Goal: Information Seeking & Learning: Learn about a topic

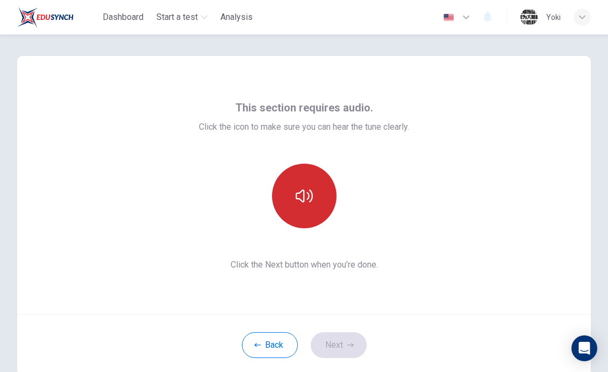
click at [314, 192] on button "button" at bounding box center [304, 196] width 65 height 65
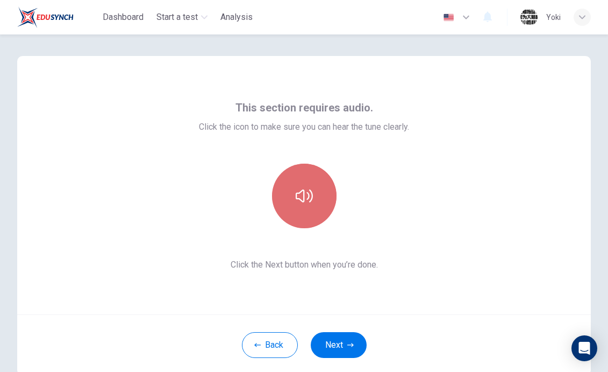
click at [313, 185] on button "button" at bounding box center [304, 196] width 65 height 65
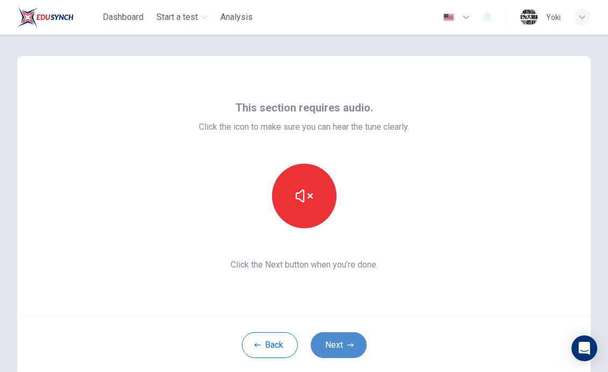
click at [324, 338] on button "Next" at bounding box center [339, 345] width 56 height 26
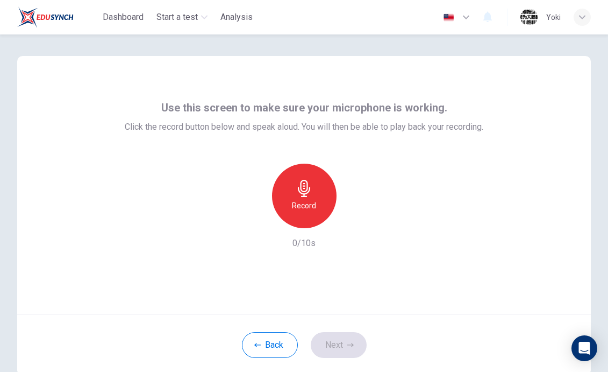
click at [303, 214] on div "Record" at bounding box center [304, 196] width 65 height 65
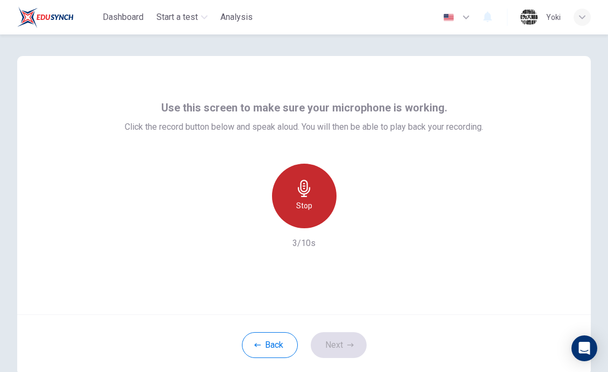
click at [305, 215] on div "Stop" at bounding box center [304, 196] width 65 height 65
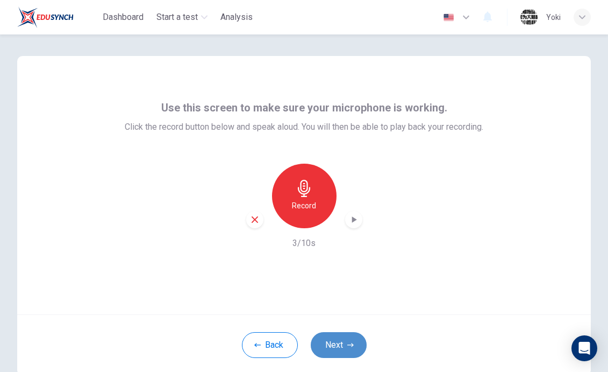
click at [328, 351] on button "Next" at bounding box center [339, 345] width 56 height 26
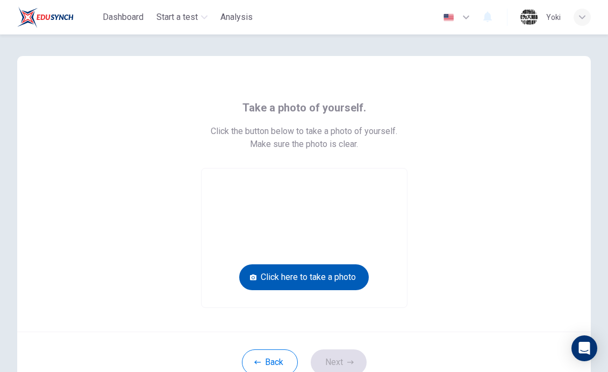
click at [297, 284] on button "Click here to take a photo" at bounding box center [304, 277] width 130 height 26
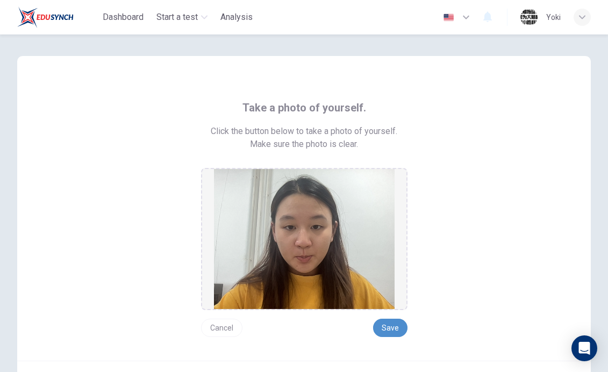
click at [391, 328] on button "Save" at bounding box center [390, 327] width 34 height 18
click at [218, 325] on button "Cancel" at bounding box center [221, 327] width 41 height 18
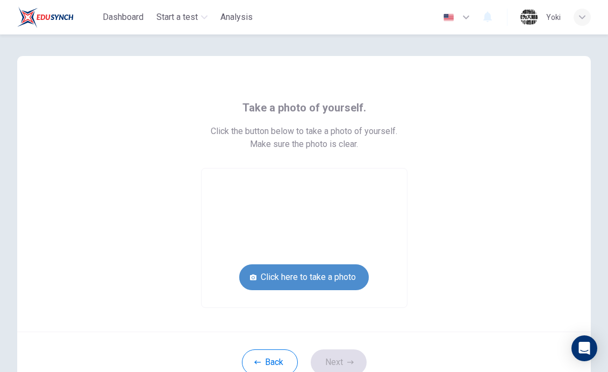
click at [293, 277] on button "Click here to take a photo" at bounding box center [304, 277] width 130 height 26
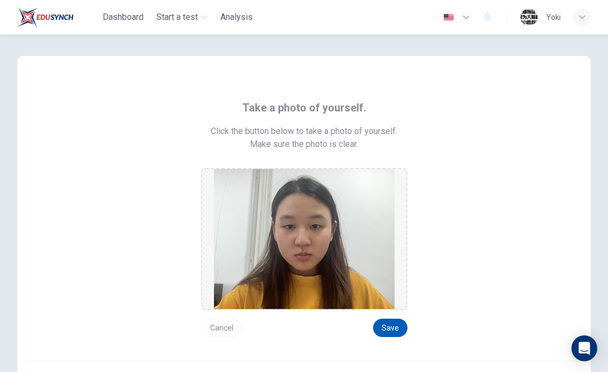
click at [398, 330] on button "Save" at bounding box center [390, 327] width 34 height 18
click at [387, 322] on button "Save" at bounding box center [390, 327] width 34 height 18
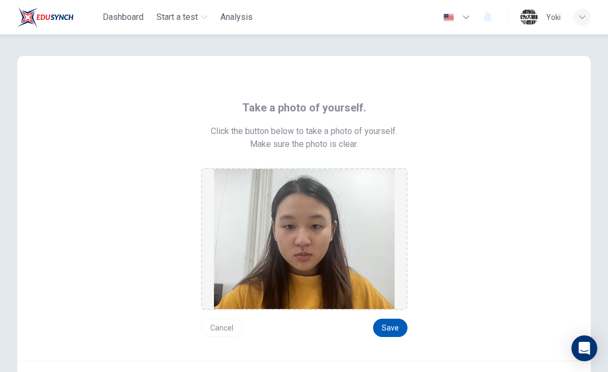
click at [390, 334] on button "Save" at bounding box center [390, 327] width 34 height 18
click at [392, 323] on button "Save" at bounding box center [390, 327] width 34 height 18
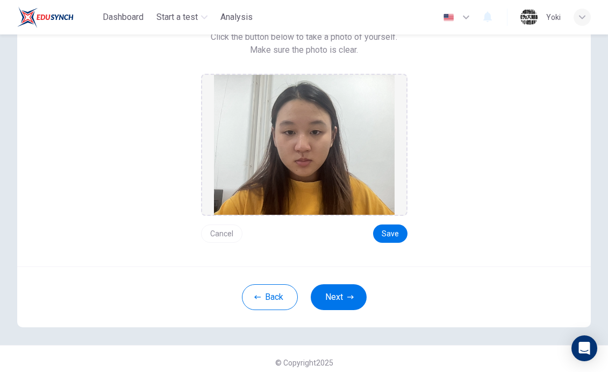
scroll to position [102, 0]
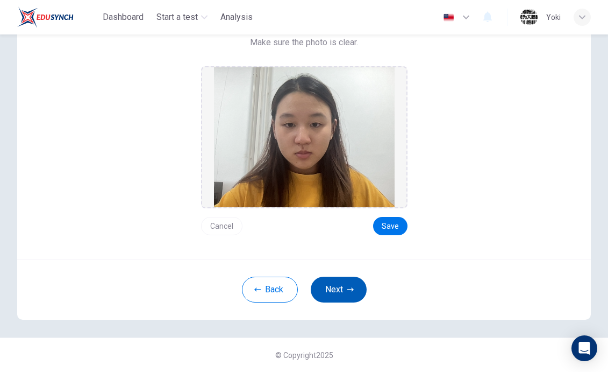
click at [337, 294] on button "Next" at bounding box center [339, 290] width 56 height 26
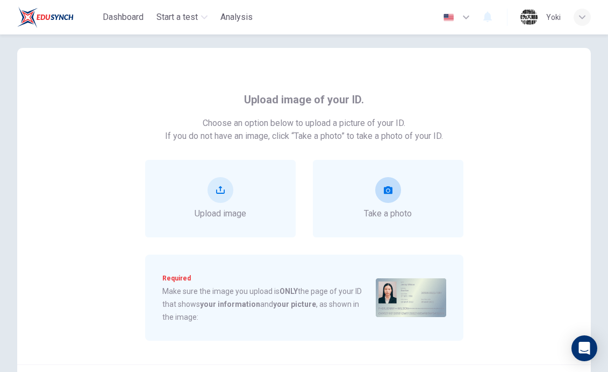
scroll to position [24, 0]
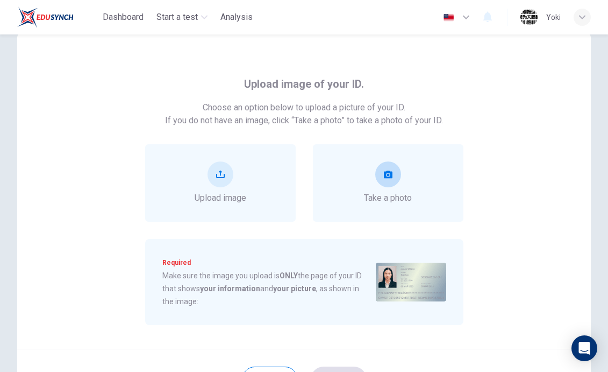
click at [395, 208] on div "Take a photo" at bounding box center [388, 182] width 151 height 77
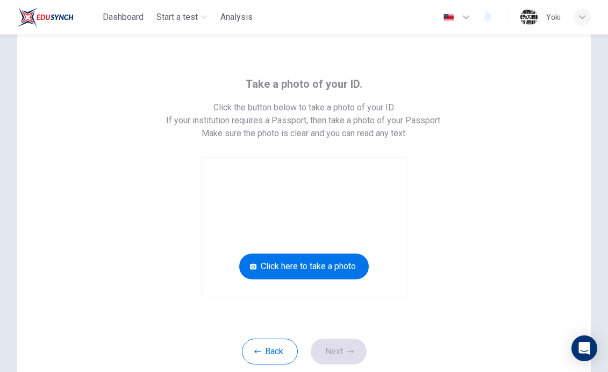
click at [395, 208] on video at bounding box center [305, 227] width 206 height 139
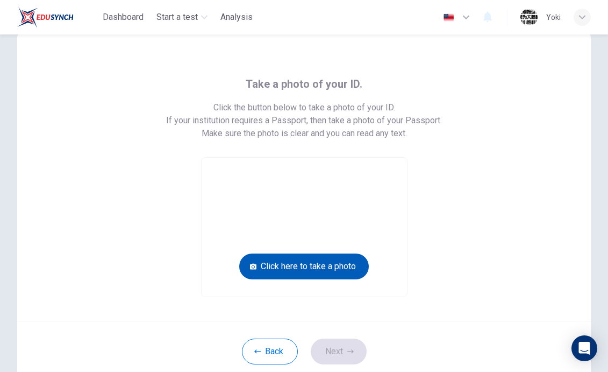
click at [346, 254] on button "Click here to take a photo" at bounding box center [304, 266] width 130 height 26
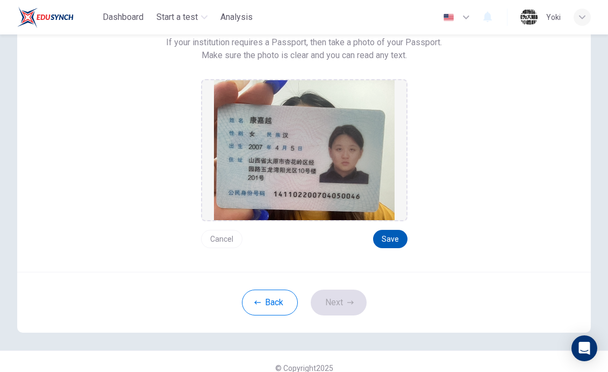
scroll to position [110, 0]
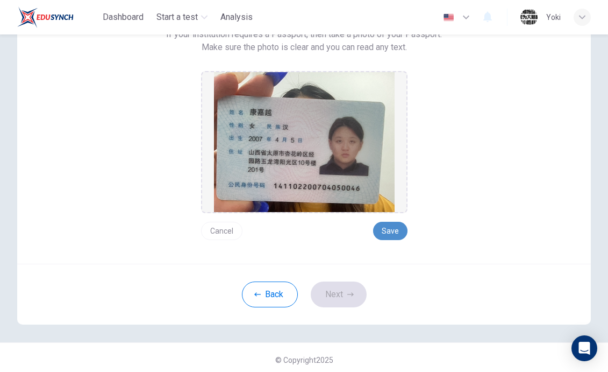
click at [394, 226] on button "Save" at bounding box center [390, 231] width 34 height 18
click at [341, 299] on button "Next" at bounding box center [339, 294] width 56 height 26
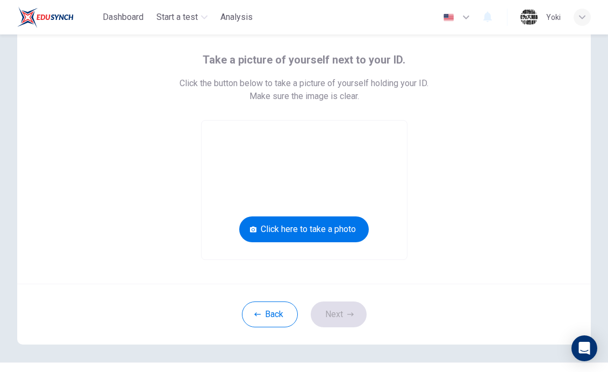
scroll to position [51, 0]
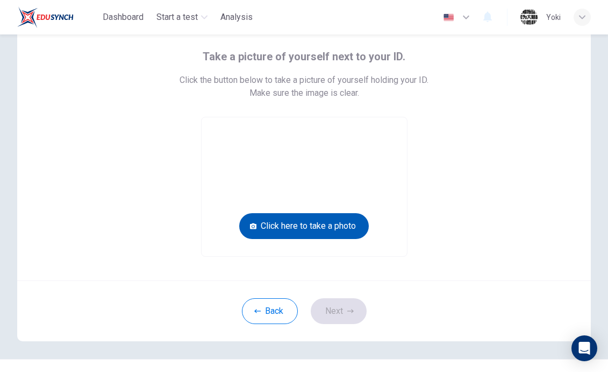
click at [323, 226] on button "Click here to take a photo" at bounding box center [304, 226] width 130 height 26
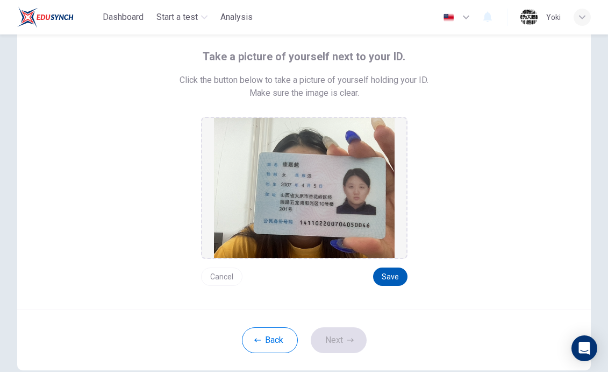
click at [392, 276] on button "Save" at bounding box center [390, 276] width 34 height 18
click at [337, 346] on button "Next" at bounding box center [339, 340] width 56 height 26
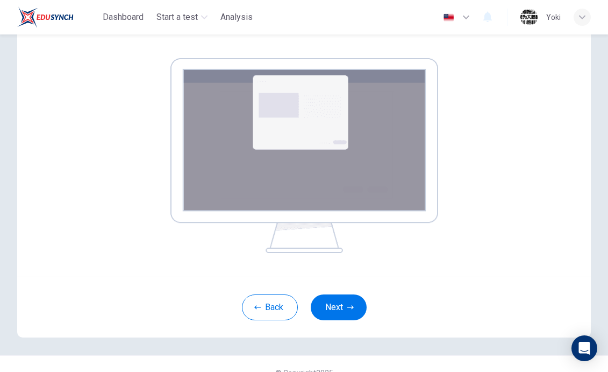
scroll to position [166, 0]
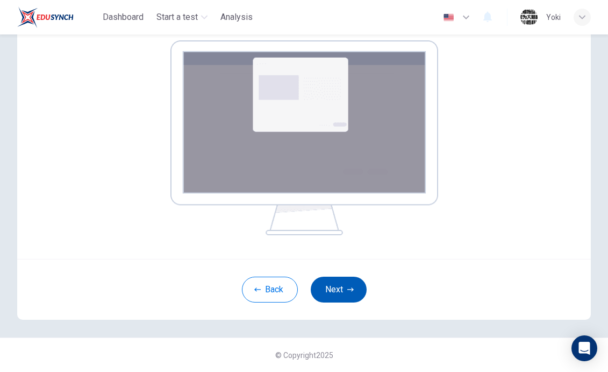
click at [349, 294] on button "Next" at bounding box center [339, 290] width 56 height 26
click at [350, 287] on icon "button" at bounding box center [351, 289] width 6 height 6
click at [343, 286] on button "Next" at bounding box center [339, 290] width 56 height 26
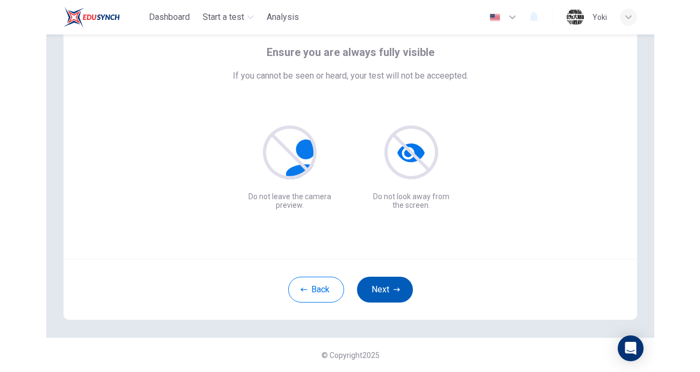
scroll to position [55, 0]
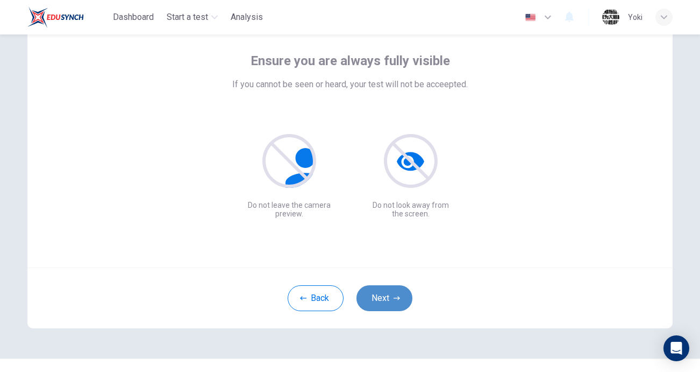
click at [399, 301] on icon "button" at bounding box center [397, 298] width 6 height 6
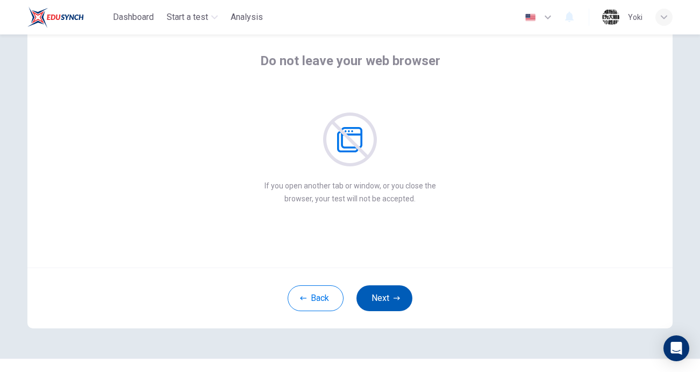
click at [399, 301] on icon "button" at bounding box center [397, 298] width 6 height 6
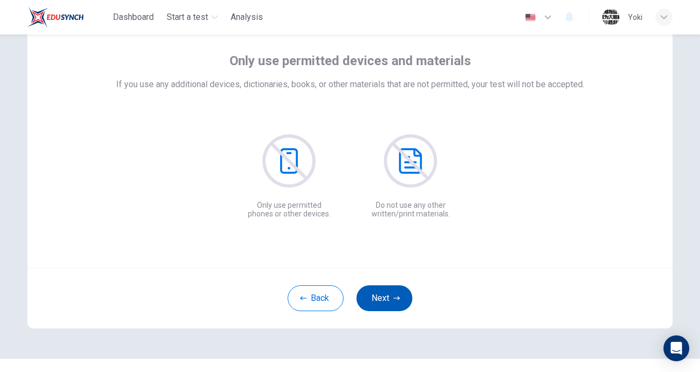
click at [399, 301] on icon "button" at bounding box center [397, 298] width 6 height 6
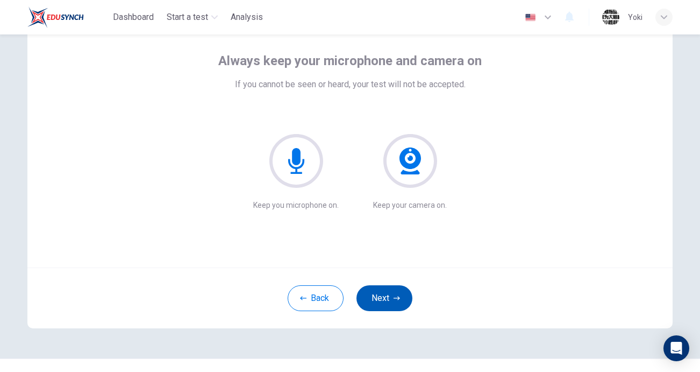
click at [399, 301] on icon "button" at bounding box center [397, 298] width 6 height 6
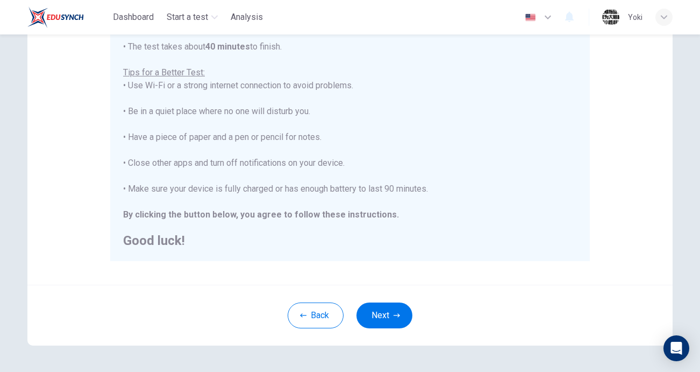
scroll to position [226, 0]
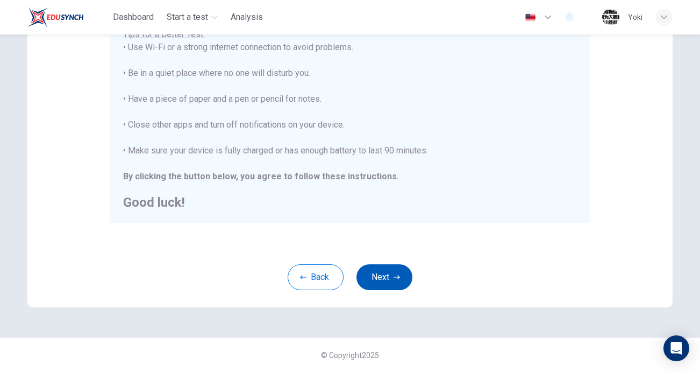
click at [390, 273] on button "Next" at bounding box center [385, 277] width 56 height 26
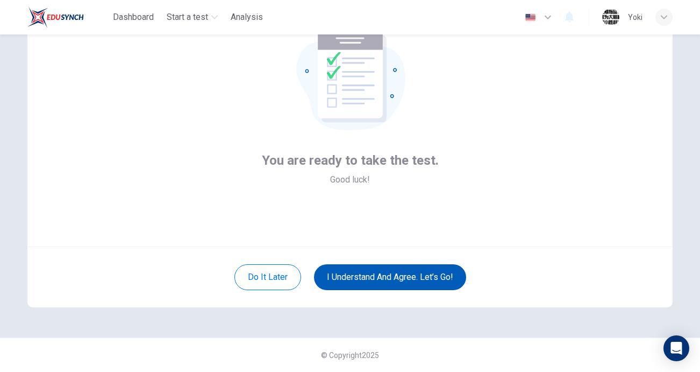
scroll to position [76, 0]
click at [395, 270] on button "I understand and agree. Let’s go!" at bounding box center [390, 277] width 152 height 26
click at [386, 282] on button "I understand and agree. Let’s go!" at bounding box center [390, 277] width 152 height 26
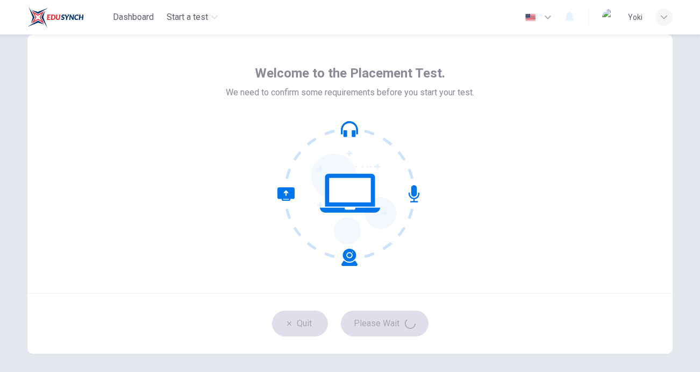
scroll to position [32, 0]
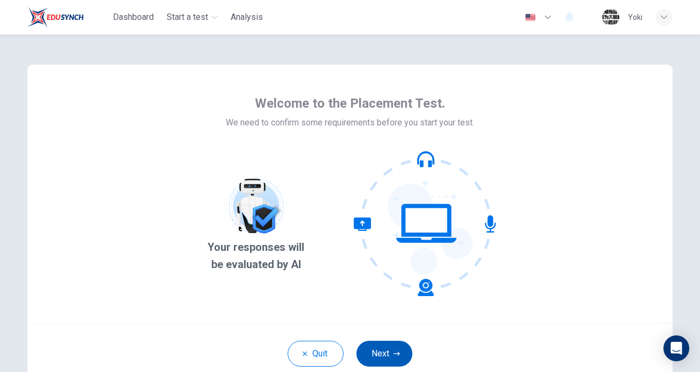
click at [377, 346] on button "Next" at bounding box center [385, 354] width 56 height 26
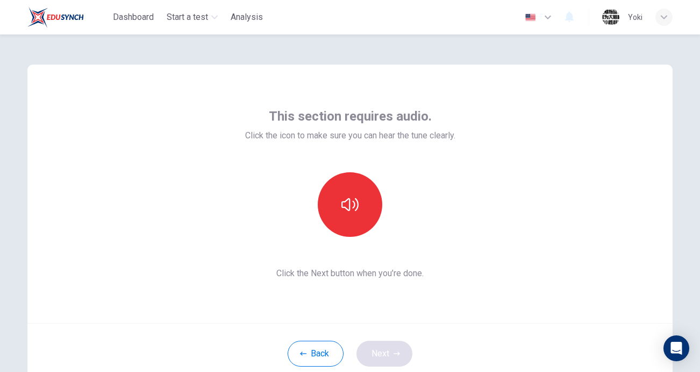
scroll to position [7, 0]
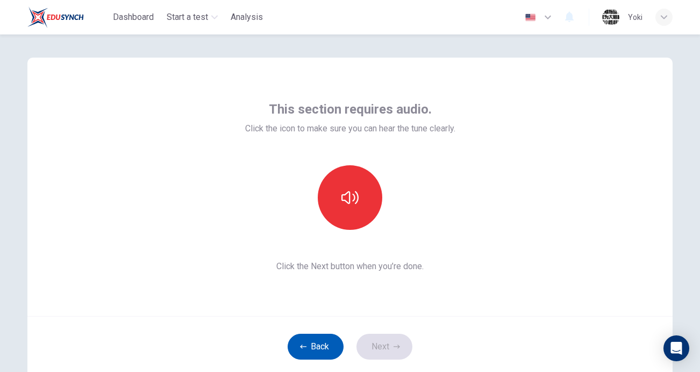
click at [312, 344] on button "Back" at bounding box center [316, 347] width 56 height 26
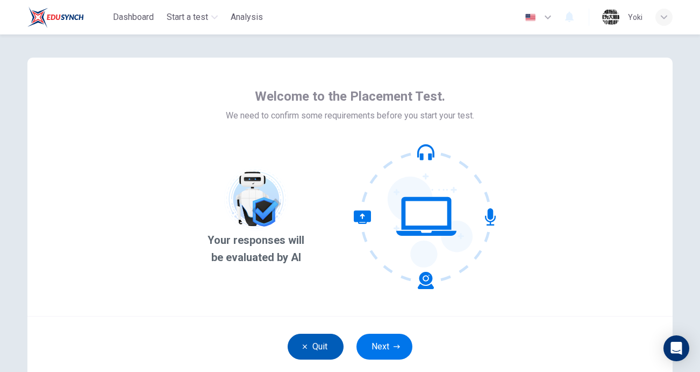
click at [312, 344] on button "Quit" at bounding box center [316, 347] width 56 height 26
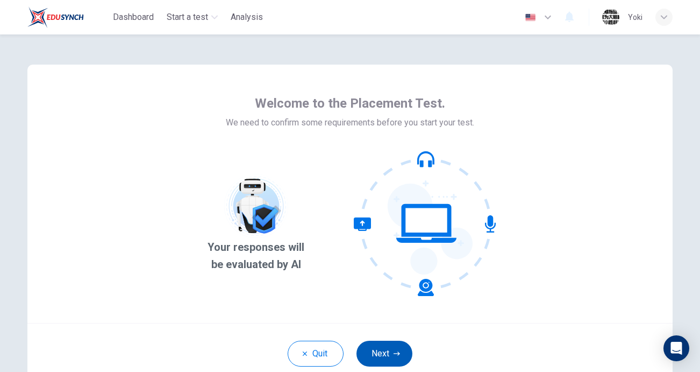
click at [375, 351] on button "Next" at bounding box center [385, 354] width 56 height 26
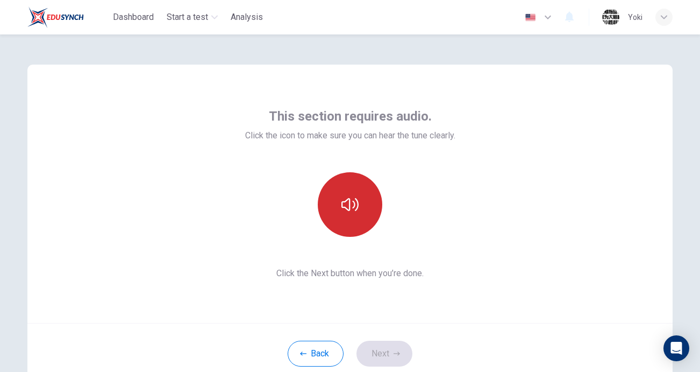
click at [338, 198] on button "button" at bounding box center [350, 204] width 65 height 65
click at [353, 211] on icon "button" at bounding box center [350, 204] width 17 height 17
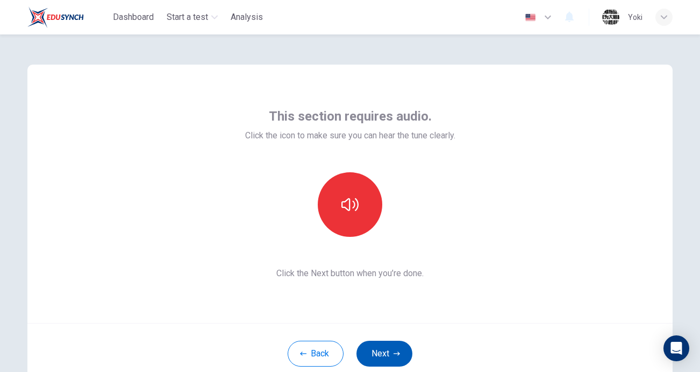
click at [384, 354] on button "Next" at bounding box center [385, 354] width 56 height 26
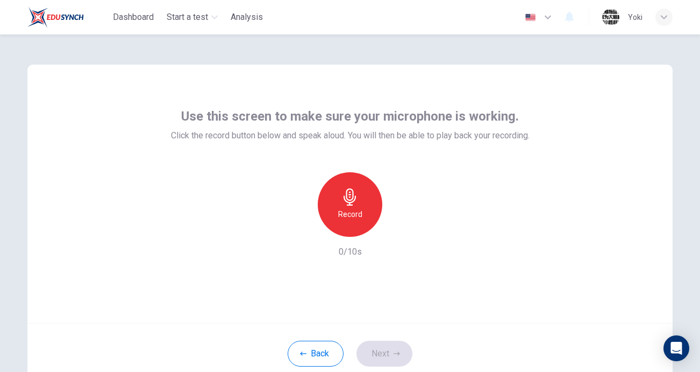
click at [352, 221] on div "Record" at bounding box center [350, 204] width 65 height 65
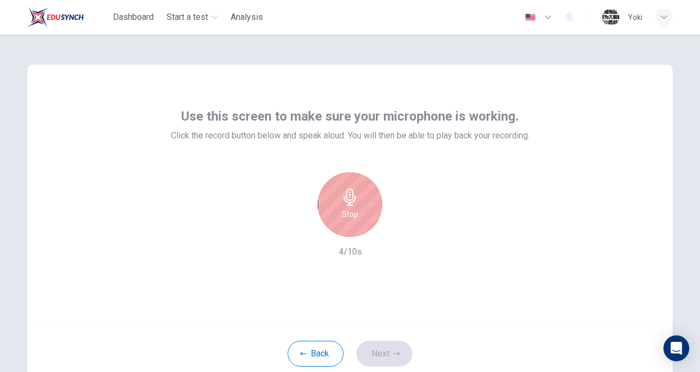
click at [344, 210] on h6 "Stop" at bounding box center [350, 214] width 16 height 13
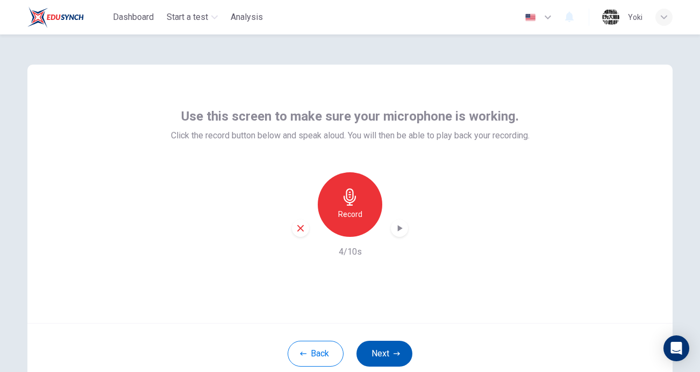
click at [377, 357] on button "Next" at bounding box center [385, 354] width 56 height 26
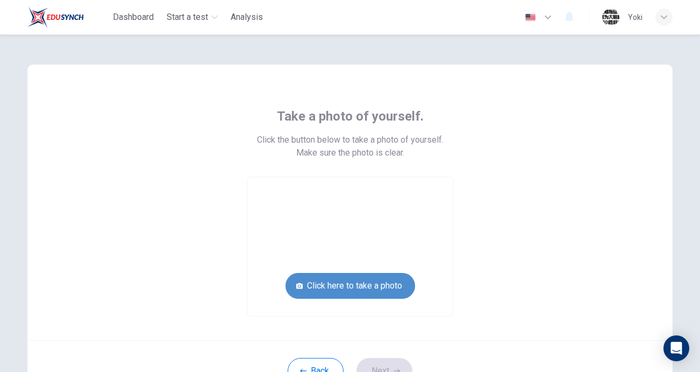
click at [366, 281] on button "Click here to take a photo" at bounding box center [351, 286] width 130 height 26
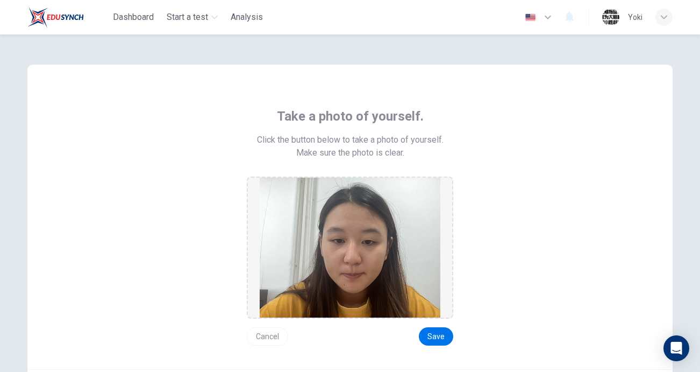
scroll to position [82, 0]
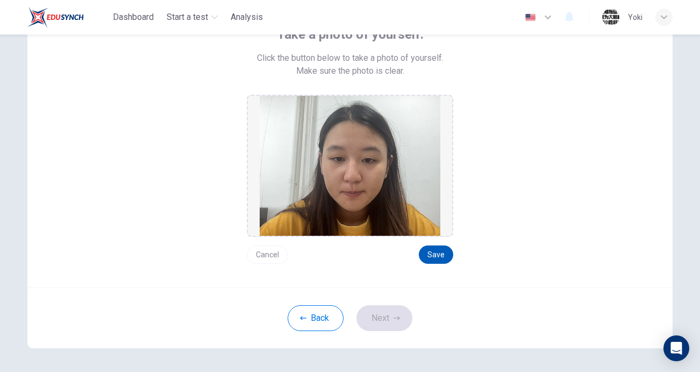
click at [435, 254] on button "Save" at bounding box center [436, 254] width 34 height 18
click at [382, 318] on button "Next" at bounding box center [385, 318] width 56 height 26
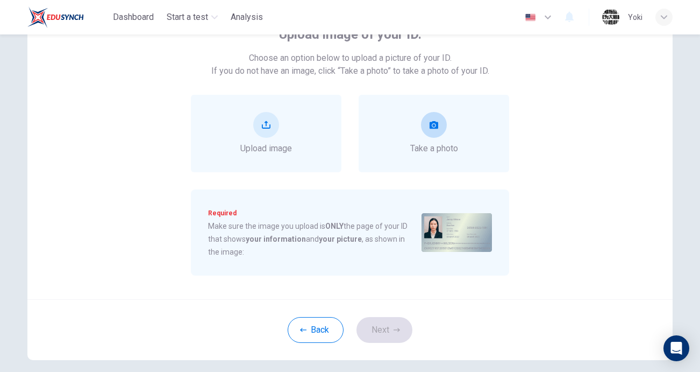
click at [410, 143] on span "Take a photo" at bounding box center [434, 148] width 48 height 13
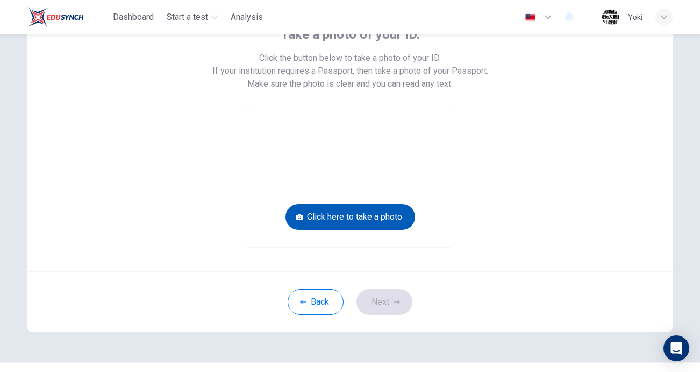
click at [371, 222] on button "Click here to take a photo" at bounding box center [351, 217] width 130 height 26
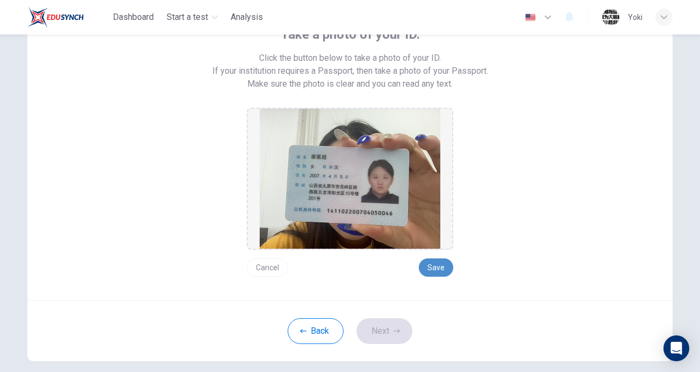
click at [439, 268] on button "Save" at bounding box center [436, 267] width 34 height 18
click at [392, 341] on button "Next" at bounding box center [385, 331] width 56 height 26
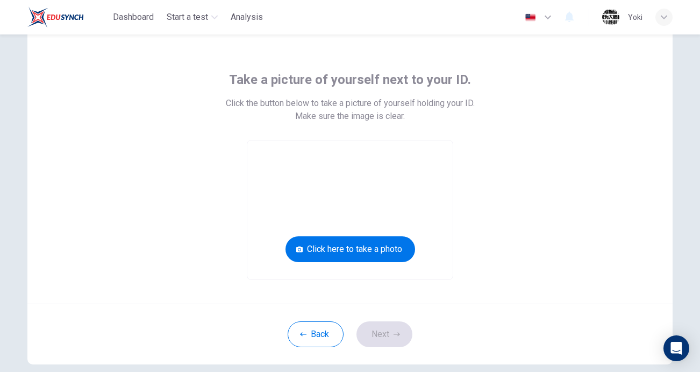
scroll to position [33, 0]
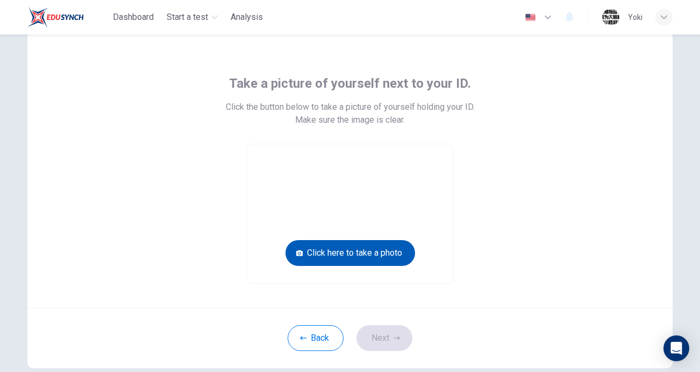
click at [378, 256] on button "Click here to take a photo" at bounding box center [351, 253] width 130 height 26
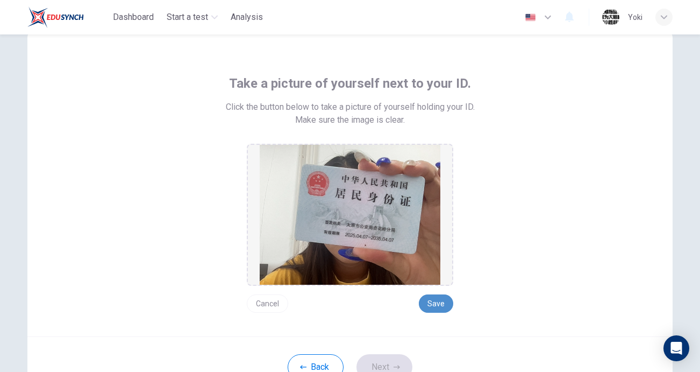
click at [433, 303] on button "Save" at bounding box center [436, 303] width 34 height 18
click at [388, 366] on button "Next" at bounding box center [385, 367] width 56 height 26
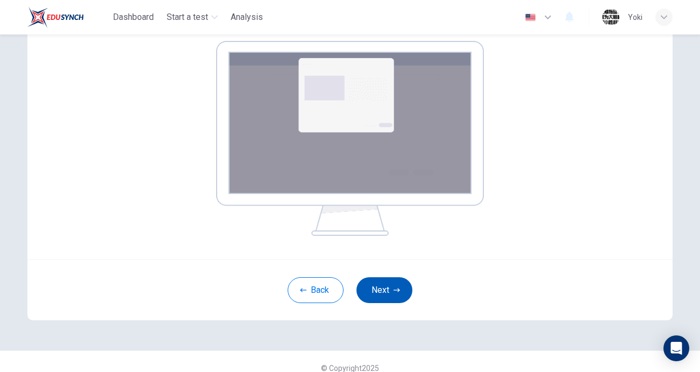
scroll to position [187, 0]
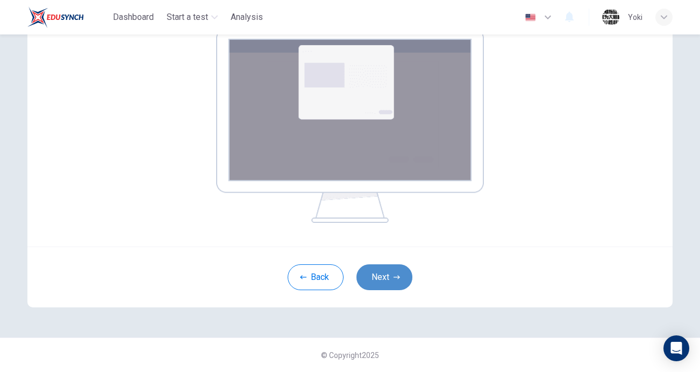
click at [387, 277] on button "Next" at bounding box center [385, 277] width 56 height 26
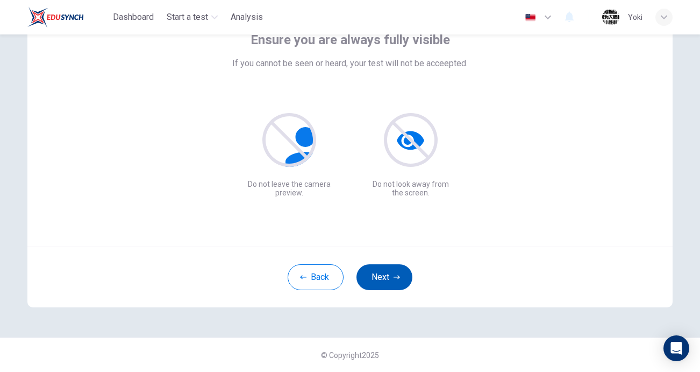
click at [382, 279] on button "Next" at bounding box center [385, 277] width 56 height 26
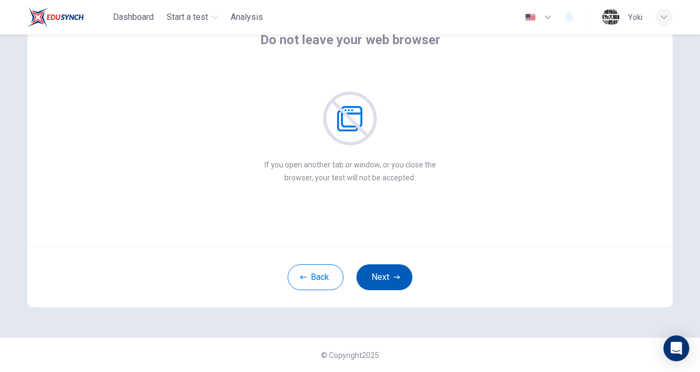
click at [382, 279] on button "Next" at bounding box center [385, 277] width 56 height 26
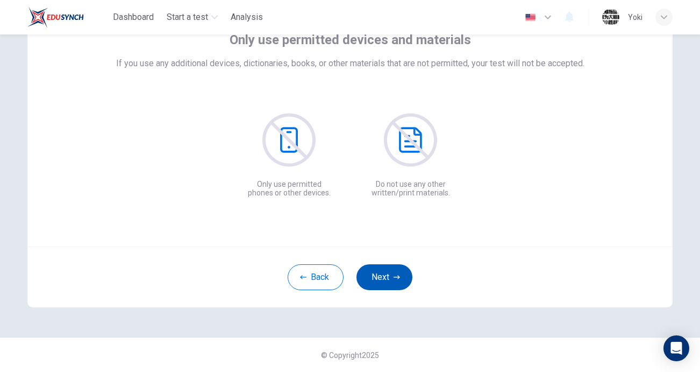
click at [382, 279] on button "Next" at bounding box center [385, 277] width 56 height 26
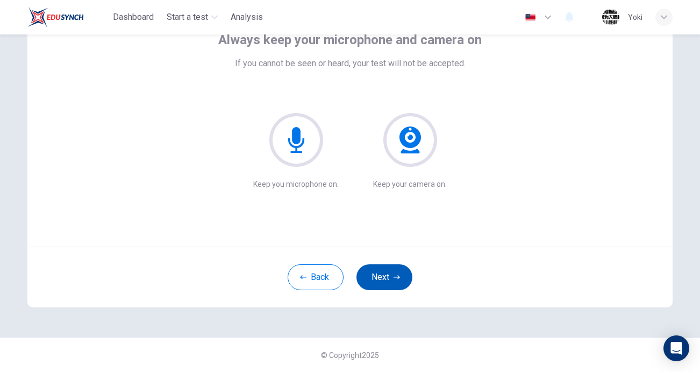
click at [382, 279] on button "Next" at bounding box center [385, 277] width 56 height 26
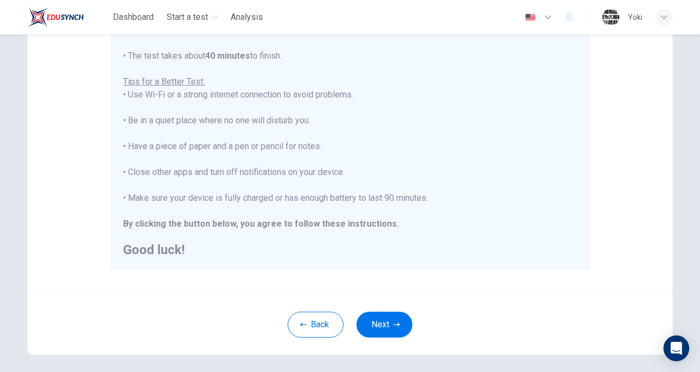
scroll to position [226, 0]
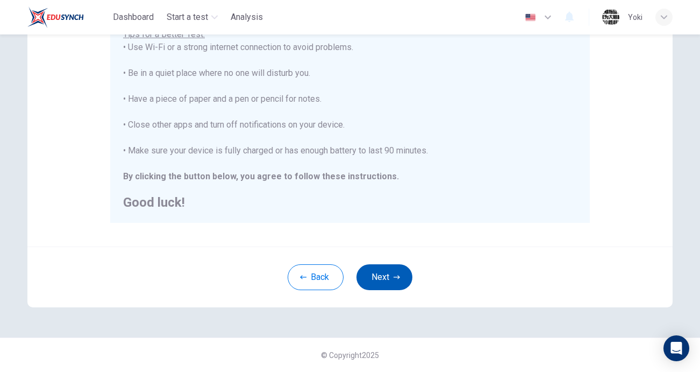
click at [379, 267] on button "Next" at bounding box center [385, 277] width 56 height 26
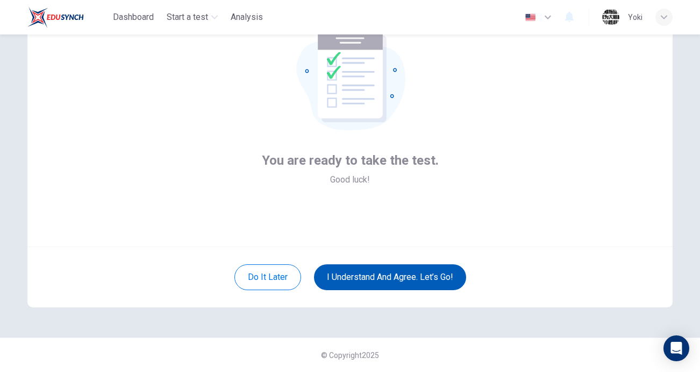
scroll to position [76, 0]
click at [360, 270] on button "I understand and agree. Let’s go!" at bounding box center [390, 277] width 152 height 26
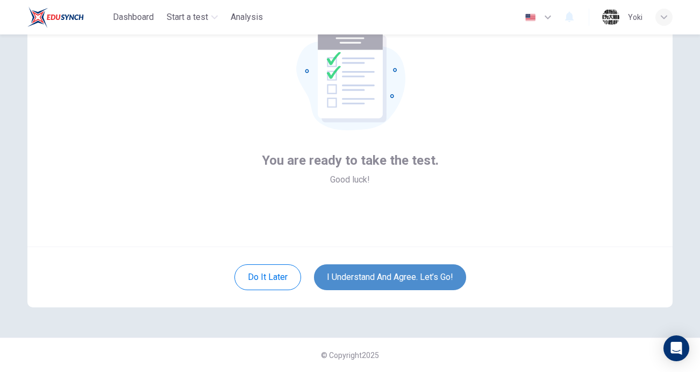
click at [361, 278] on button "I understand and agree. Let’s go!" at bounding box center [390, 277] width 152 height 26
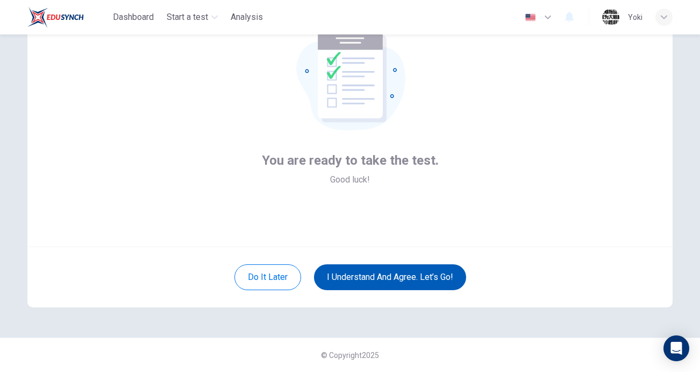
click at [361, 278] on button "I understand and agree. Let’s go!" at bounding box center [390, 277] width 152 height 26
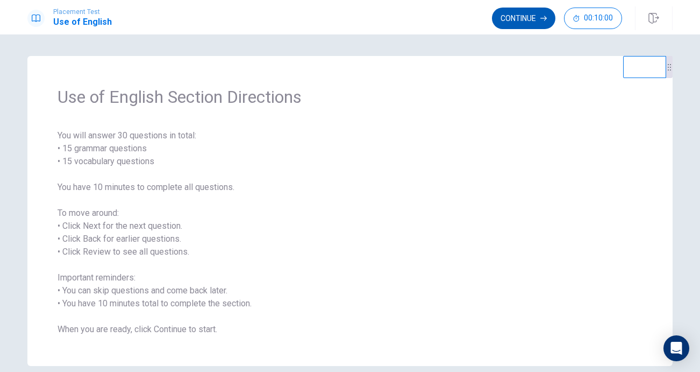
click at [541, 8] on button "Continue" at bounding box center [523, 19] width 63 height 22
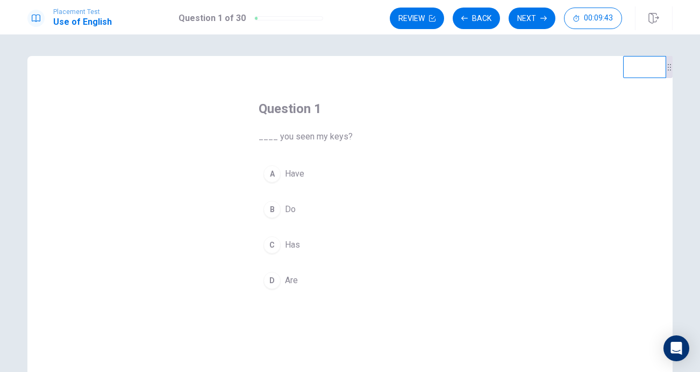
click at [272, 209] on div "B" at bounding box center [272, 209] width 17 height 17
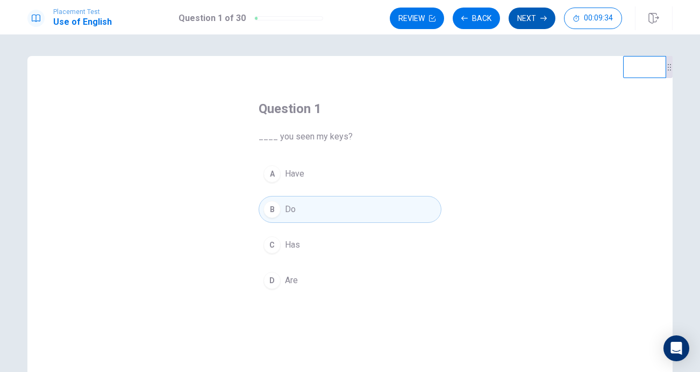
click at [536, 19] on button "Next" at bounding box center [532, 19] width 47 height 22
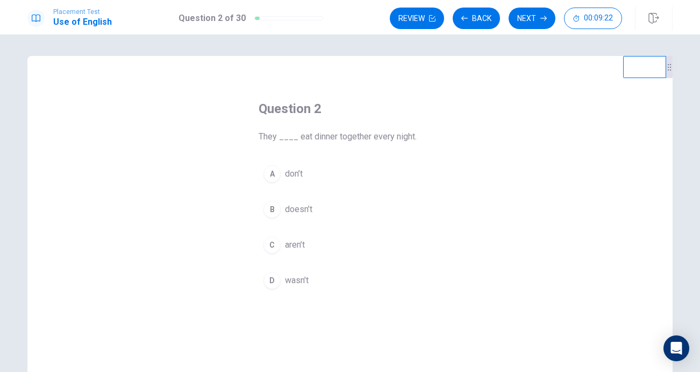
click at [277, 175] on div "A" at bounding box center [272, 173] width 17 height 17
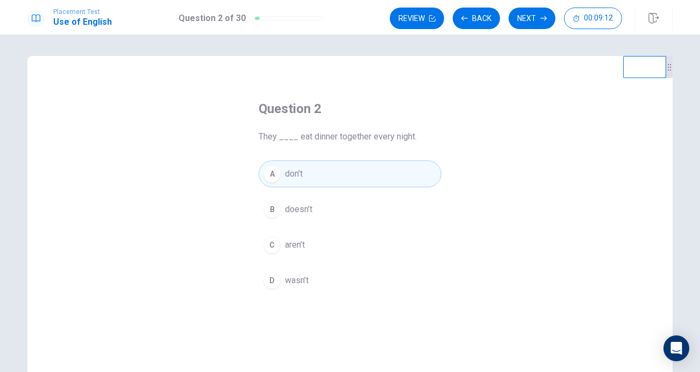
click at [305, 179] on button "A don’t" at bounding box center [350, 173] width 183 height 27
click at [523, 14] on button "Next" at bounding box center [532, 19] width 47 height 22
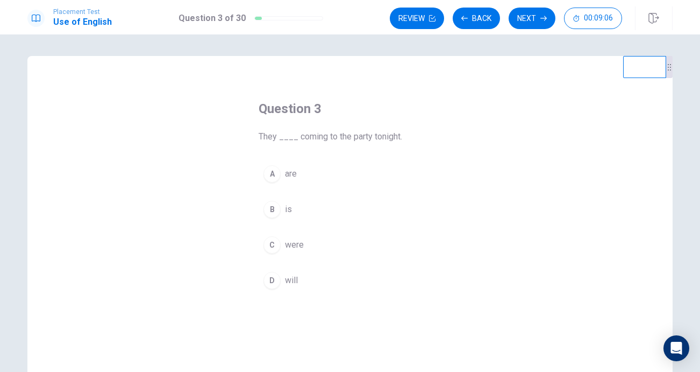
click at [280, 172] on div "A" at bounding box center [272, 173] width 17 height 17
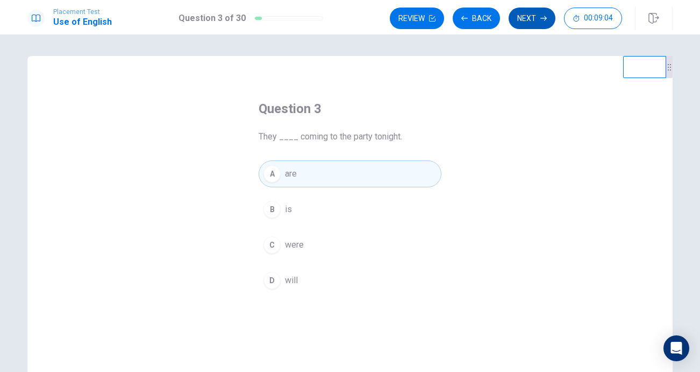
click at [526, 17] on button "Next" at bounding box center [532, 19] width 47 height 22
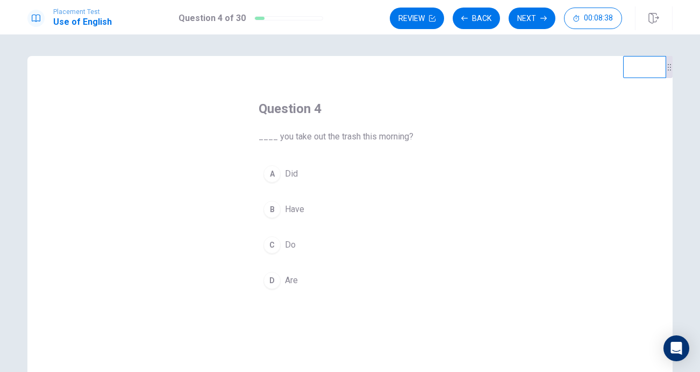
click at [272, 277] on div "D" at bounding box center [272, 280] width 17 height 17
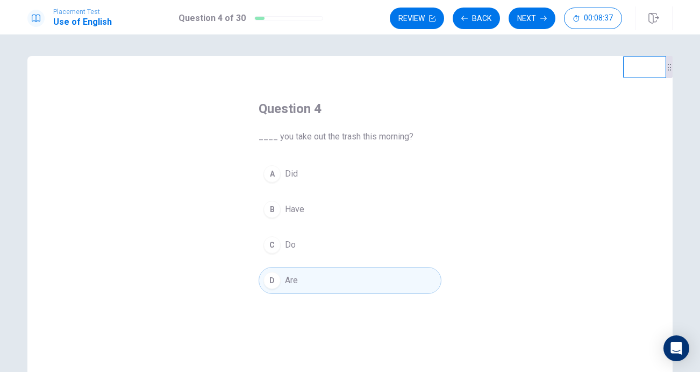
click at [278, 179] on div "A" at bounding box center [272, 173] width 17 height 17
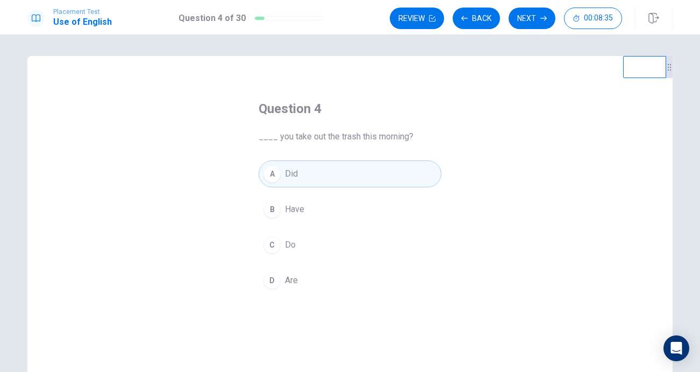
click at [280, 206] on div "B" at bounding box center [272, 209] width 17 height 17
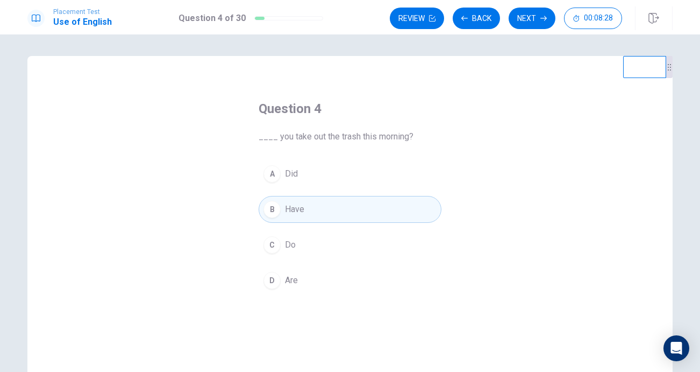
click at [273, 273] on div "D" at bounding box center [272, 280] width 17 height 17
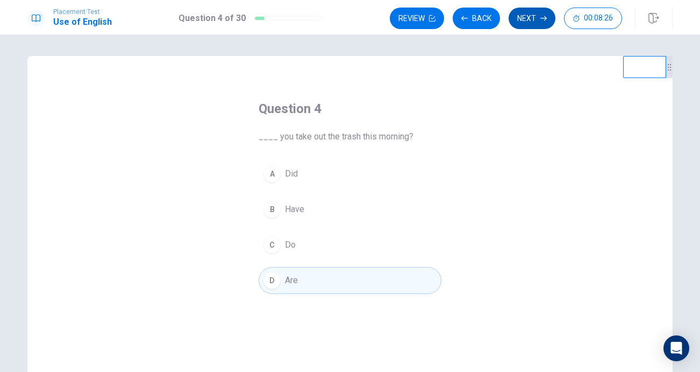
click at [517, 16] on button "Next" at bounding box center [532, 19] width 47 height 22
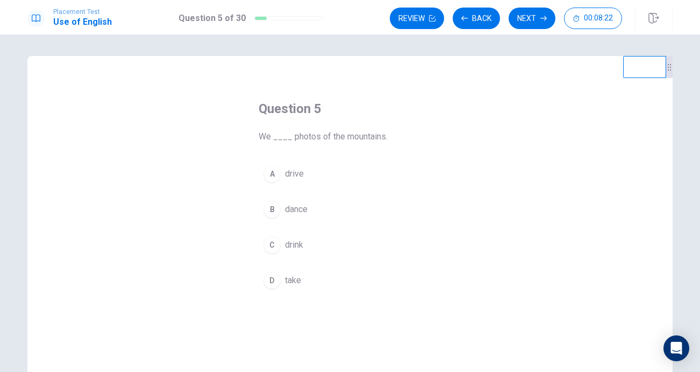
click at [270, 280] on div "D" at bounding box center [272, 280] width 17 height 17
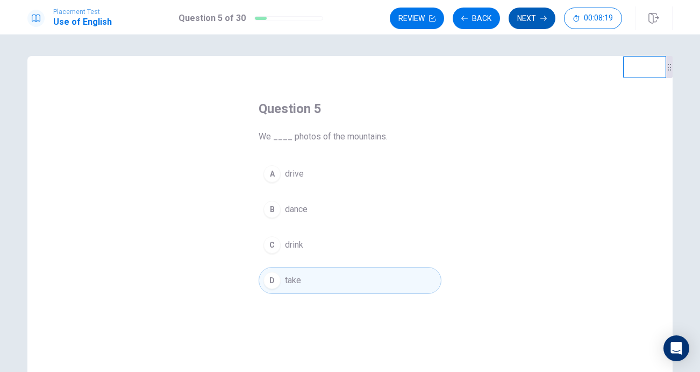
click at [515, 22] on button "Next" at bounding box center [532, 19] width 47 height 22
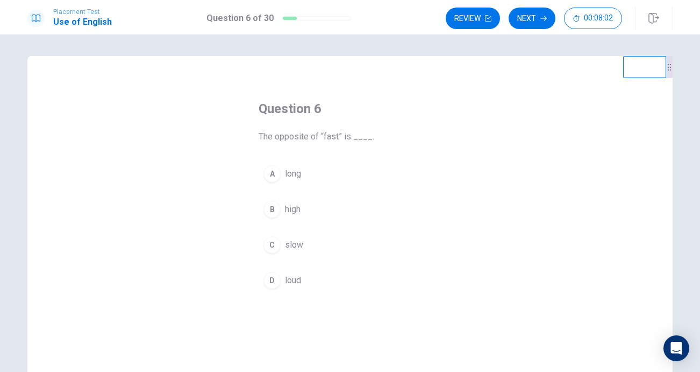
click at [267, 247] on div "C" at bounding box center [272, 244] width 17 height 17
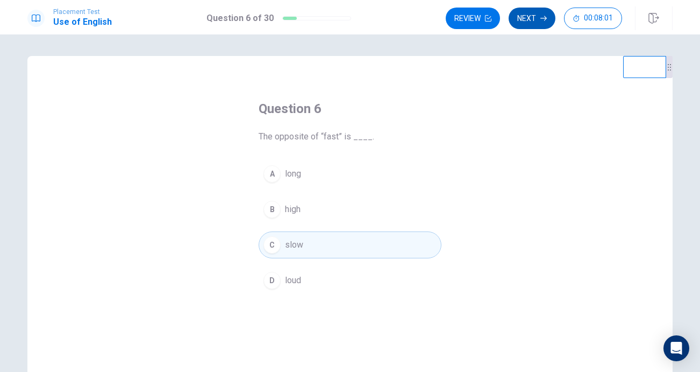
click at [528, 23] on button "Next" at bounding box center [532, 19] width 47 height 22
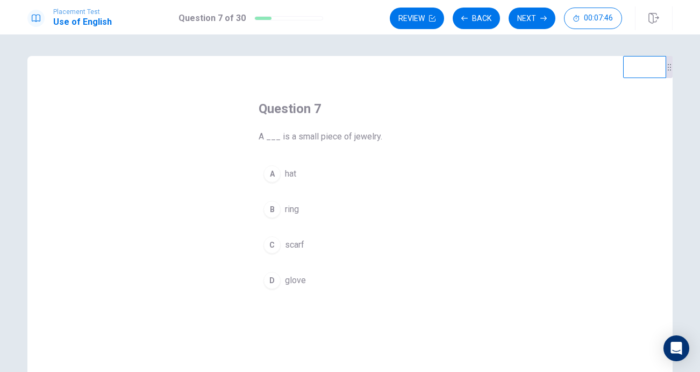
click at [275, 208] on div "B" at bounding box center [272, 209] width 17 height 17
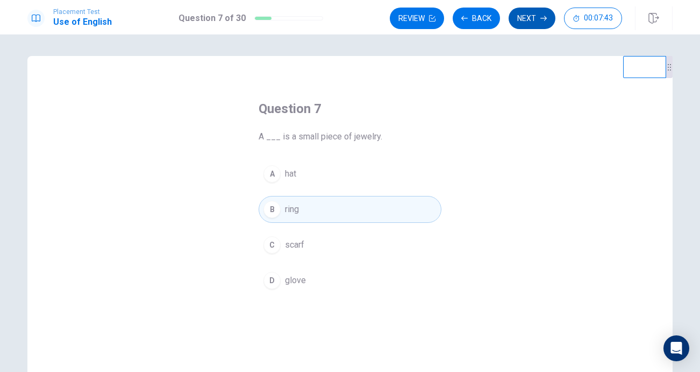
click at [516, 23] on button "Next" at bounding box center [532, 19] width 47 height 22
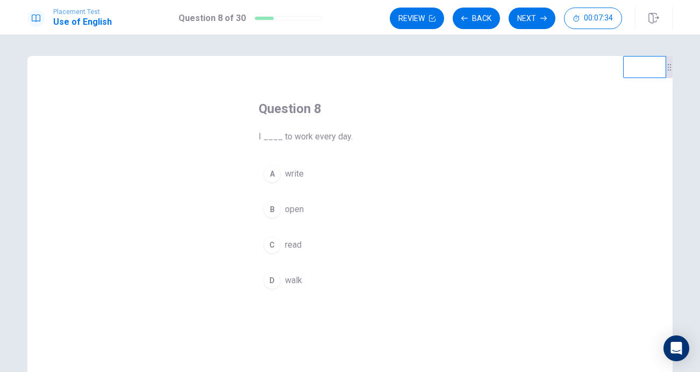
click at [278, 288] on button "D walk" at bounding box center [350, 280] width 183 height 27
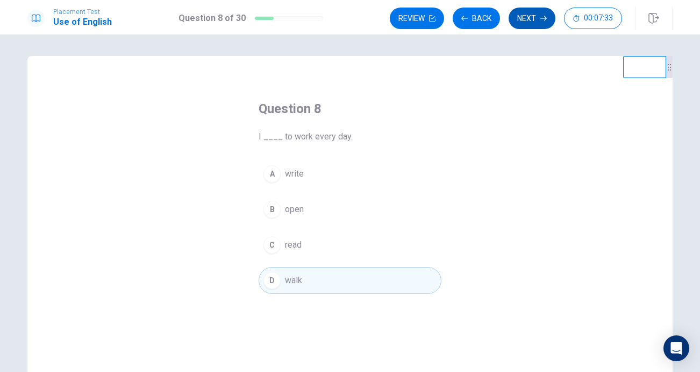
click at [525, 23] on button "Next" at bounding box center [532, 19] width 47 height 22
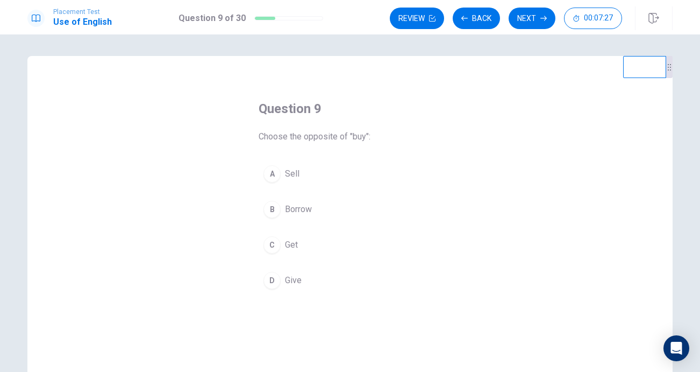
click at [275, 178] on div "A" at bounding box center [272, 173] width 17 height 17
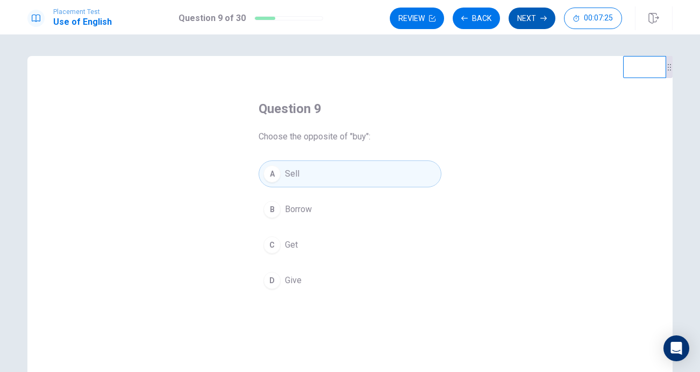
click at [523, 24] on button "Next" at bounding box center [532, 19] width 47 height 22
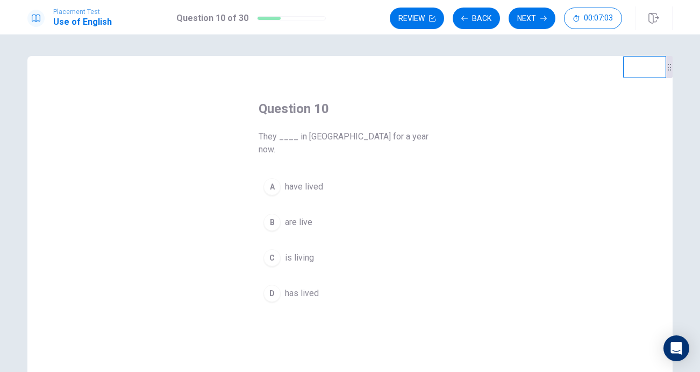
click at [275, 249] on div "C" at bounding box center [272, 257] width 17 height 17
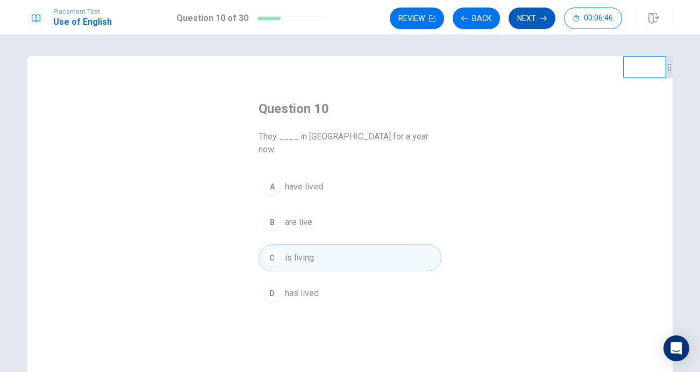
click at [536, 11] on button "Next" at bounding box center [532, 19] width 47 height 22
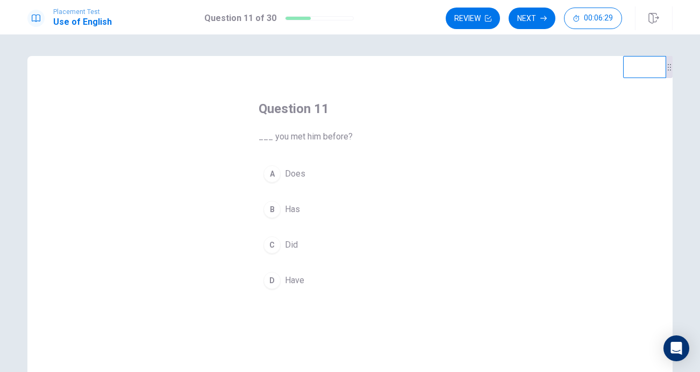
click at [272, 244] on div "C" at bounding box center [272, 244] width 17 height 17
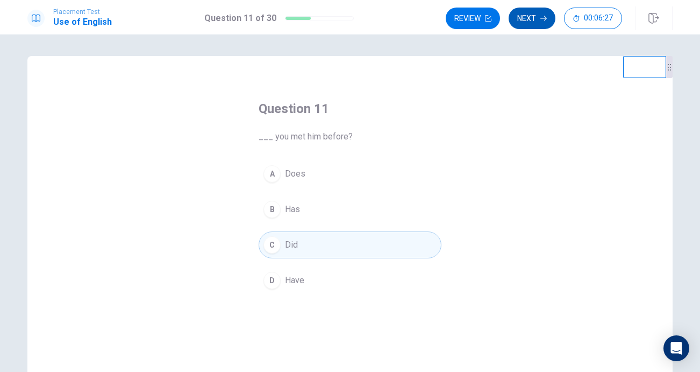
click at [522, 23] on button "Next" at bounding box center [532, 19] width 47 height 22
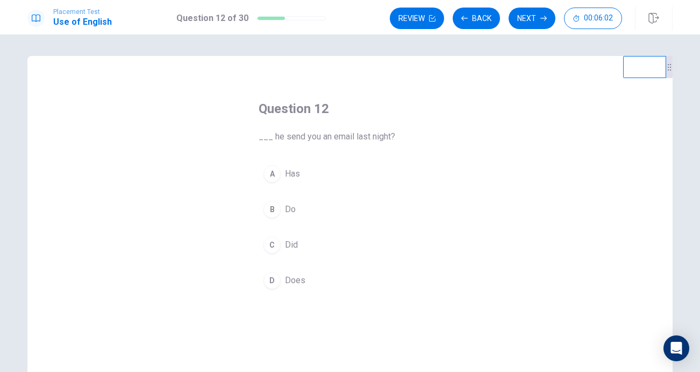
click at [272, 243] on div "C" at bounding box center [272, 244] width 17 height 17
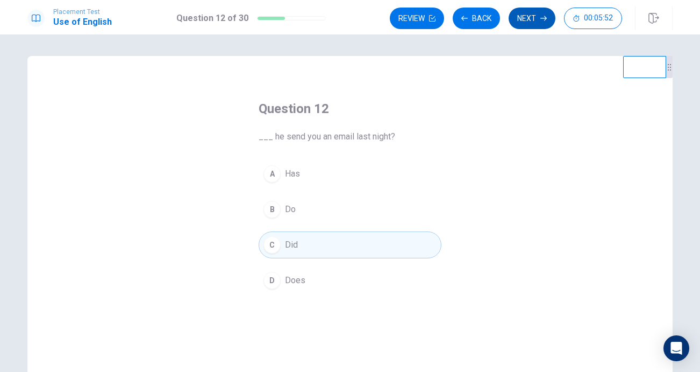
click at [526, 16] on button "Next" at bounding box center [532, 19] width 47 height 22
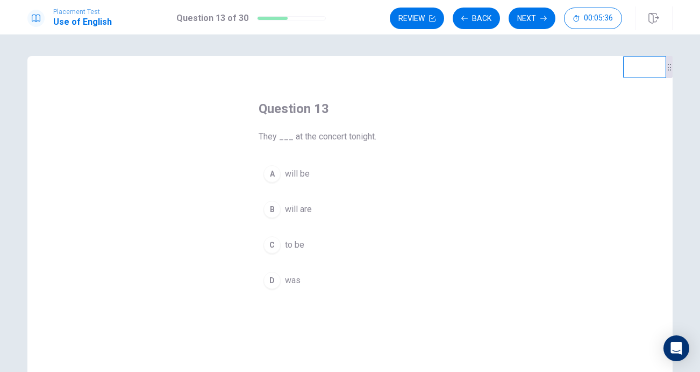
click at [275, 178] on div "A" at bounding box center [272, 173] width 17 height 17
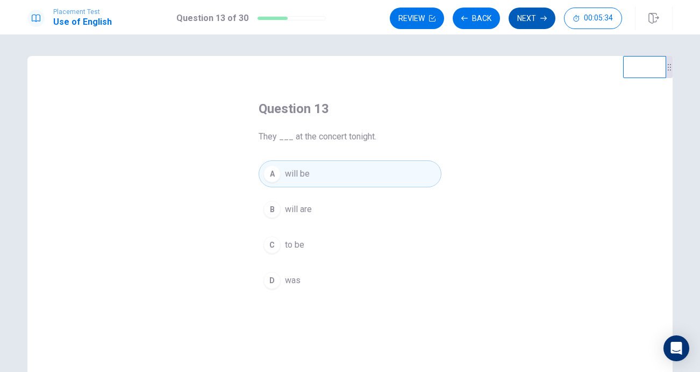
click at [516, 15] on button "Next" at bounding box center [532, 19] width 47 height 22
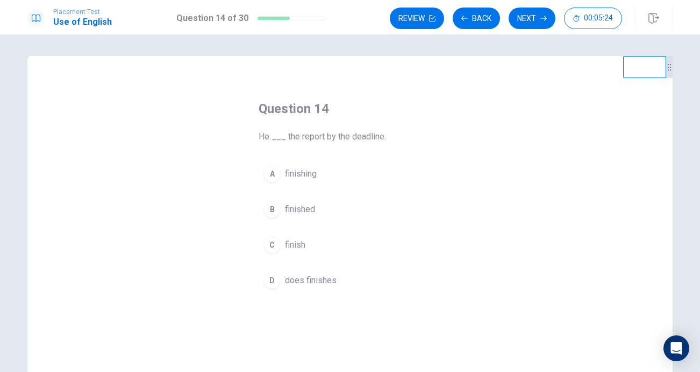
click at [273, 207] on div "B" at bounding box center [272, 209] width 17 height 17
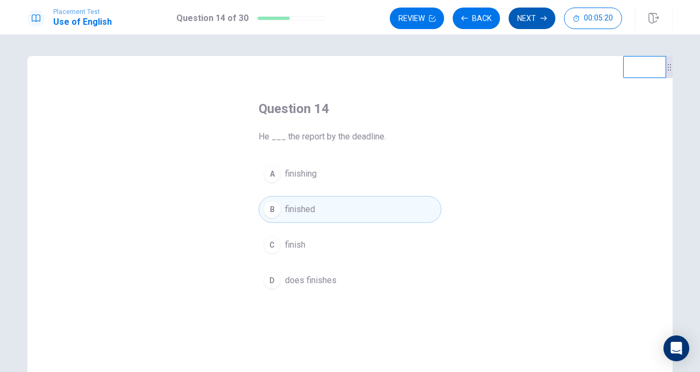
click at [516, 25] on button "Next" at bounding box center [532, 19] width 47 height 22
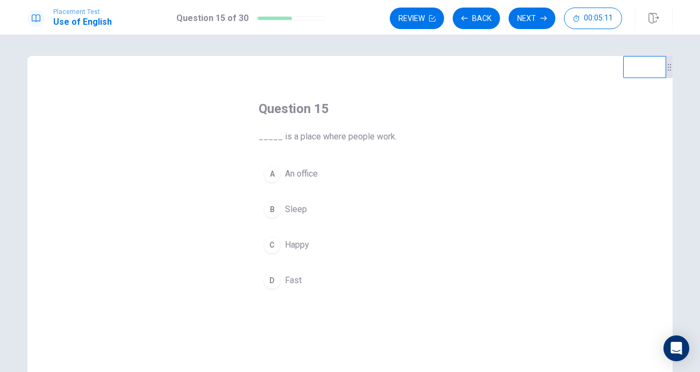
click at [274, 165] on button "A An office" at bounding box center [350, 173] width 183 height 27
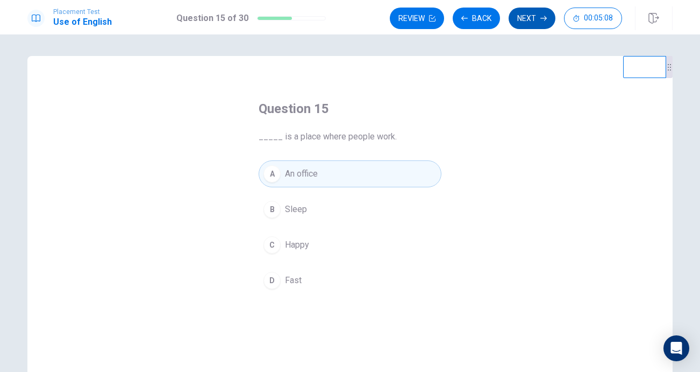
click at [527, 11] on button "Next" at bounding box center [532, 19] width 47 height 22
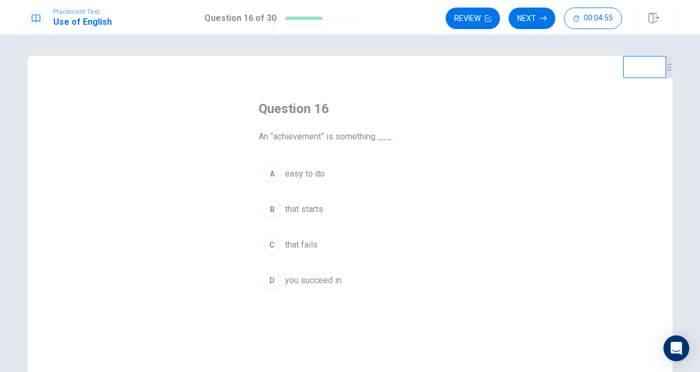
click at [273, 276] on div "D" at bounding box center [272, 280] width 17 height 17
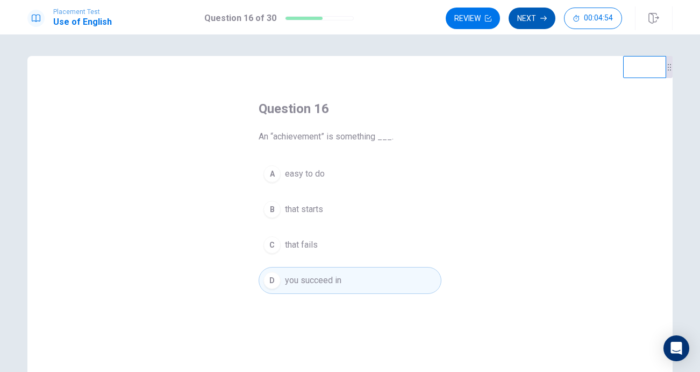
click at [534, 17] on button "Next" at bounding box center [532, 19] width 47 height 22
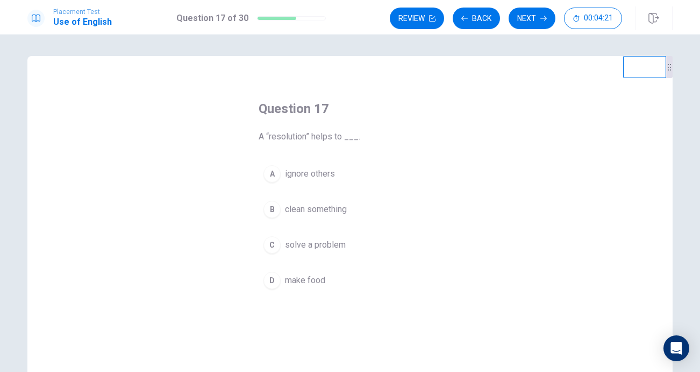
click at [275, 245] on div "C" at bounding box center [272, 244] width 17 height 17
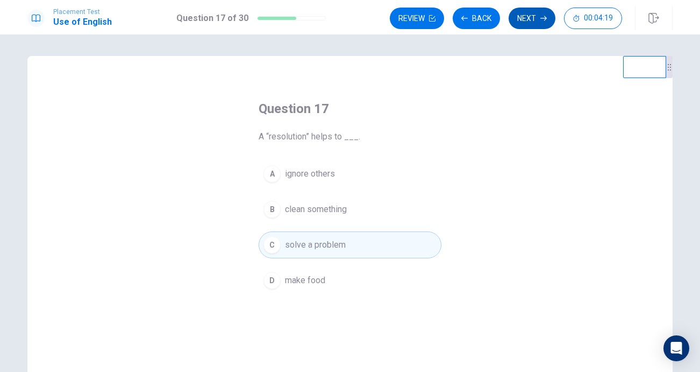
click at [512, 19] on button "Next" at bounding box center [532, 19] width 47 height 22
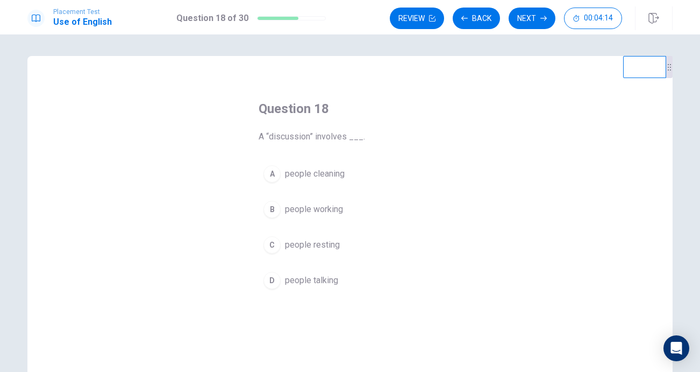
click at [275, 280] on div "D" at bounding box center [272, 280] width 17 height 17
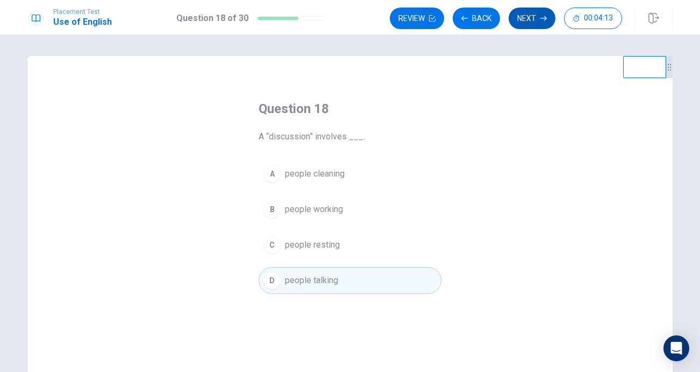
click at [533, 18] on button "Next" at bounding box center [532, 19] width 47 height 22
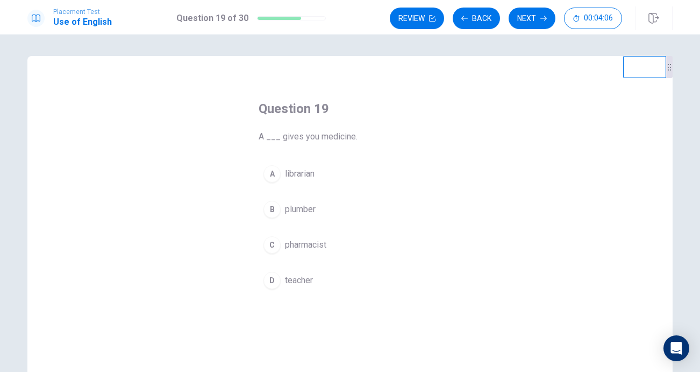
click at [274, 237] on div "C" at bounding box center [272, 244] width 17 height 17
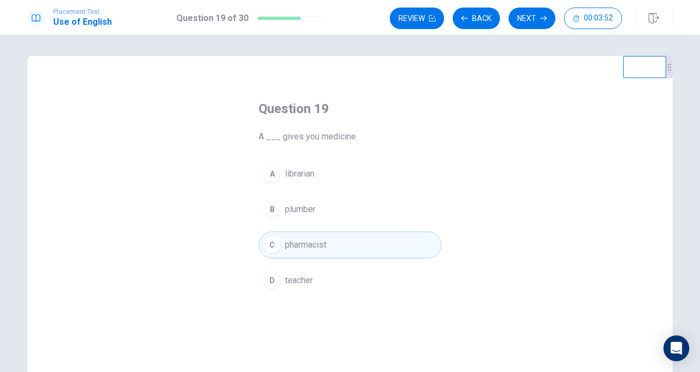
click at [299, 215] on span "plumber" at bounding box center [300, 209] width 31 height 13
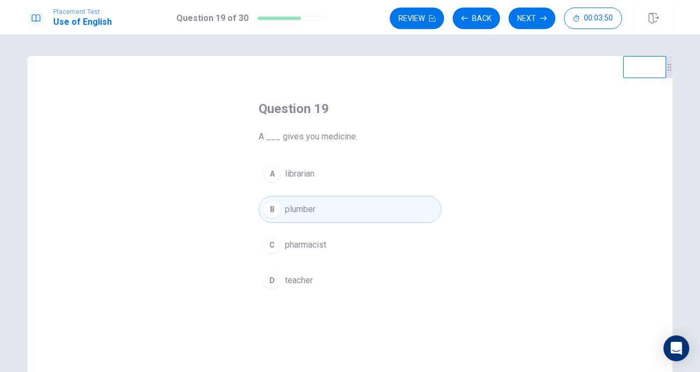
click at [316, 240] on span "pharmacist" at bounding box center [305, 244] width 41 height 13
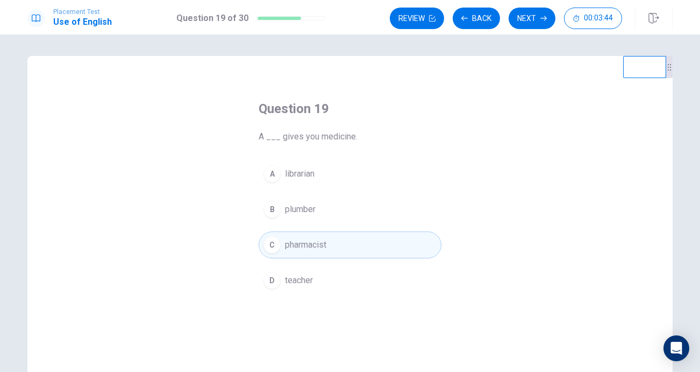
click at [395, 220] on button "B plumber" at bounding box center [350, 209] width 183 height 27
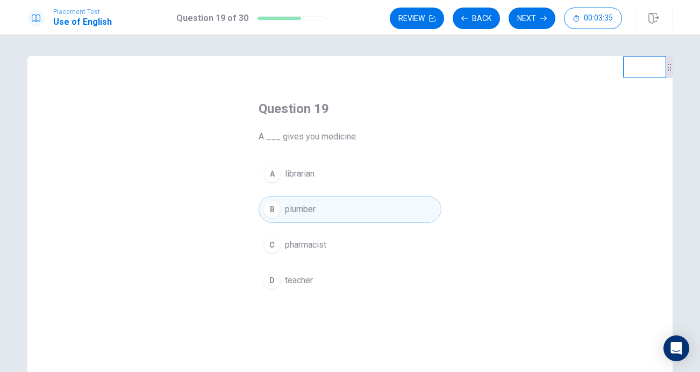
click at [387, 182] on button "A librarian" at bounding box center [350, 173] width 183 height 27
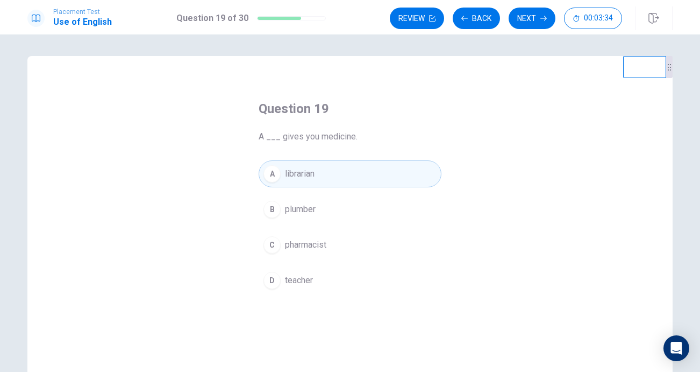
click at [373, 237] on button "C pharmacist" at bounding box center [350, 244] width 183 height 27
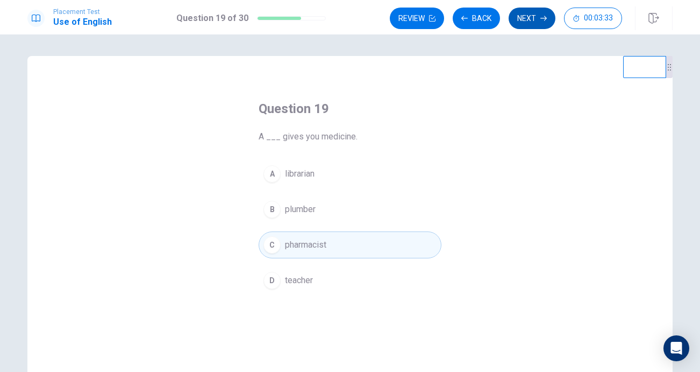
click at [535, 27] on button "Next" at bounding box center [532, 19] width 47 height 22
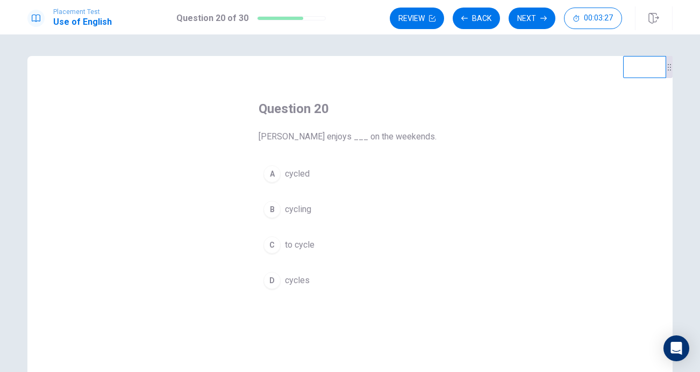
click at [279, 206] on div "B" at bounding box center [272, 209] width 17 height 17
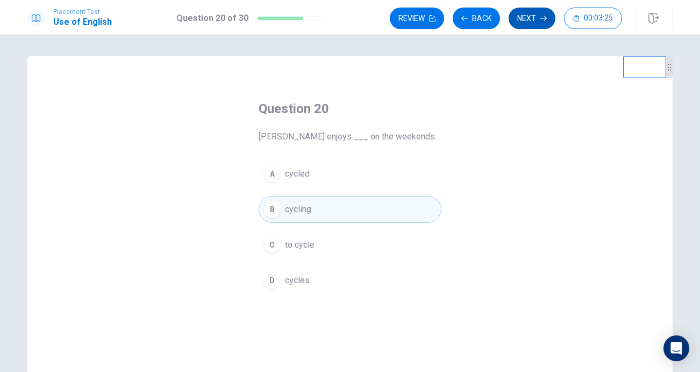
click at [521, 23] on button "Next" at bounding box center [532, 19] width 47 height 22
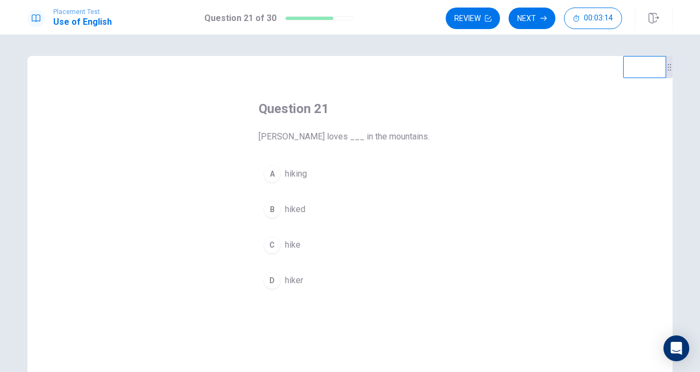
click at [272, 178] on div "A" at bounding box center [272, 173] width 17 height 17
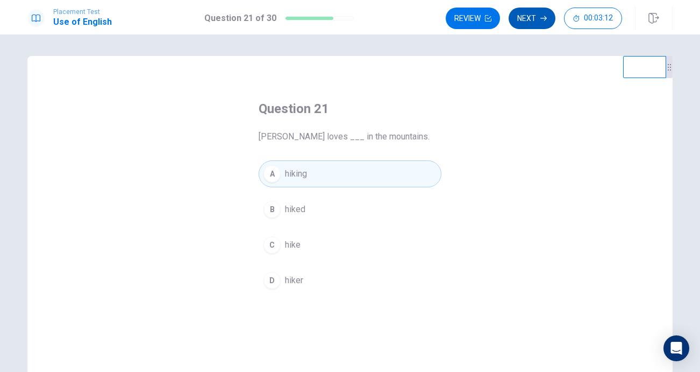
click at [527, 23] on button "Next" at bounding box center [532, 19] width 47 height 22
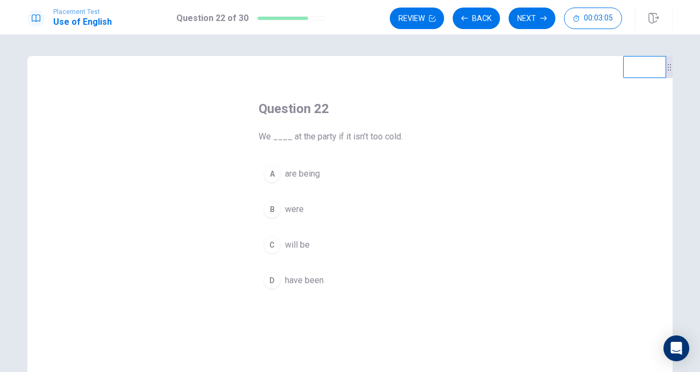
click at [278, 173] on div "A" at bounding box center [272, 173] width 17 height 17
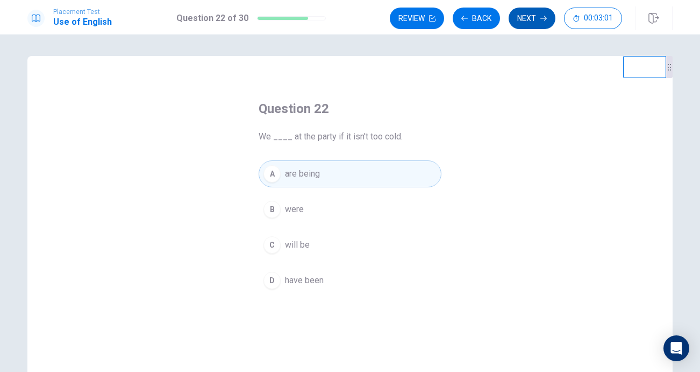
click at [526, 16] on button "Next" at bounding box center [532, 19] width 47 height 22
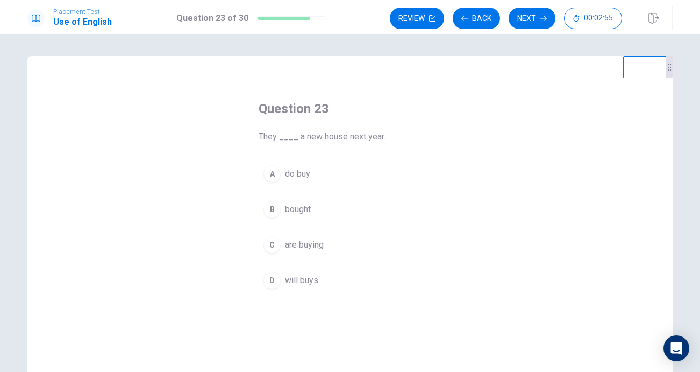
click at [276, 196] on button "B bought" at bounding box center [350, 209] width 183 height 27
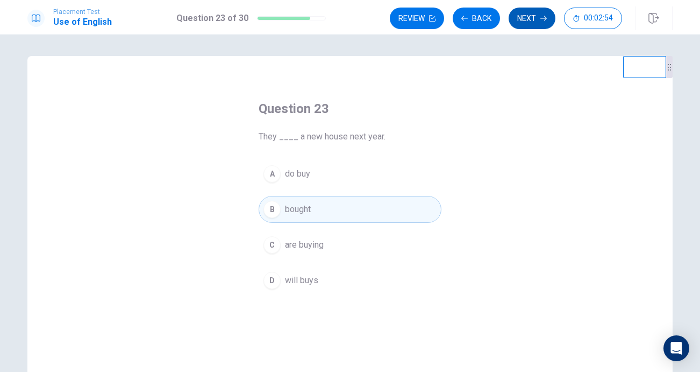
click at [526, 17] on button "Next" at bounding box center [532, 19] width 47 height 22
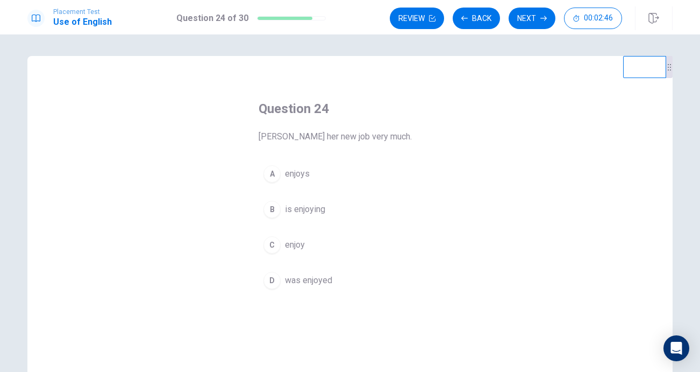
click at [272, 210] on div "B" at bounding box center [272, 209] width 17 height 17
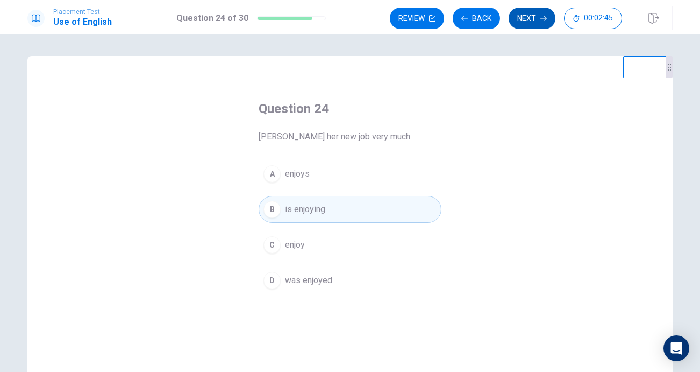
click at [536, 15] on button "Next" at bounding box center [532, 19] width 47 height 22
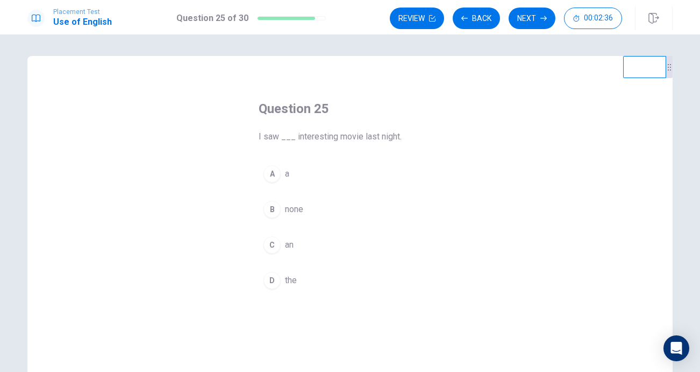
click at [276, 255] on button "C an" at bounding box center [350, 244] width 183 height 27
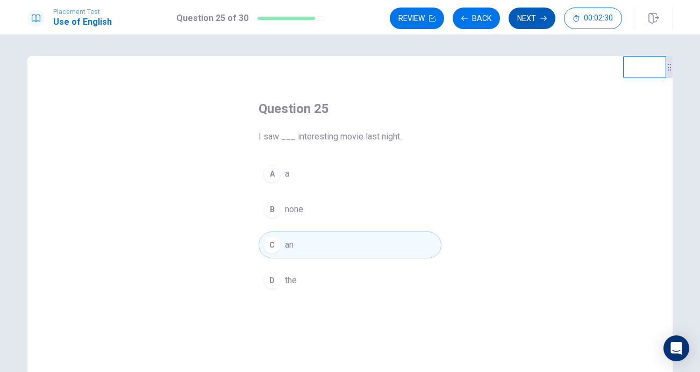
click at [523, 20] on button "Next" at bounding box center [532, 19] width 47 height 22
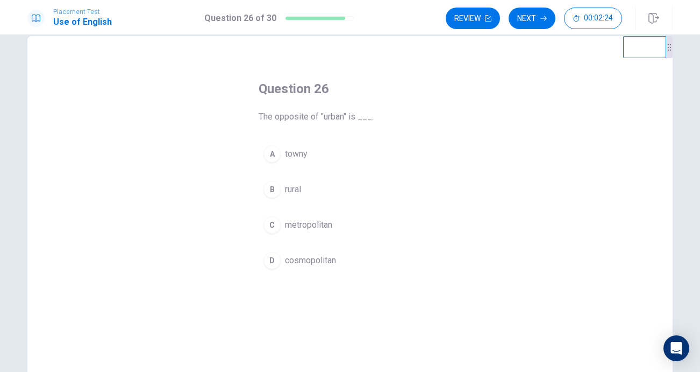
scroll to position [32, 0]
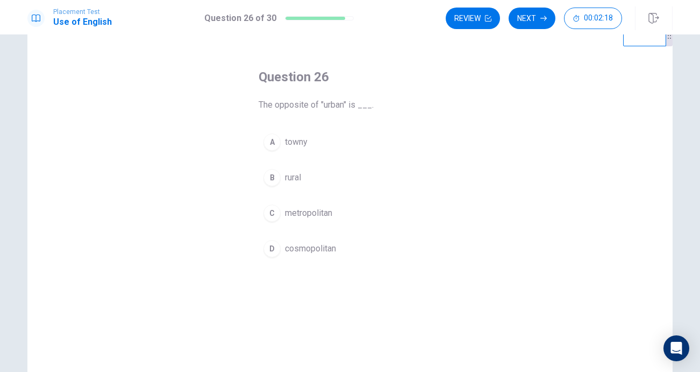
click at [273, 169] on div "B" at bounding box center [272, 177] width 17 height 17
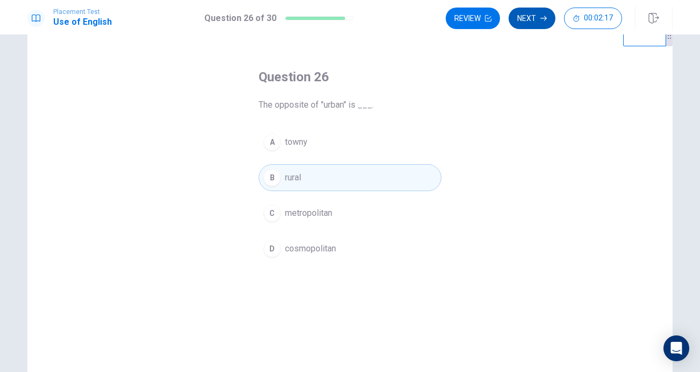
click at [527, 19] on button "Next" at bounding box center [532, 19] width 47 height 22
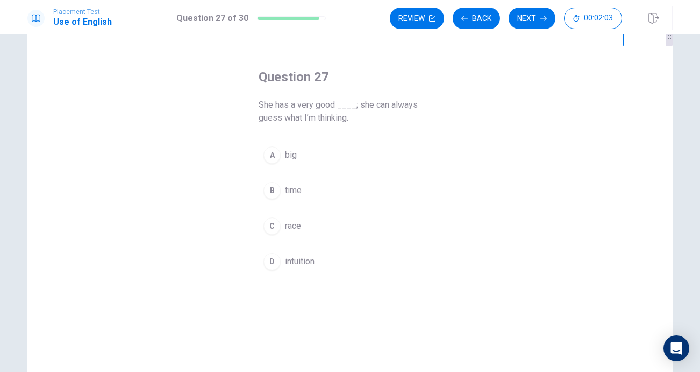
click at [267, 255] on div "D" at bounding box center [272, 261] width 17 height 17
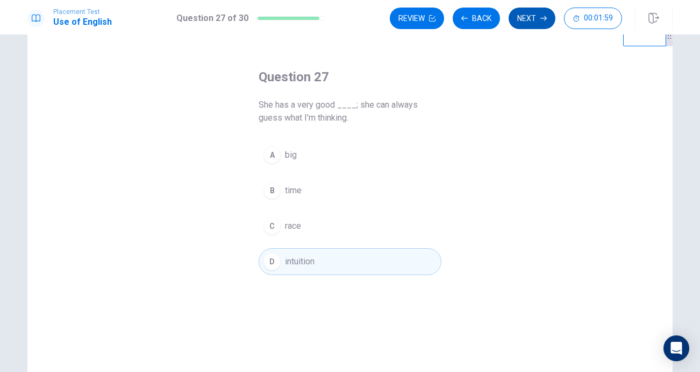
click at [537, 10] on button "Next" at bounding box center [532, 19] width 47 height 22
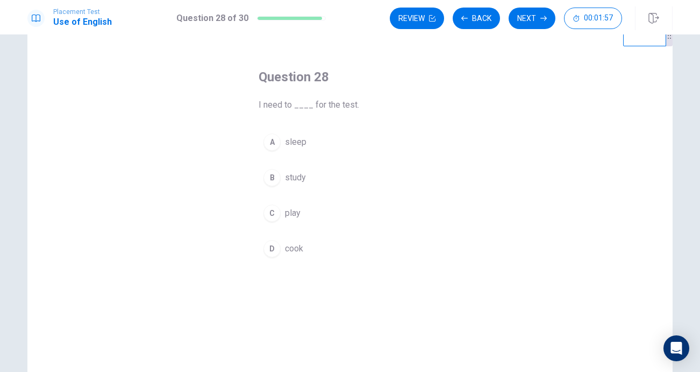
click at [272, 180] on div "B" at bounding box center [272, 177] width 17 height 17
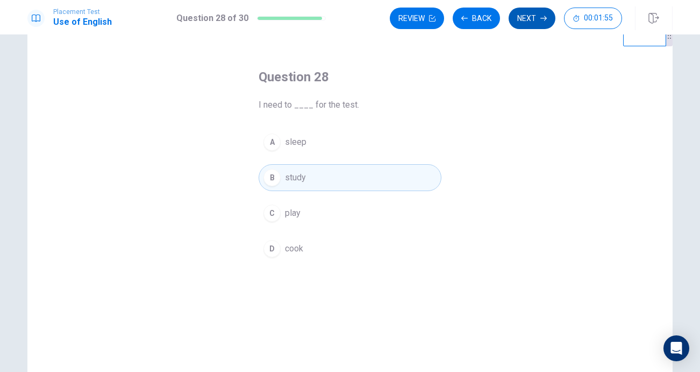
click at [521, 26] on button "Next" at bounding box center [532, 19] width 47 height 22
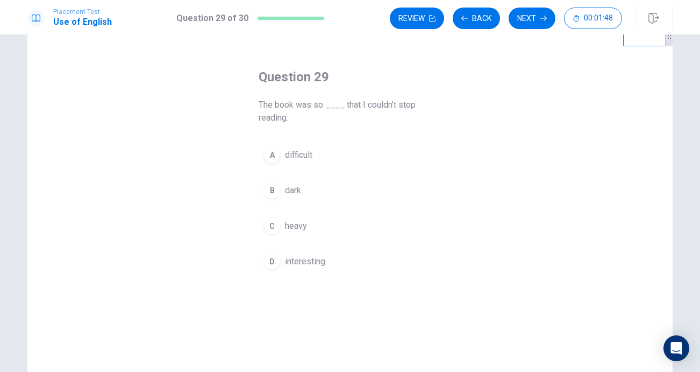
click at [266, 258] on div "D" at bounding box center [272, 261] width 17 height 17
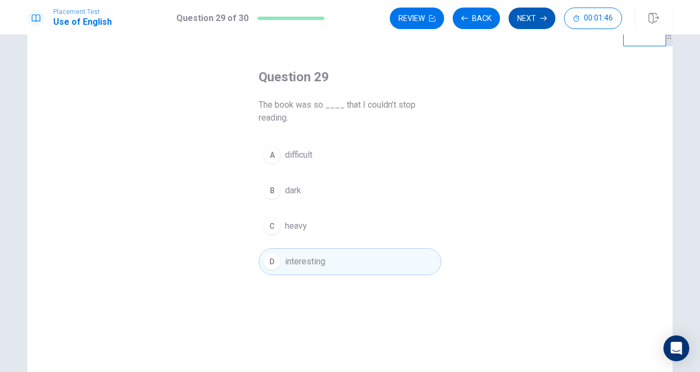
click at [529, 13] on button "Next" at bounding box center [532, 19] width 47 height 22
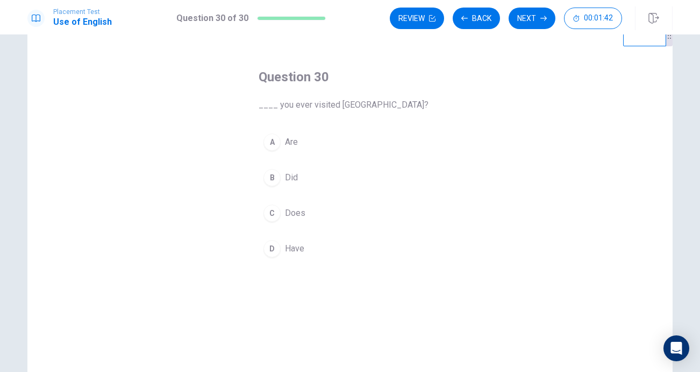
click at [278, 177] on div "B" at bounding box center [272, 177] width 17 height 17
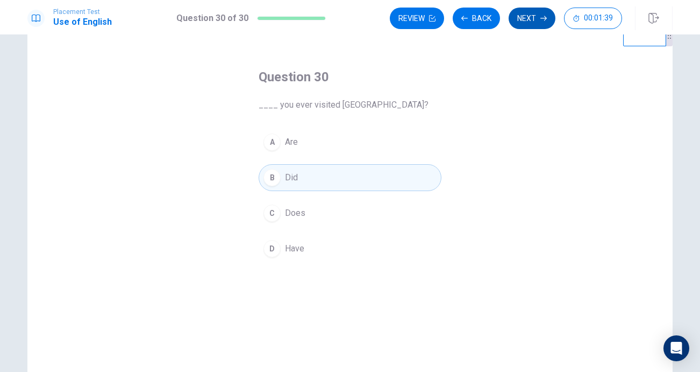
click at [530, 18] on button "Next" at bounding box center [532, 19] width 47 height 22
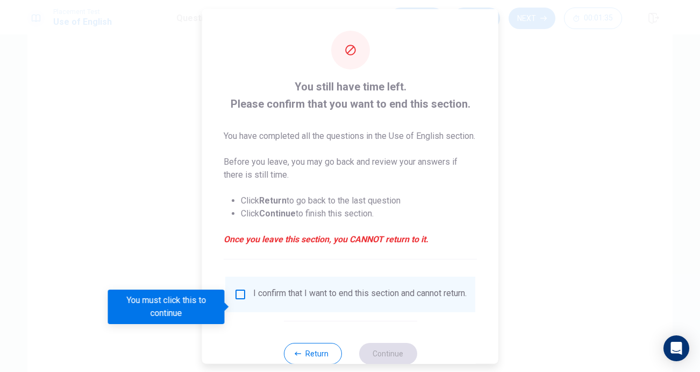
click at [239, 300] on input "You must click this to continue" at bounding box center [240, 293] width 13 height 13
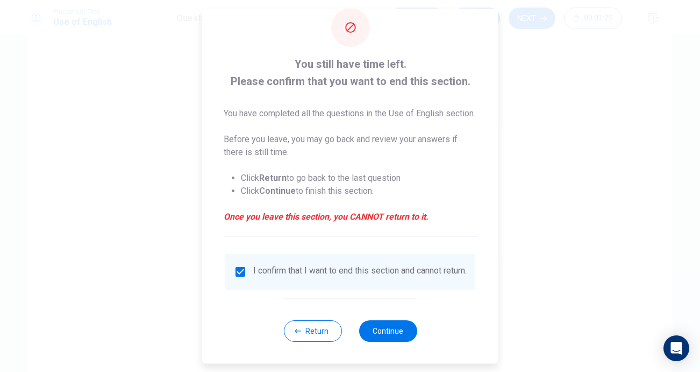
scroll to position [43, 0]
click at [376, 331] on button "Continue" at bounding box center [388, 331] width 58 height 22
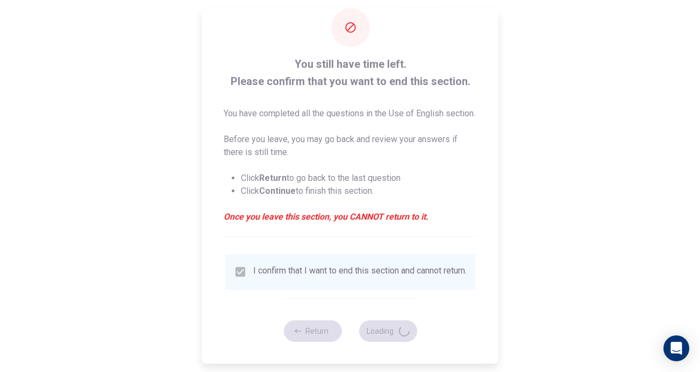
scroll to position [0, 0]
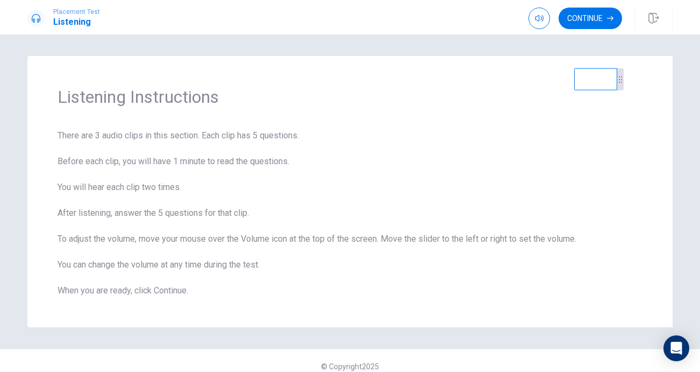
drag, startPoint x: 625, startPoint y: 86, endPoint x: 576, endPoint y: 97, distance: 50.4
click at [576, 90] on video at bounding box center [596, 79] width 43 height 22
drag, startPoint x: 621, startPoint y: 86, endPoint x: 437, endPoint y: 47, distance: 188.7
click at [445, 48] on div at bounding box center [448, 59] width 6 height 22
drag, startPoint x: 422, startPoint y: 83, endPoint x: 487, endPoint y: 86, distance: 65.1
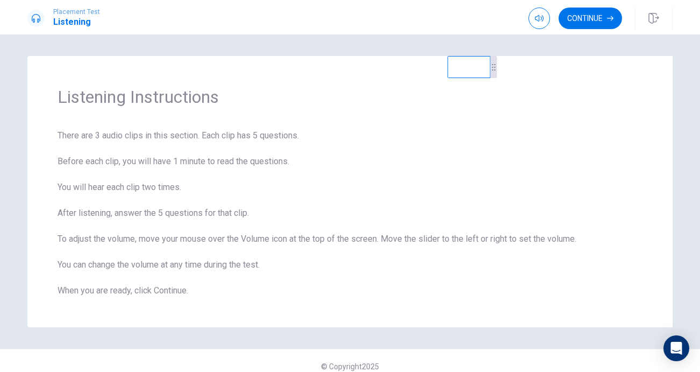
click at [487, 78] on video at bounding box center [469, 67] width 43 height 22
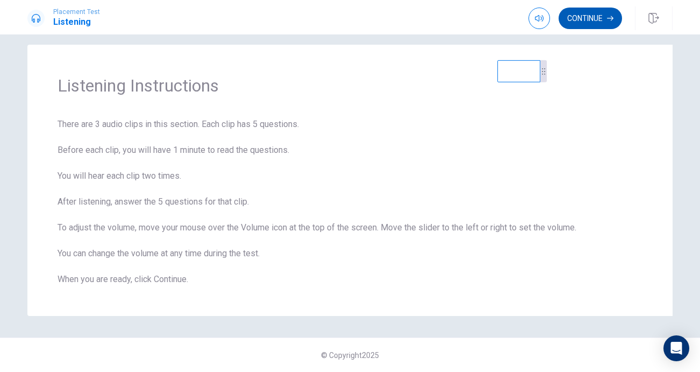
click at [594, 24] on button "Continue" at bounding box center [590, 19] width 63 height 22
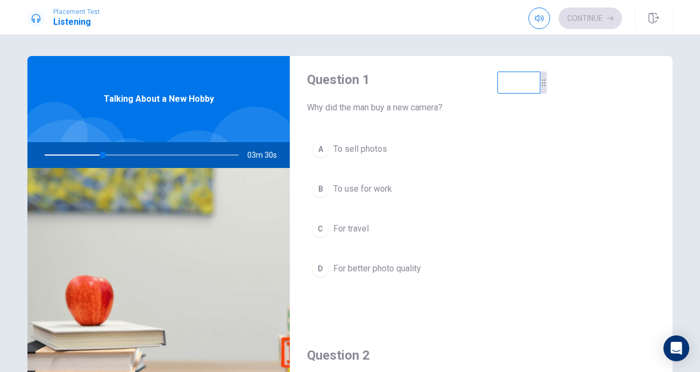
scroll to position [4, 0]
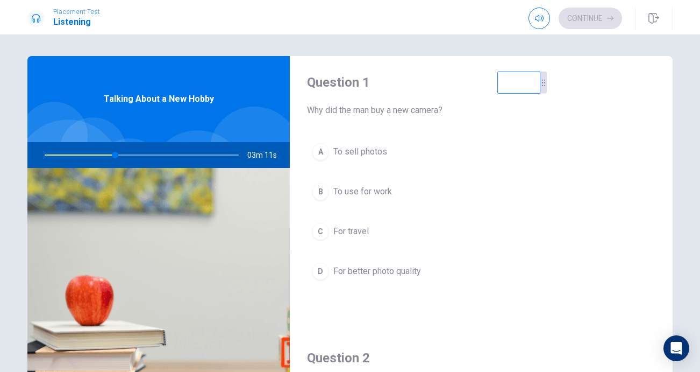
click at [323, 231] on div "C" at bounding box center [320, 231] width 17 height 17
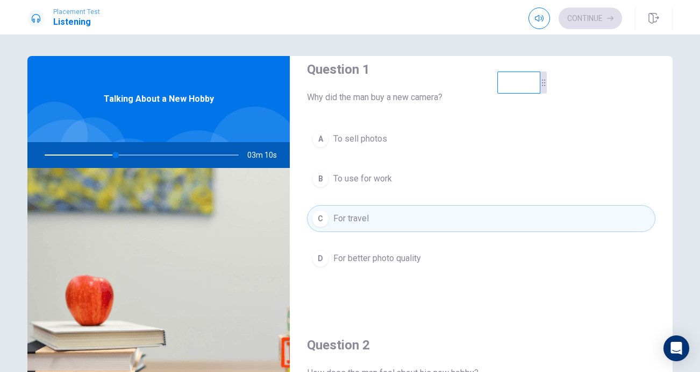
scroll to position [0, 0]
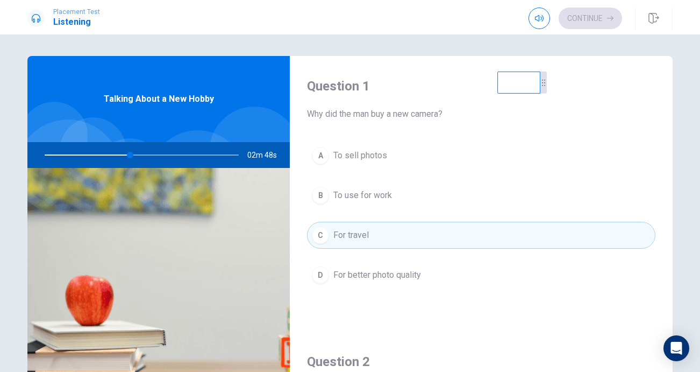
click at [339, 272] on span "For better photo quality" at bounding box center [378, 274] width 88 height 13
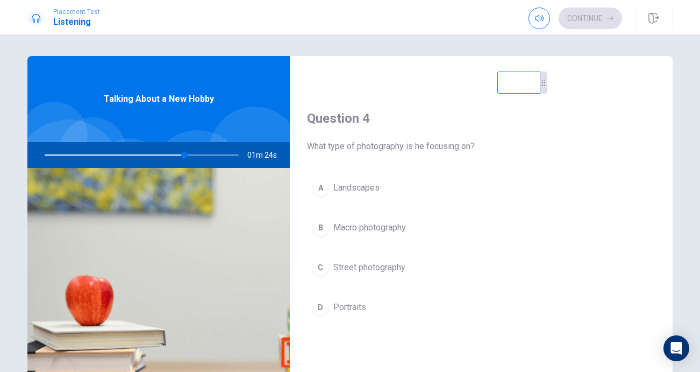
scroll to position [795, 0]
click at [195, 155] on div at bounding box center [140, 155] width 216 height 26
drag, startPoint x: 186, startPoint y: 155, endPoint x: 200, endPoint y: 155, distance: 14.0
click at [200, 155] on div at bounding box center [140, 155] width 216 height 26
click at [206, 154] on div at bounding box center [140, 155] width 216 height 26
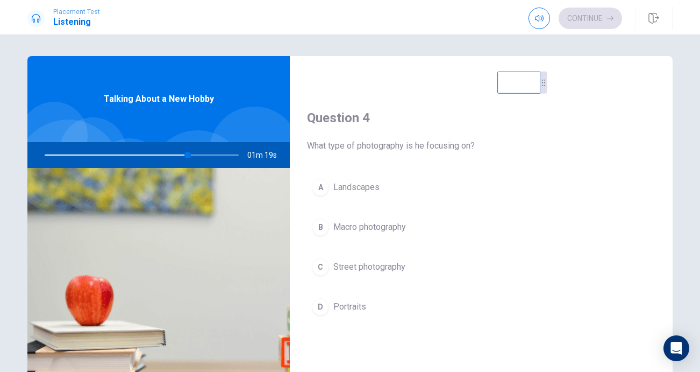
click at [211, 154] on div at bounding box center [140, 155] width 216 height 26
click at [217, 157] on div at bounding box center [140, 155] width 216 height 26
click at [221, 157] on div at bounding box center [140, 155] width 216 height 26
click at [146, 152] on div at bounding box center [140, 155] width 216 height 26
click at [123, 155] on div at bounding box center [140, 155] width 216 height 26
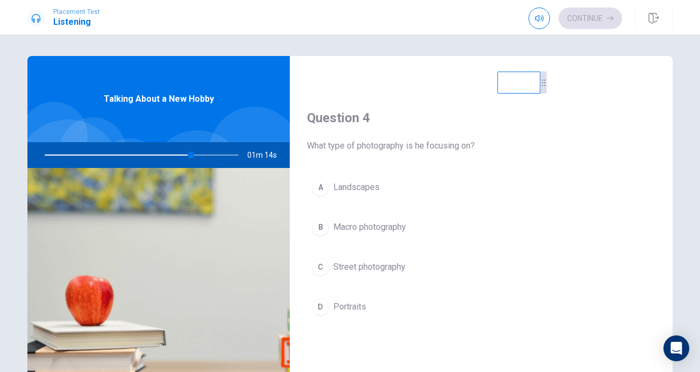
scroll to position [804, 0]
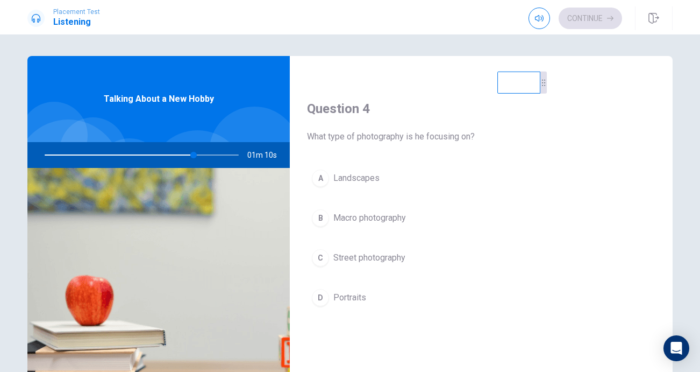
click at [367, 182] on span "Landscapes" at bounding box center [357, 178] width 46 height 13
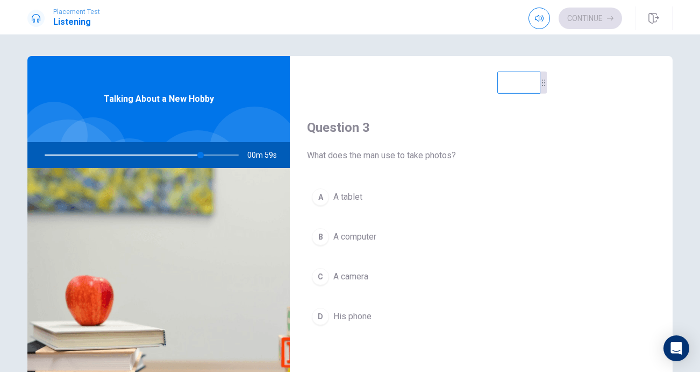
click at [362, 316] on span "His phone" at bounding box center [353, 316] width 38 height 13
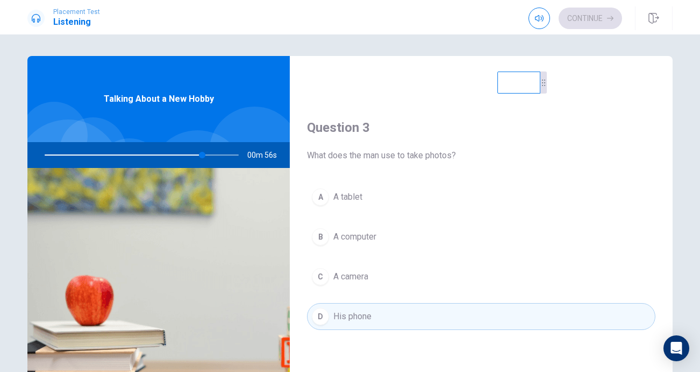
click at [364, 275] on span "A camera" at bounding box center [351, 276] width 35 height 13
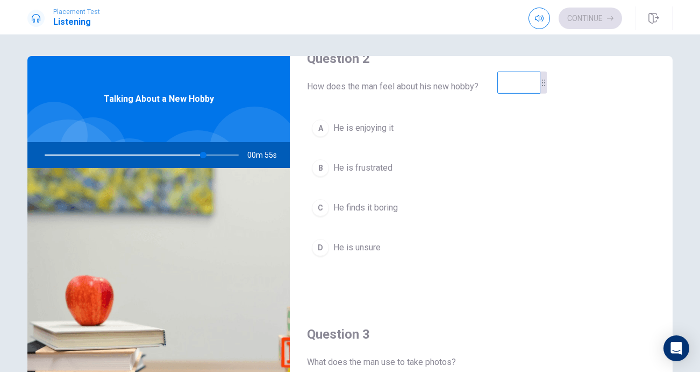
scroll to position [232, 0]
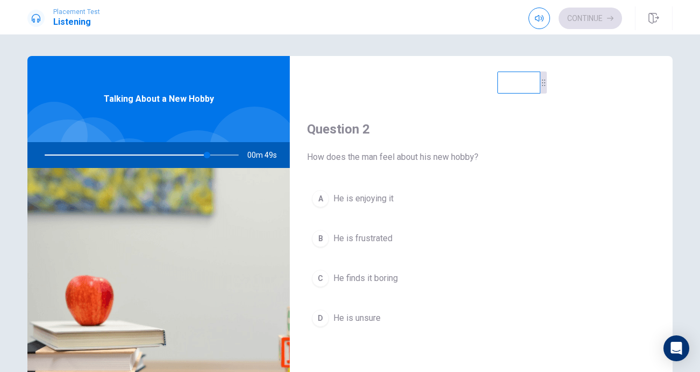
click at [367, 198] on span "He is enjoying it" at bounding box center [364, 198] width 60 height 13
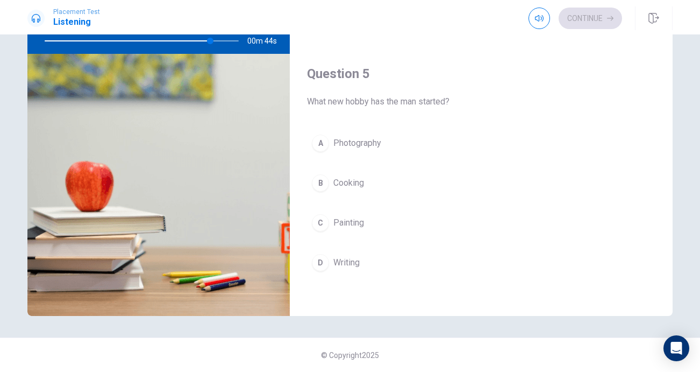
scroll to position [1003, 0]
click at [361, 143] on span "Photography" at bounding box center [358, 139] width 48 height 13
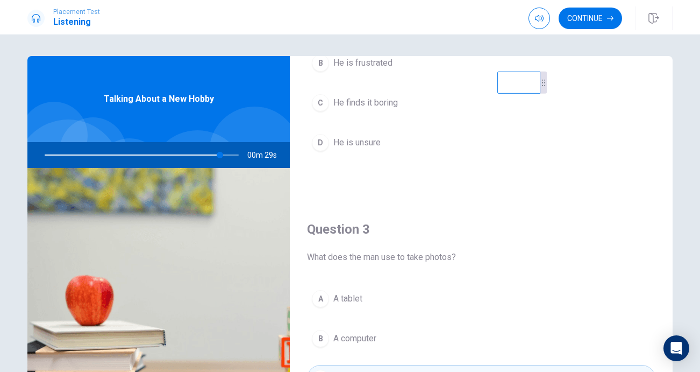
scroll to position [408, 0]
click at [544, 90] on div "Question 1 Why did the man buy a new camera? A To sell photos B To use for work…" at bounding box center [350, 243] width 646 height 374
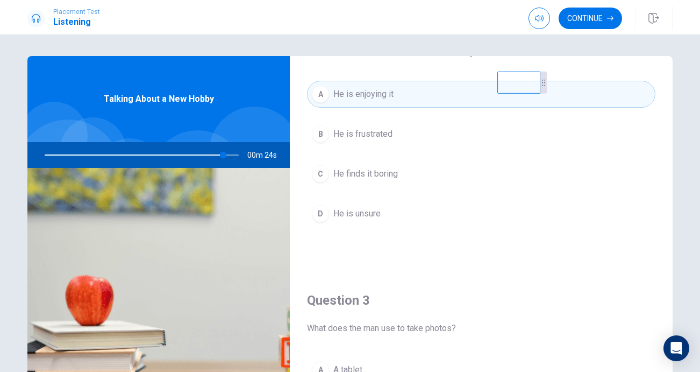
scroll to position [331, 0]
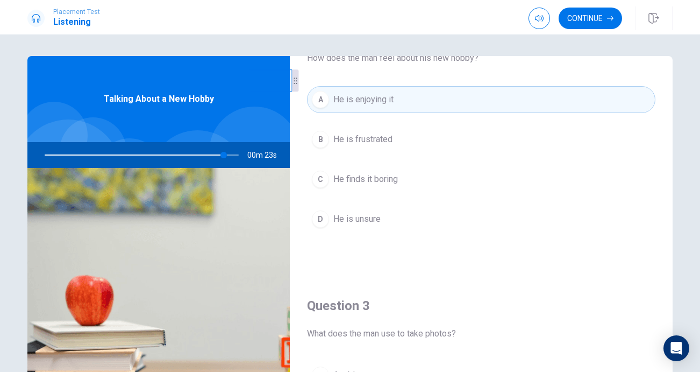
drag, startPoint x: 522, startPoint y: 95, endPoint x: 271, endPoint y: 89, distance: 251.9
click at [271, 89] on video at bounding box center [270, 80] width 43 height 22
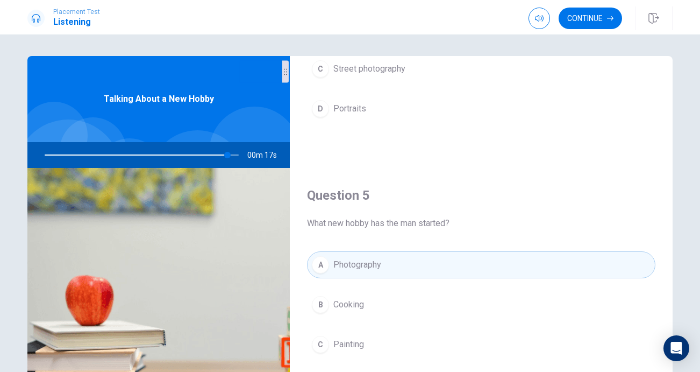
scroll to position [1003, 0]
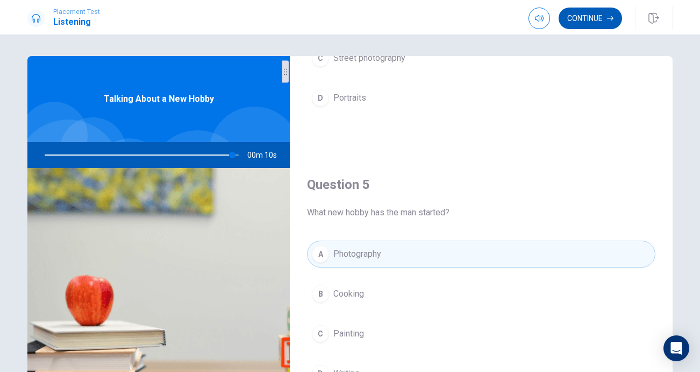
click at [579, 19] on button "Continue" at bounding box center [590, 19] width 63 height 22
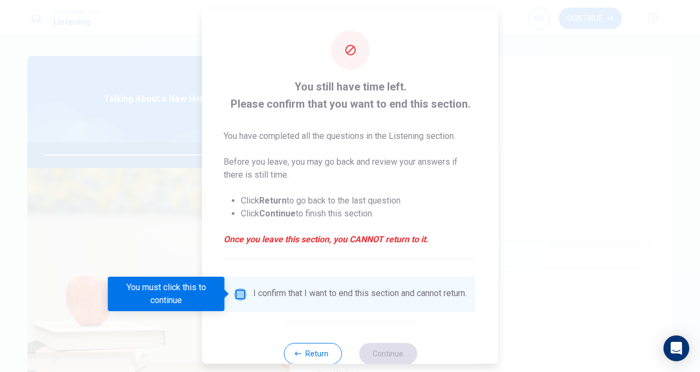
click at [235, 296] on input "You must click this to continue" at bounding box center [240, 293] width 13 height 13
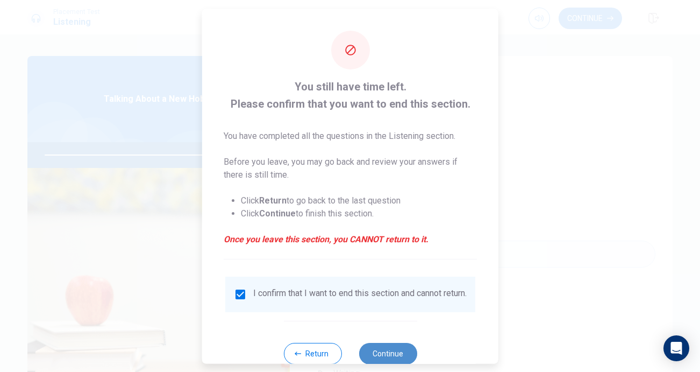
click at [397, 359] on button "Continue" at bounding box center [388, 353] width 58 height 22
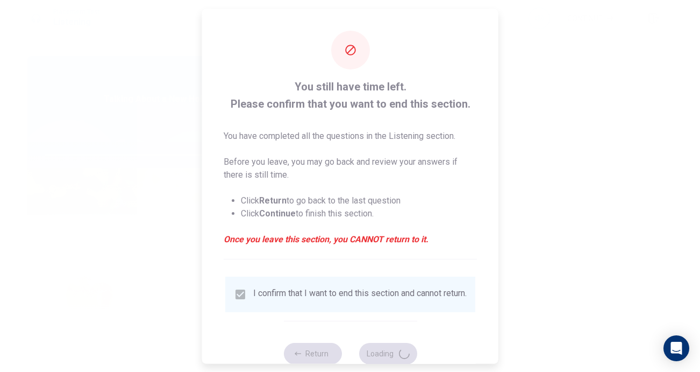
type input "99"
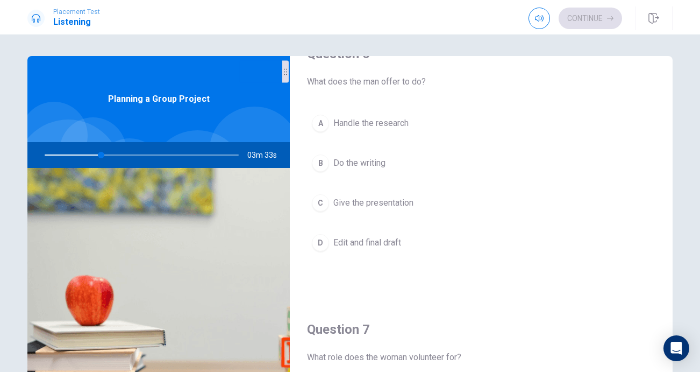
scroll to position [32, 0]
click at [320, 202] on div "C" at bounding box center [320, 203] width 17 height 17
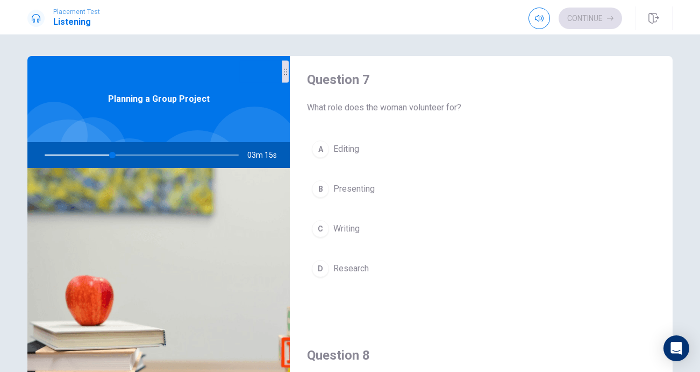
scroll to position [284, 0]
click at [323, 218] on div "C" at bounding box center [320, 226] width 17 height 17
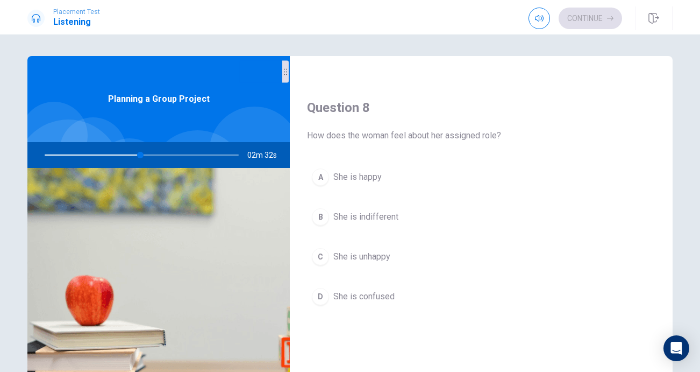
scroll to position [529, 0]
click at [311, 174] on button "A She is happy" at bounding box center [481, 177] width 349 height 27
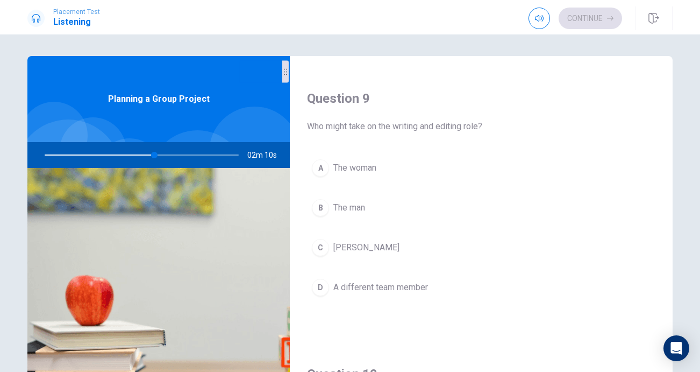
scroll to position [822, 0]
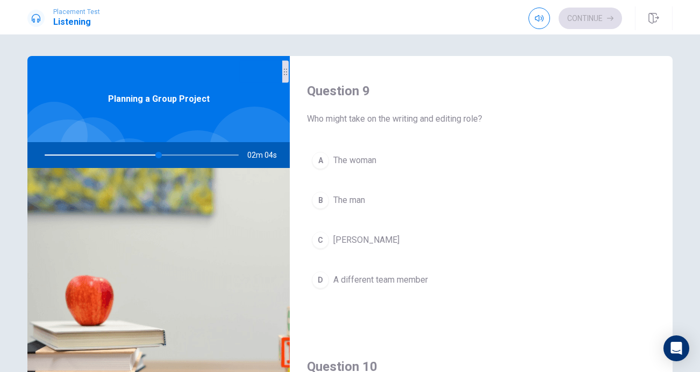
click at [322, 238] on div "C" at bounding box center [320, 239] width 17 height 17
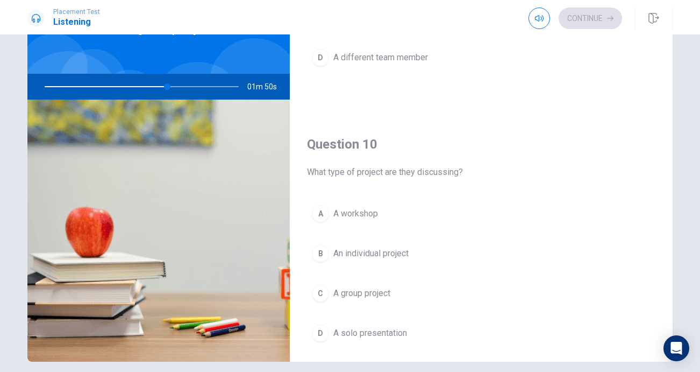
scroll to position [986, 0]
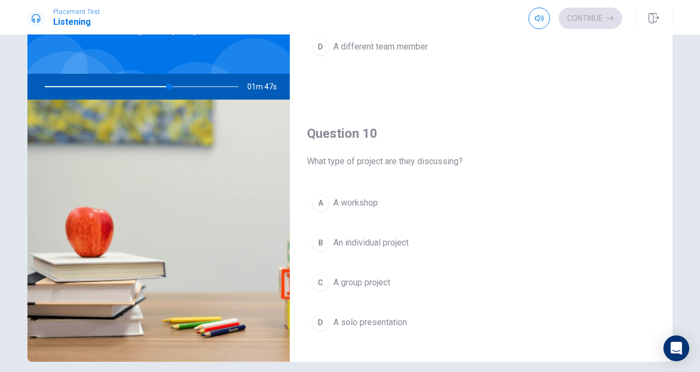
click at [326, 244] on div "B" at bounding box center [320, 242] width 17 height 17
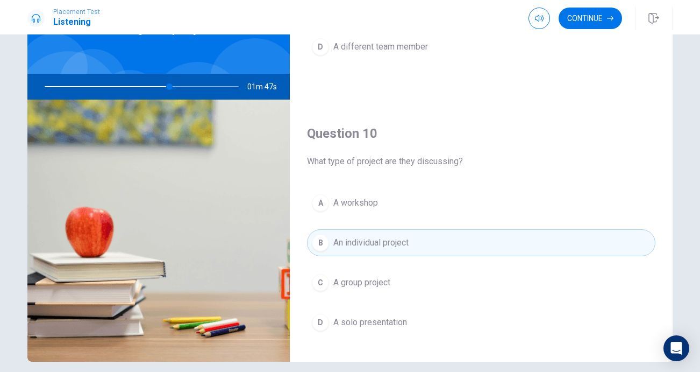
click at [320, 272] on button "C A group project" at bounding box center [481, 282] width 349 height 27
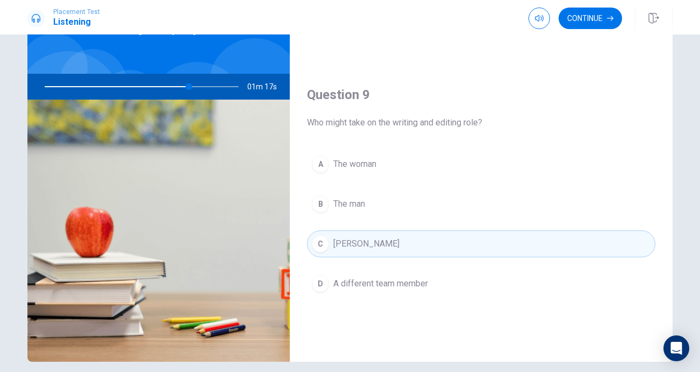
scroll to position [724, 0]
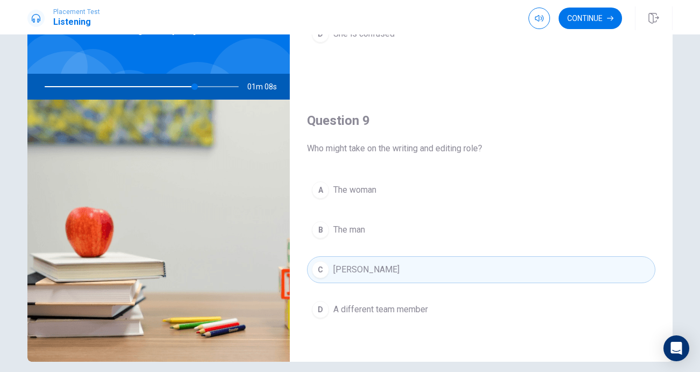
click at [328, 314] on button "D A different team member" at bounding box center [481, 309] width 349 height 27
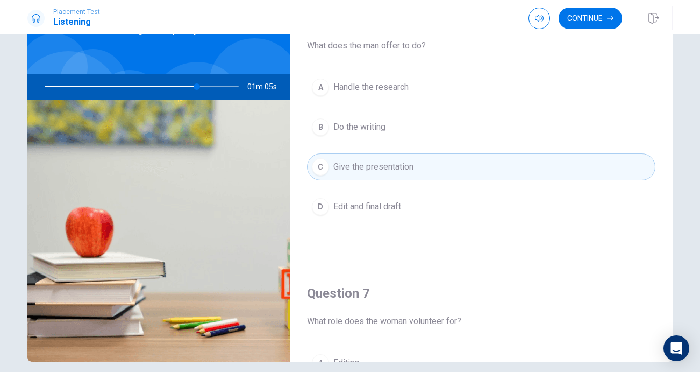
scroll to position [0, 0]
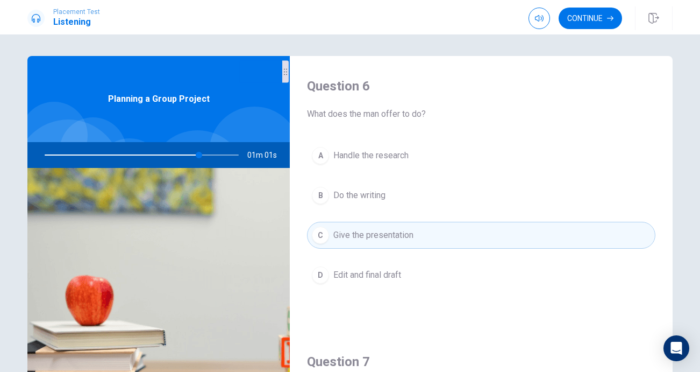
drag, startPoint x: 210, startPoint y: 158, endPoint x: 221, endPoint y: 157, distance: 10.3
click at [221, 157] on div at bounding box center [140, 155] width 216 height 26
click at [581, 25] on button "Continue" at bounding box center [590, 19] width 63 height 22
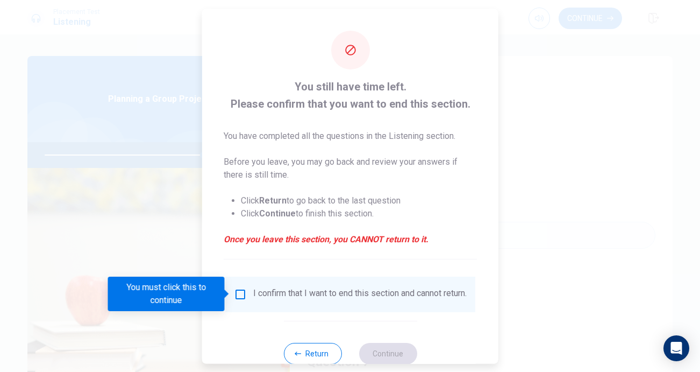
click at [237, 288] on input "You must click this to continue" at bounding box center [240, 293] width 13 height 13
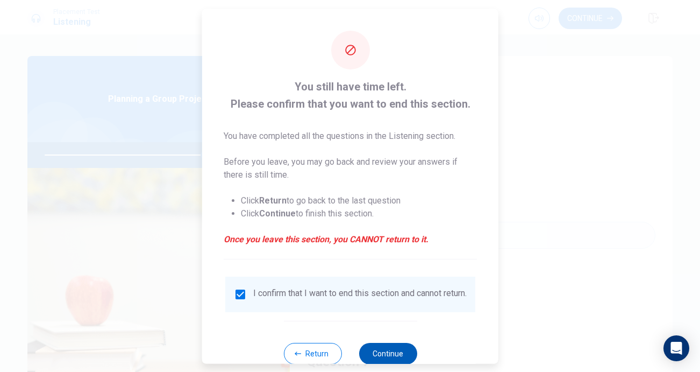
click at [373, 358] on button "Continue" at bounding box center [388, 353] width 58 height 22
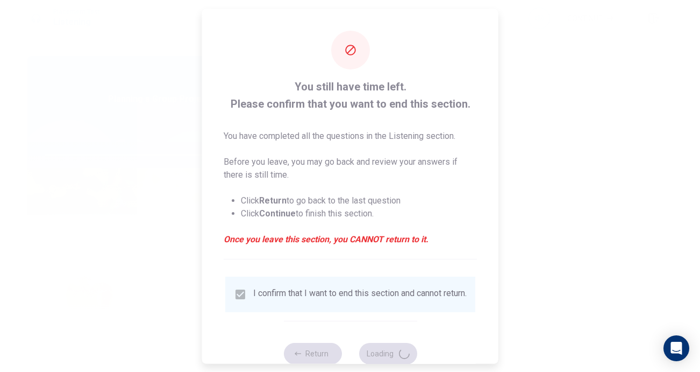
type input "83"
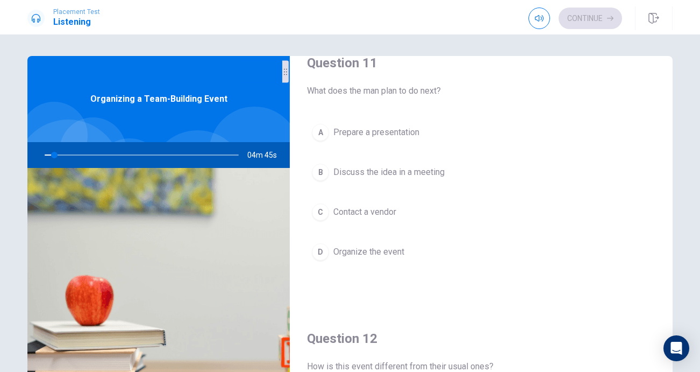
scroll to position [22, 0]
click at [362, 232] on div "A Prepare a presentation B Discuss the idea in a meeting C Contact a vendor D O…" at bounding box center [481, 205] width 349 height 168
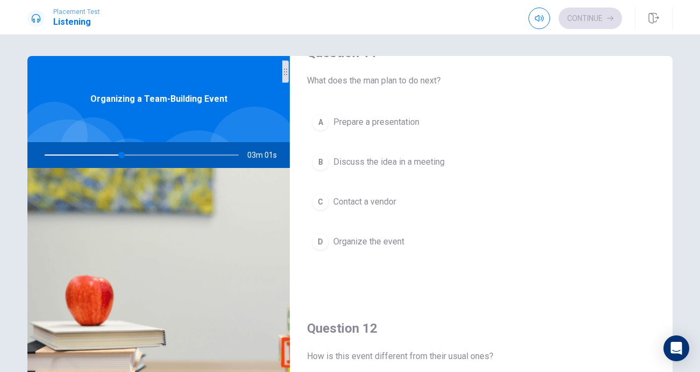
scroll to position [0, 0]
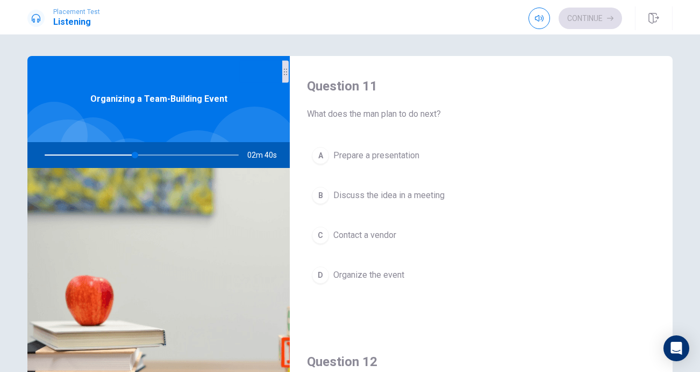
click at [326, 160] on div "A" at bounding box center [320, 155] width 17 height 17
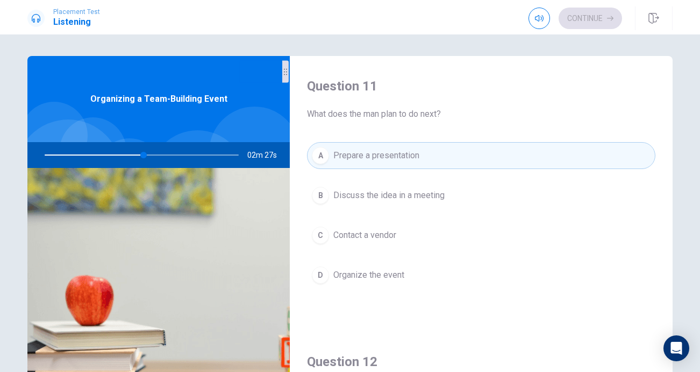
click at [316, 281] on div "D" at bounding box center [320, 274] width 17 height 17
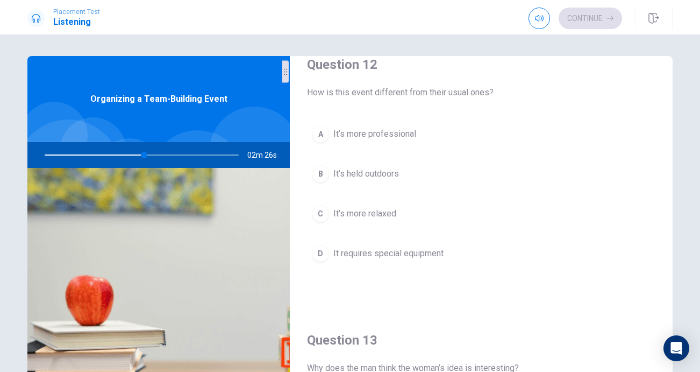
scroll to position [298, 0]
click at [321, 174] on div "B" at bounding box center [320, 173] width 17 height 17
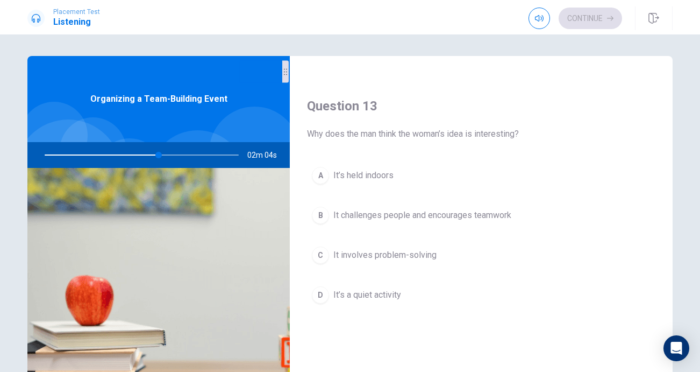
scroll to position [540, 0]
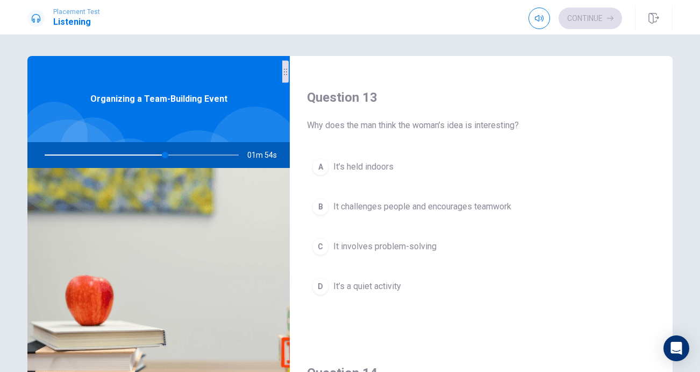
click at [324, 201] on div "B" at bounding box center [320, 206] width 17 height 17
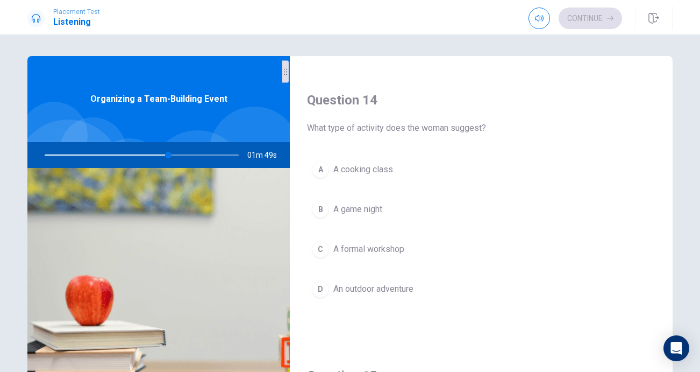
scroll to position [849, 0]
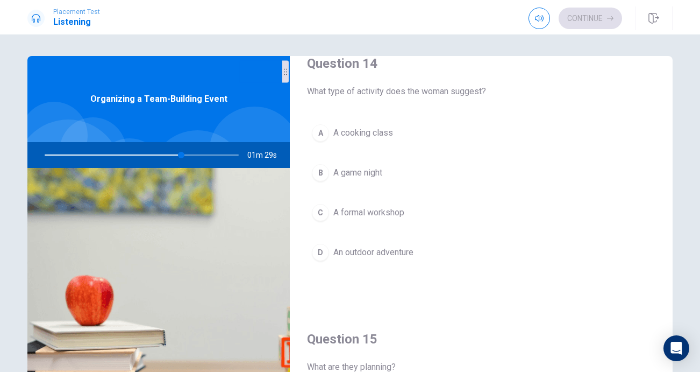
click at [324, 176] on div "B" at bounding box center [320, 172] width 17 height 17
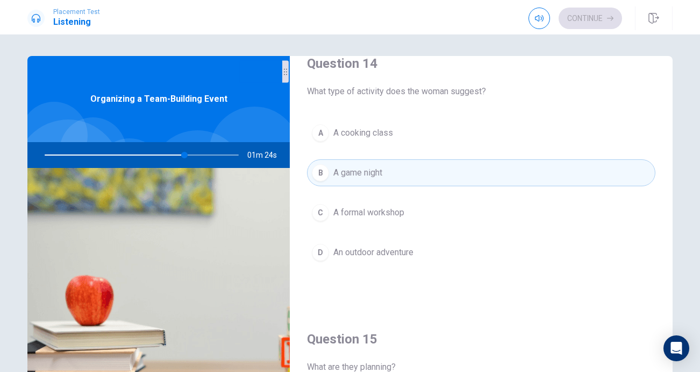
click at [320, 218] on div "C" at bounding box center [320, 212] width 17 height 17
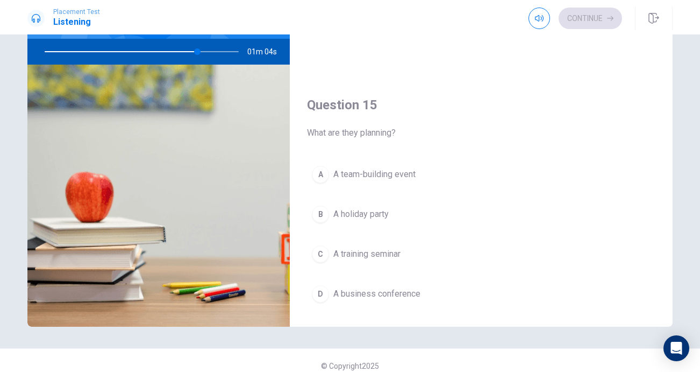
scroll to position [975, 0]
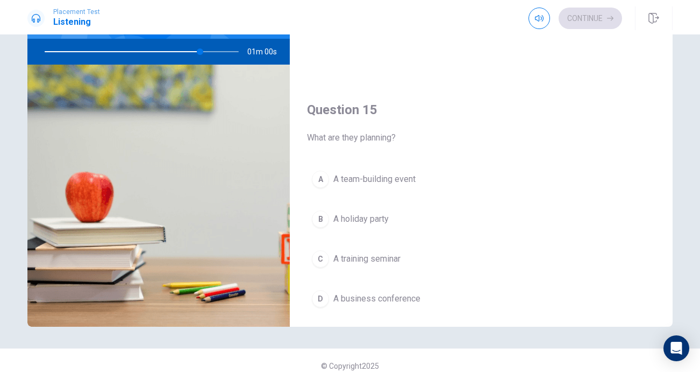
click at [320, 181] on div "A" at bounding box center [320, 179] width 17 height 17
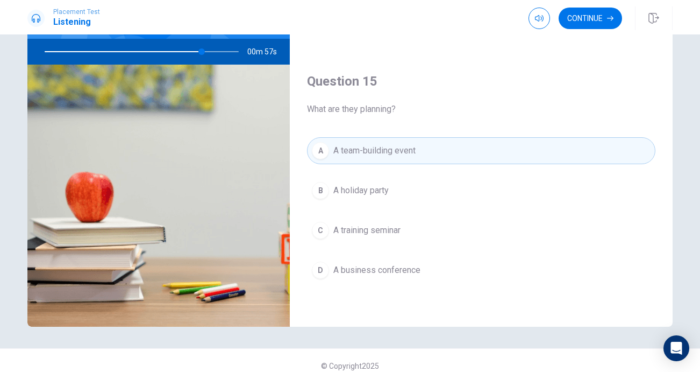
scroll to position [114, 0]
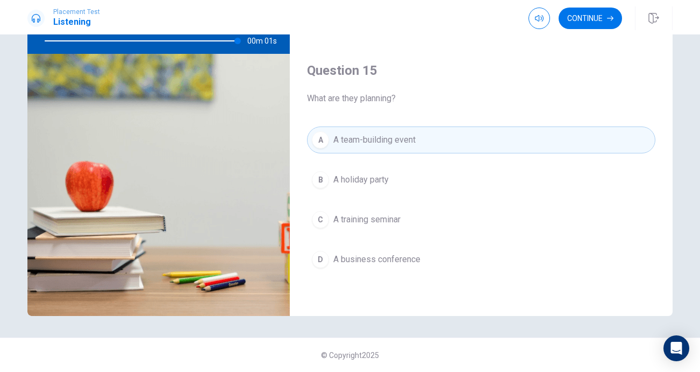
click at [438, 253] on button "D A business conference" at bounding box center [481, 259] width 349 height 27
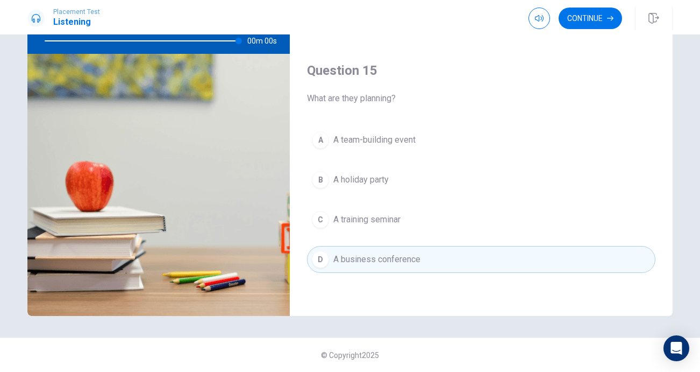
type input "0"
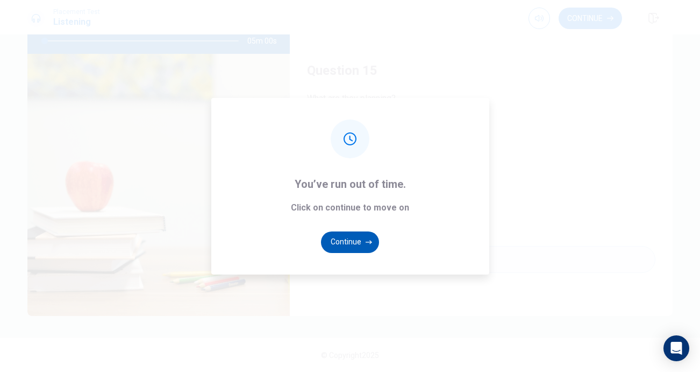
click at [372, 233] on button "Continue" at bounding box center [350, 242] width 58 height 22
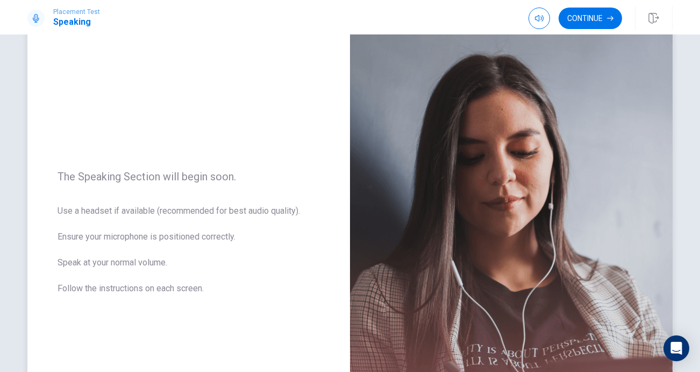
scroll to position [0, 0]
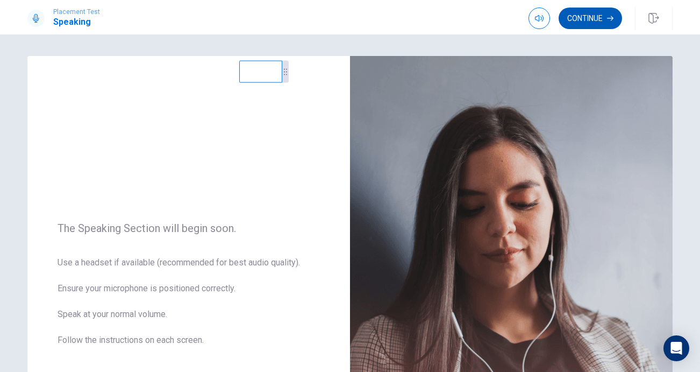
click at [599, 13] on button "Continue" at bounding box center [590, 19] width 63 height 22
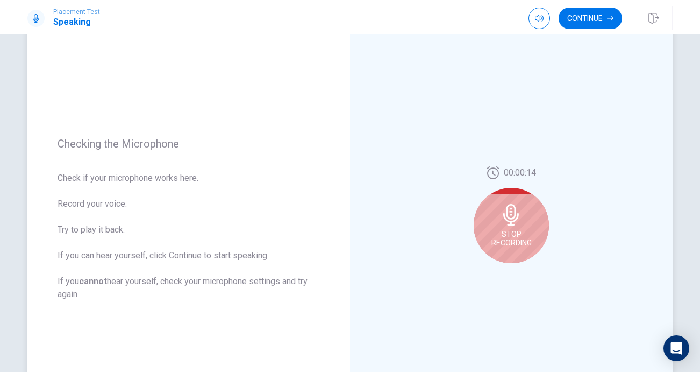
scroll to position [76, 0]
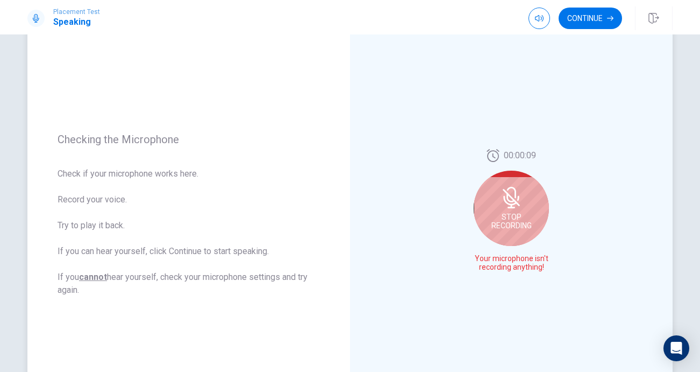
click at [520, 190] on icon at bounding box center [512, 198] width 22 height 22
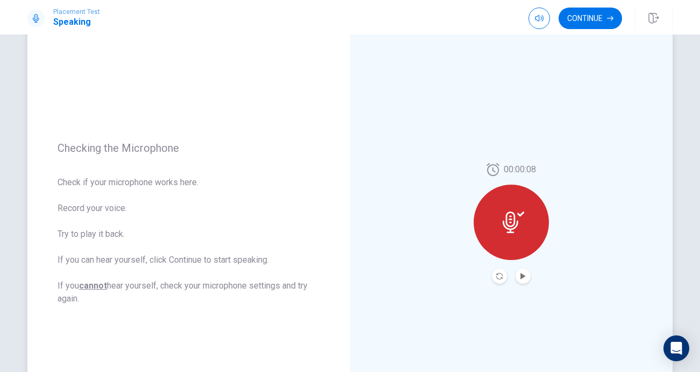
scroll to position [66, 0]
click at [585, 12] on button "Continue" at bounding box center [590, 19] width 63 height 22
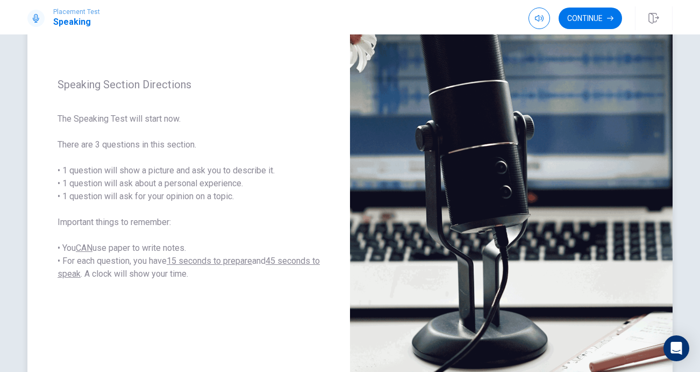
scroll to position [96, 0]
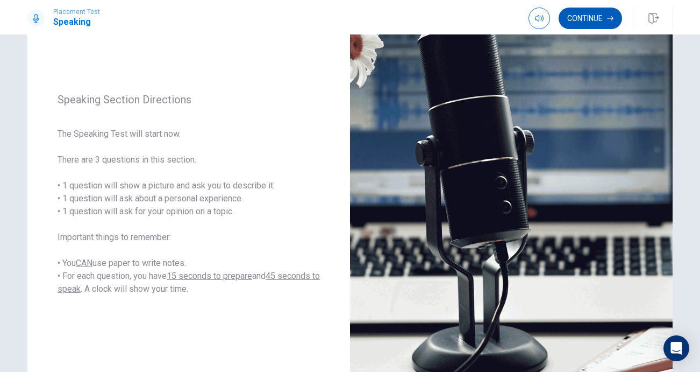
click at [587, 19] on button "Continue" at bounding box center [590, 19] width 63 height 22
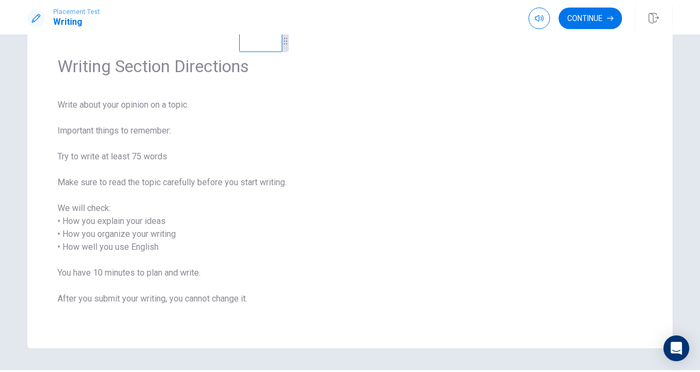
scroll to position [29, 0]
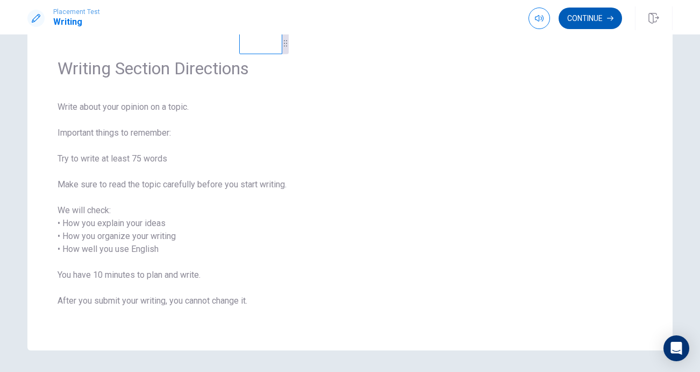
click at [590, 27] on button "Continue" at bounding box center [590, 19] width 63 height 22
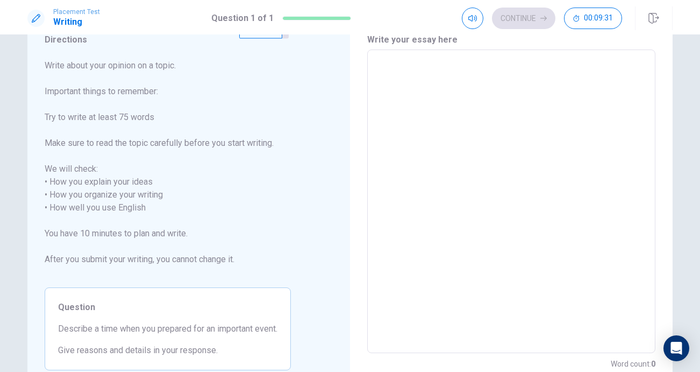
scroll to position [44, 0]
click at [397, 86] on textarea at bounding box center [511, 202] width 273 height 286
type textarea "i"
type textarea "x"
type textarea "I"
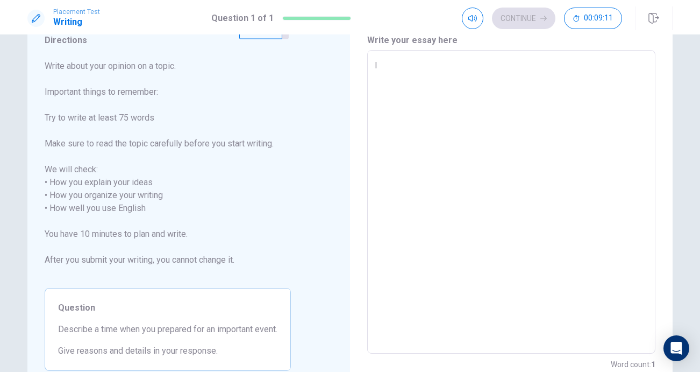
type textarea "x"
type textarea "I"
type textarea "x"
type textarea "I 画"
type textarea "x"
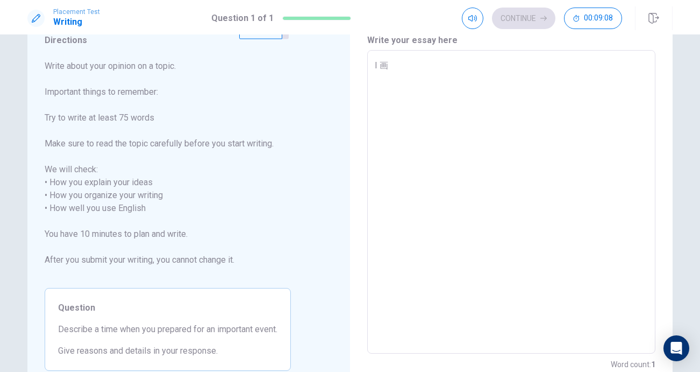
type textarea "I us"
type textarea "x"
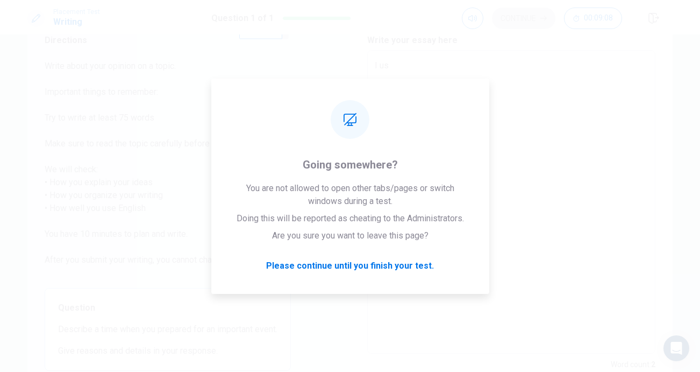
type textarea "I u su"
type textarea "x"
type textarea "I u su a"
type textarea "x"
type textarea "I usual"
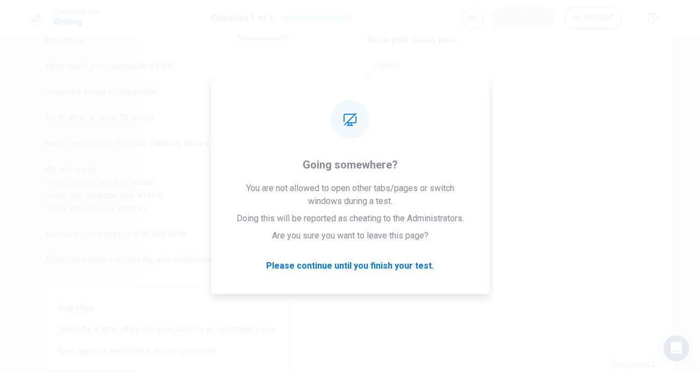
type textarea "x"
type textarea "I u su a"
type textarea "x"
type textarea "I u su"
type textarea "x"
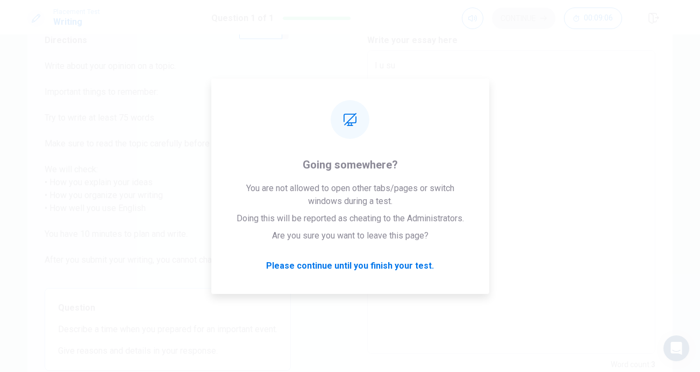
type textarea "I us"
type textarea "x"
type textarea "I 画"
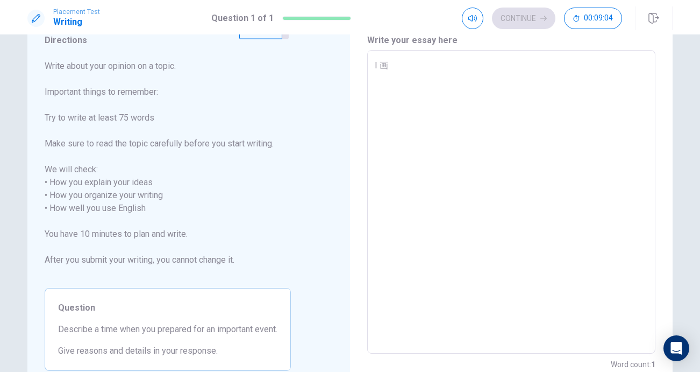
type textarea "x"
type textarea "I"
type textarea "x"
type textarea "I u"
type textarea "x"
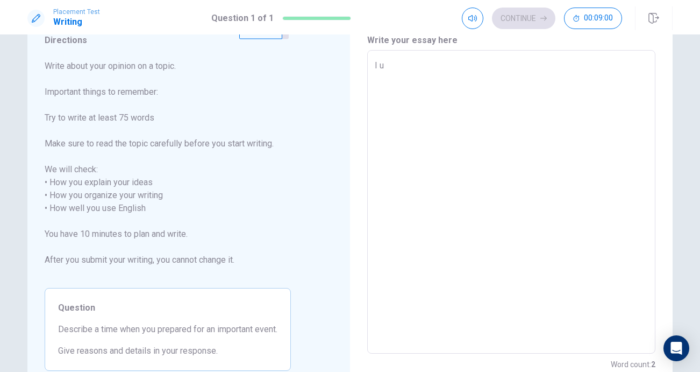
type textarea "I ua"
type textarea "x"
type textarea "I uau"
type textarea "x"
type textarea "I ua"
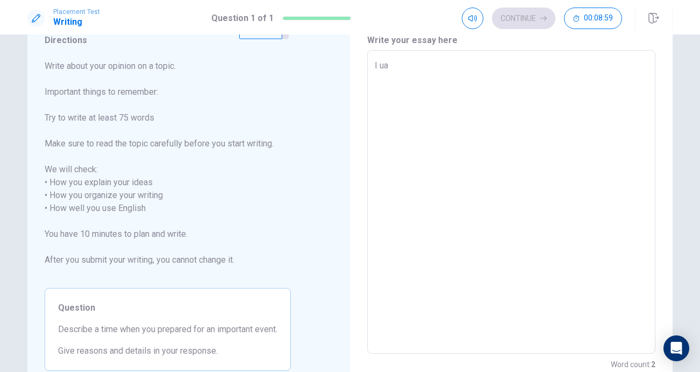
type textarea "x"
type textarea "I u"
type textarea "x"
type textarea "I us"
type textarea "x"
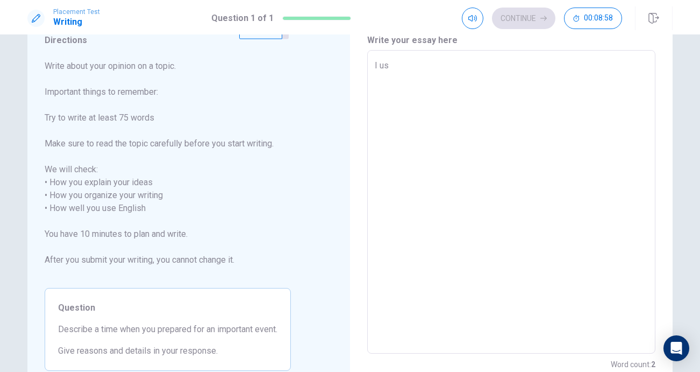
type textarea "I usu"
type textarea "x"
type textarea "I usua"
type textarea "x"
type textarea "I usual"
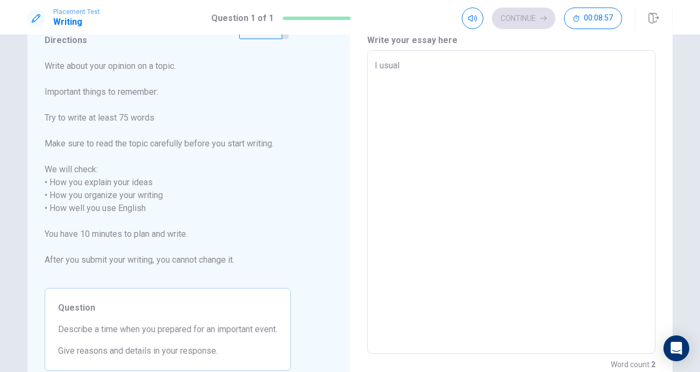
type textarea "x"
type textarea "I usuall"
type textarea "x"
type textarea "I usually"
type textarea "x"
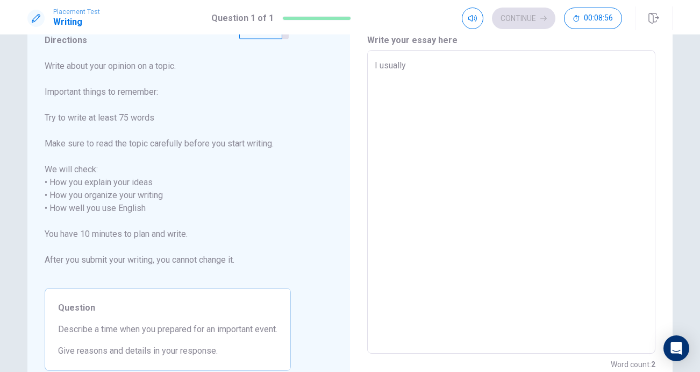
type textarea "I usually"
type textarea "x"
type textarea "I usually w"
type textarea "x"
type textarea "I usually wa"
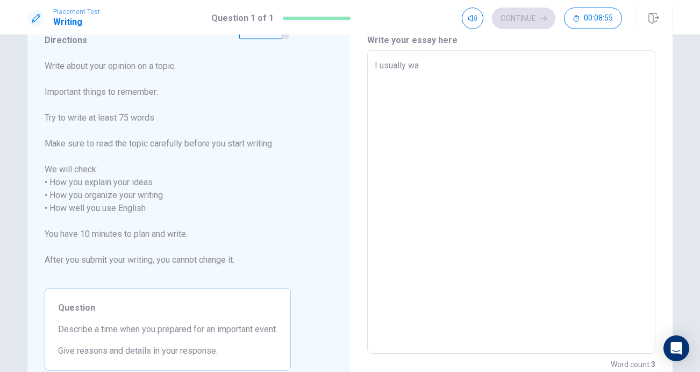
type textarea "x"
type textarea "I usually wan"
type textarea "x"
type textarea "I usually want"
type textarea "x"
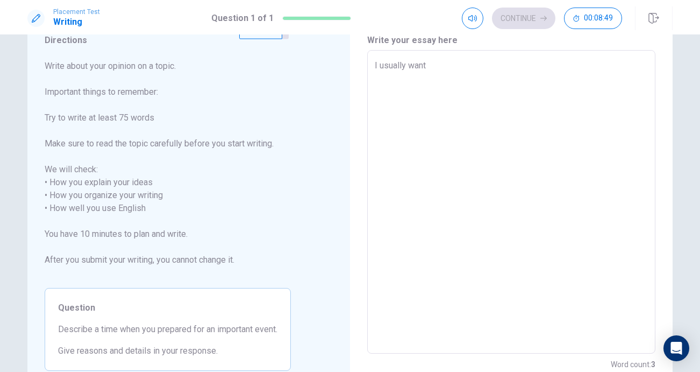
type textarea "I usually wan"
type textarea "x"
type textarea "I usually wa"
type textarea "x"
type textarea "I usually w"
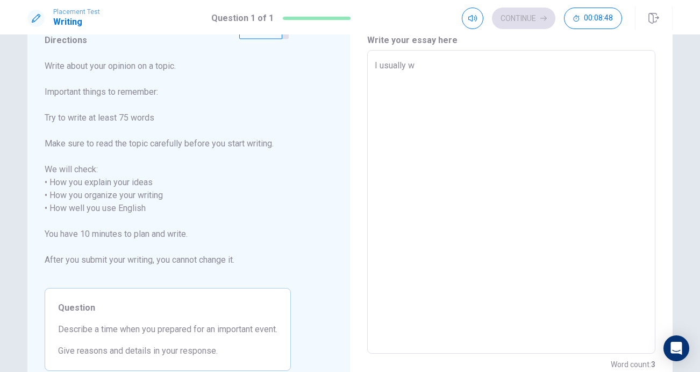
type textarea "x"
type textarea "I usually"
type textarea "x"
type textarea "I usually"
type textarea "x"
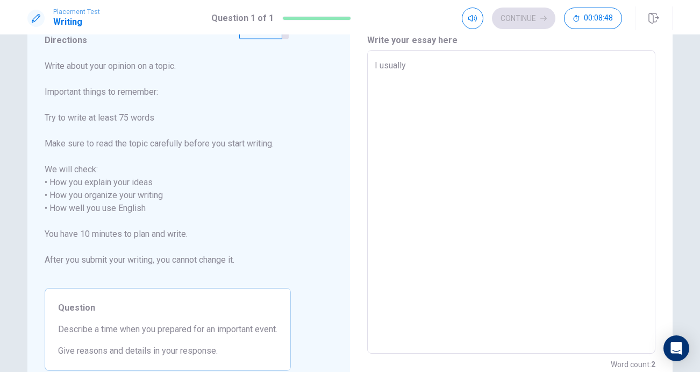
type textarea "I usuall"
type textarea "x"
type textarea "I usual"
type textarea "x"
type textarea "I usua"
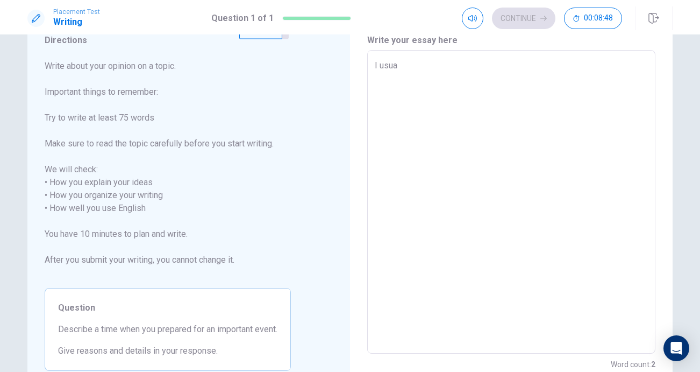
type textarea "x"
type textarea "I usu"
type textarea "x"
type textarea "I us"
type textarea "x"
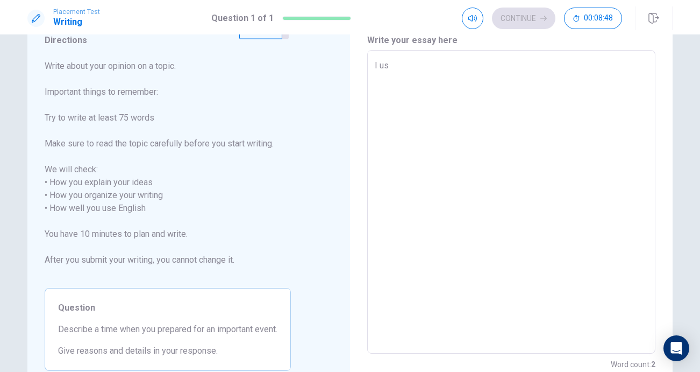
type textarea "I u"
type textarea "x"
type textarea "I"
type textarea "x"
type textarea "I"
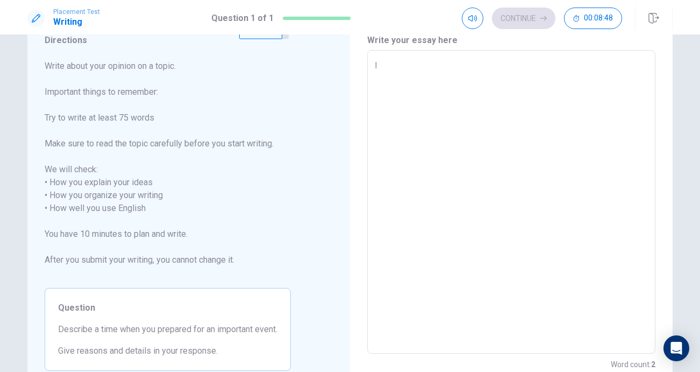
type textarea "x"
type textarea "w"
type textarea "x"
type textarea "wh"
type textarea "x"
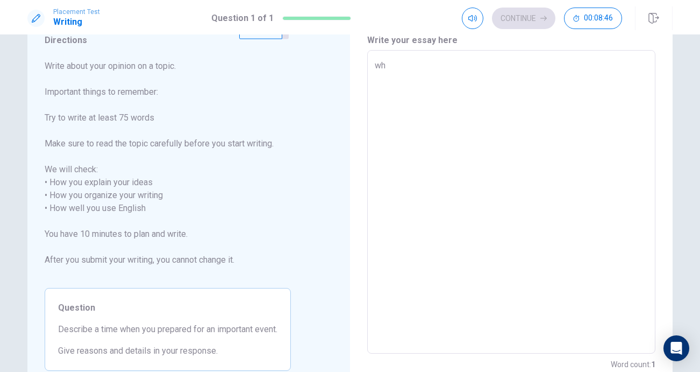
type textarea "whe"
type textarea "x"
type textarea "when"
type textarea "x"
type textarea "when"
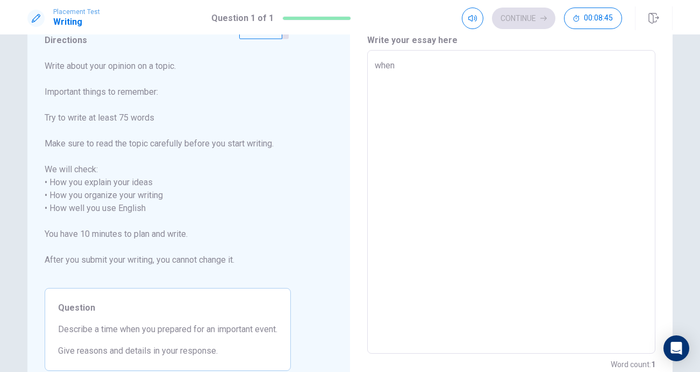
type textarea "x"
type textarea "when i"
type textarea "x"
type textarea "when i"
type textarea "x"
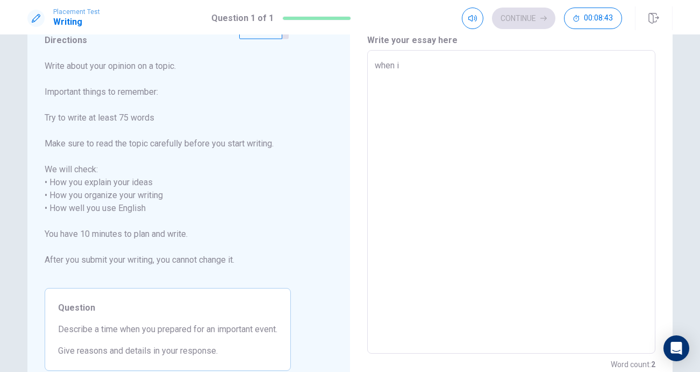
type textarea "when i"
type textarea "x"
type textarea "when i p"
type textarea "x"
type textarea "when i pe"
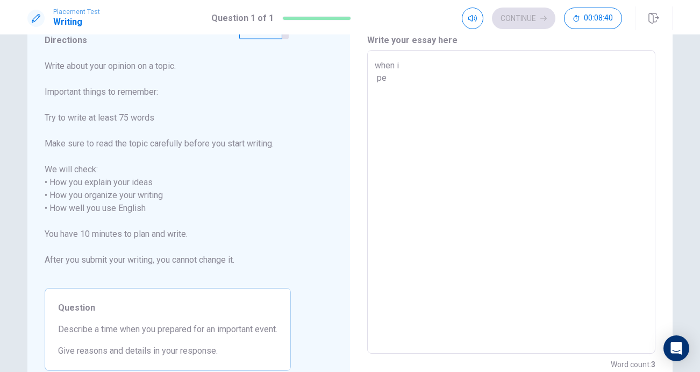
type textarea "x"
type textarea "when i p"
type textarea "x"
type textarea "when i pr"
type textarea "x"
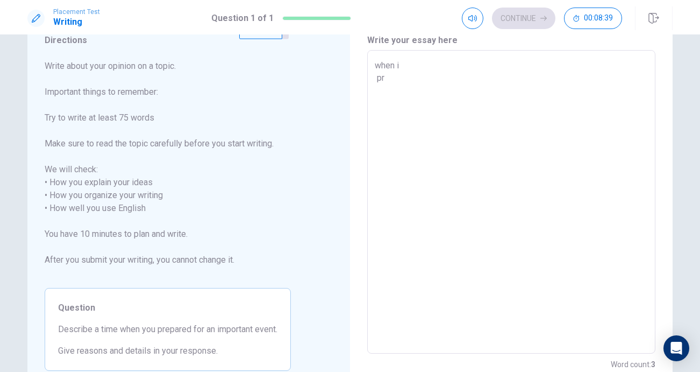
type textarea "when i pre"
type textarea "x"
type textarea "when i prep"
type textarea "x"
type textarea "when i prepa"
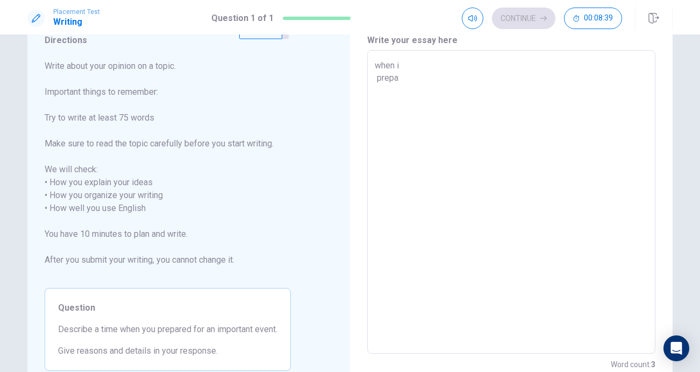
type textarea "x"
type textarea "when i prepar"
type textarea "x"
type textarea "when i prepare"
type textarea "x"
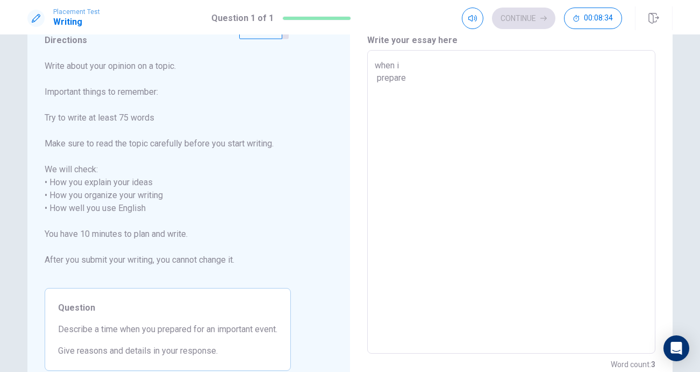
type textarea "when i prepared"
type textarea "x"
type textarea "when i prepared"
type textarea "x"
type textarea "when i prepared f"
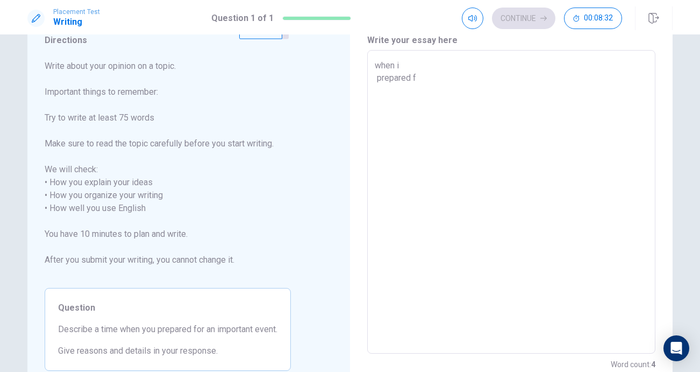
type textarea "x"
type textarea "when i prepared fo"
type textarea "x"
type textarea "when i prepared for"
type textarea "x"
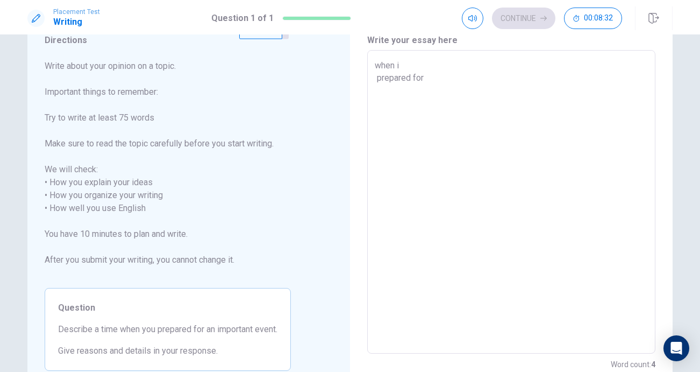
type textarea "when i prepared for"
type textarea "x"
type textarea "when i prepared for a"
type textarea "x"
type textarea "when i prepared for an"
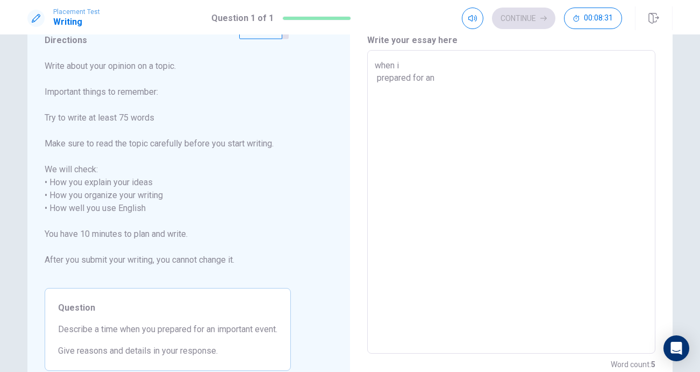
type textarea "x"
type textarea "when i prepared for an"
type textarea "x"
type textarea "when i prepared for an i"
type textarea "x"
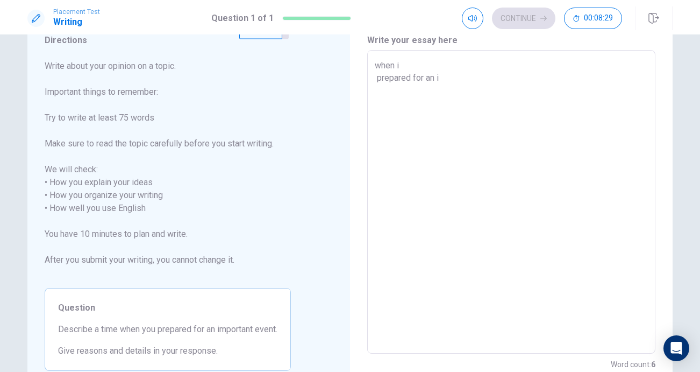
type textarea "when i prepared for an im"
type textarea "x"
type textarea "when i prepared for an imp"
type textarea "x"
type textarea "when i prepared for an impo"
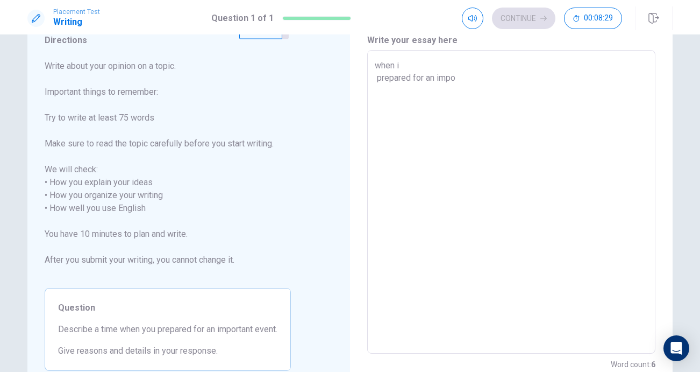
type textarea "x"
type textarea "when i prepared for an impor"
type textarea "x"
type textarea "when i prepared for an import"
type textarea "x"
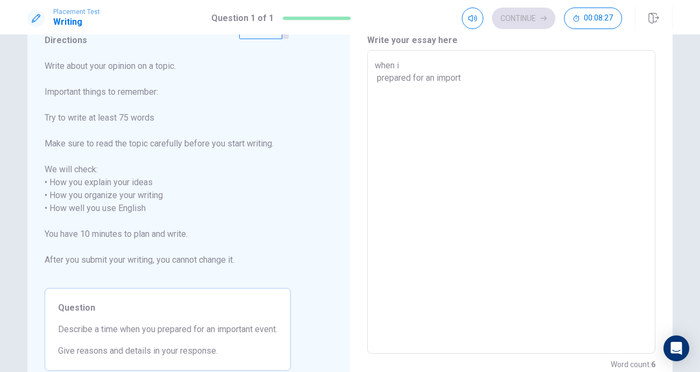
type textarea "when i prepared for an importa"
type textarea "x"
type textarea "when i prepared for an importan"
type textarea "x"
type textarea "when i prepared for an important"
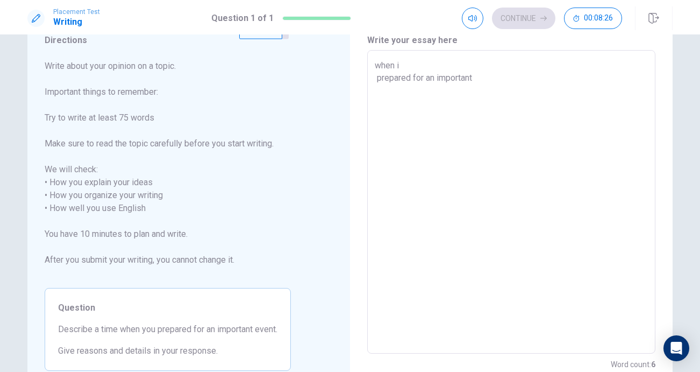
type textarea "x"
type textarea "when i prepared for an important"
type textarea "x"
type textarea "when i prepared for an important e"
type textarea "x"
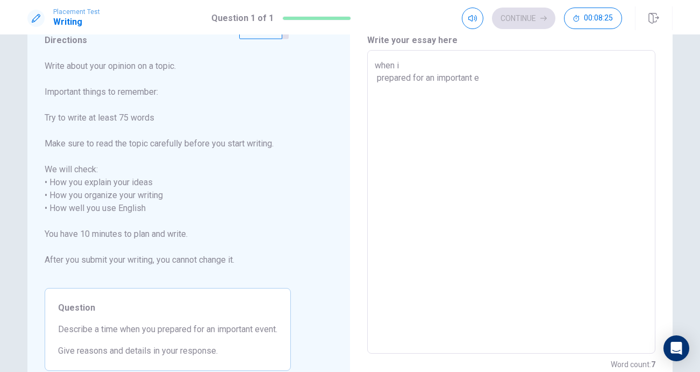
type textarea "when i prepared for an important ev"
type textarea "x"
type textarea "when i prepared for an important eve"
type textarea "x"
type textarea "when i prepared for an important even"
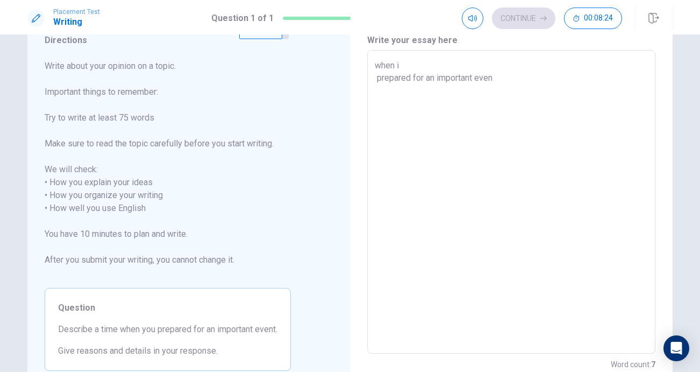
type textarea "x"
type textarea "when i prepared for an important event"
type textarea "x"
type textarea "when i prepared for an important event,"
type textarea "x"
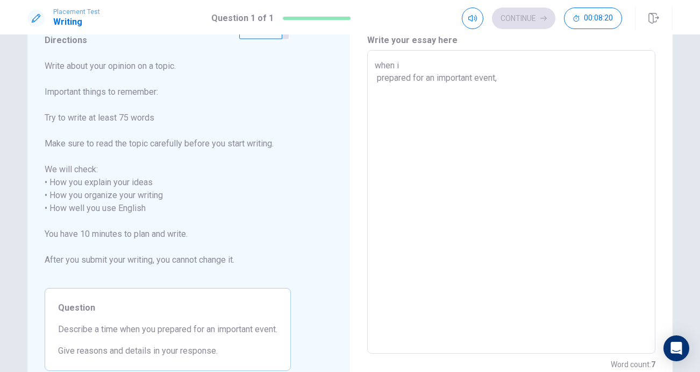
type textarea "when i prepared for an important event,w"
type textarea "x"
type textarea "when i prepared for an important event,"
type textarea "x"
type textarea "when i prepared for an important event,i"
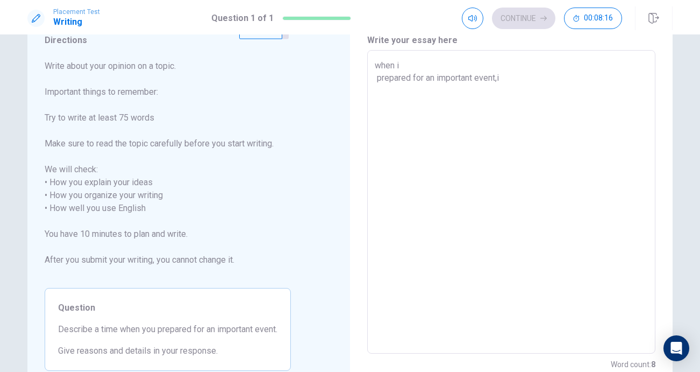
type textarea "x"
type textarea "when i prepared for an important event,"
type textarea "x"
type textarea "when i prepared for an important event,I"
type textarea "x"
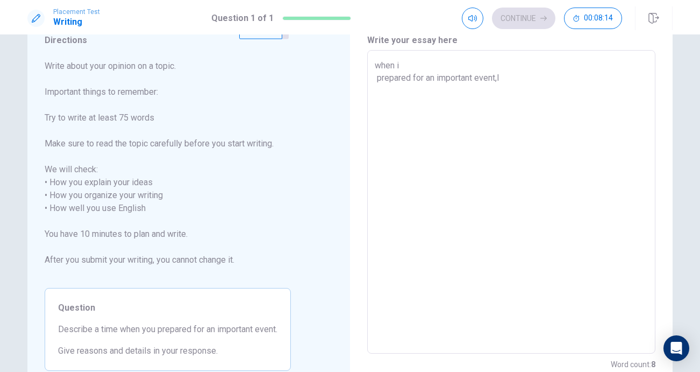
type textarea "when i prepared for an important event,I"
type textarea "x"
type textarea "when i prepared for an important event,I u"
type textarea "x"
type textarea "when i prepared for an important event,I [GEOGRAPHIC_DATA]"
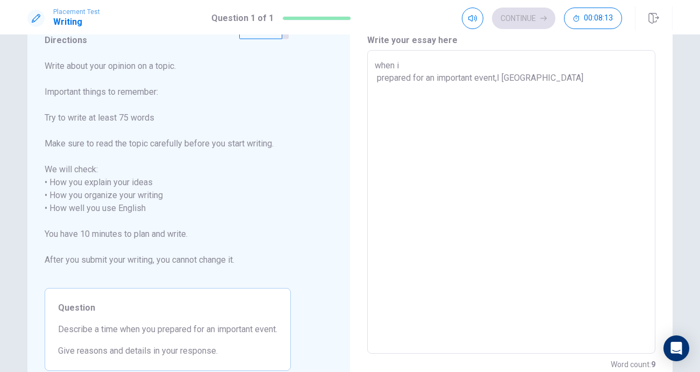
type textarea "x"
type textarea "when i prepared for an important event,I usu"
type textarea "x"
type textarea "when i prepared for an important event,I usua"
type textarea "x"
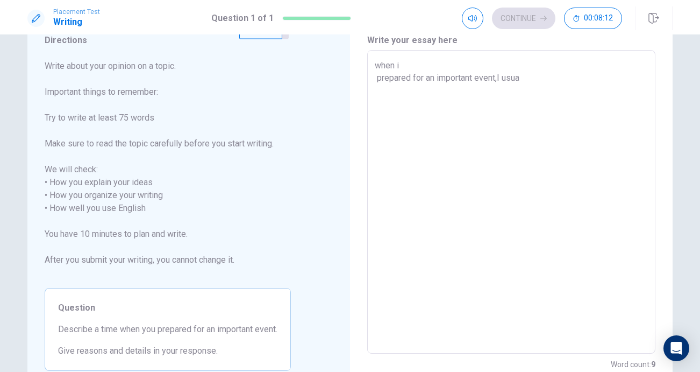
type textarea "when i prepared for an important event,I usual"
type textarea "x"
type textarea "when i prepared for an important event,I usuall"
type textarea "x"
type textarea "when i prepared for an important event,I usually"
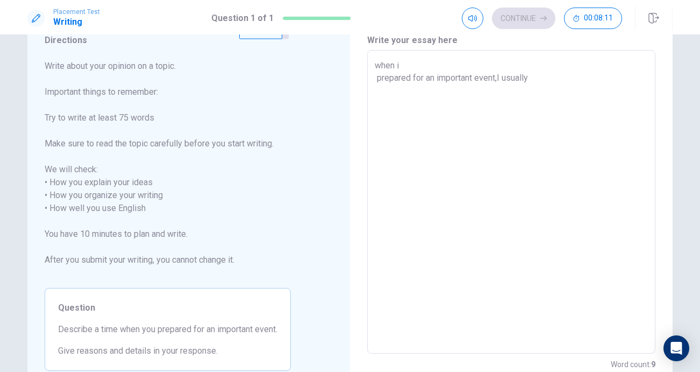
type textarea "x"
type textarea "when i prepared for an important event,I usually"
type textarea "x"
type textarea "when i prepared for an important event,I usually t"
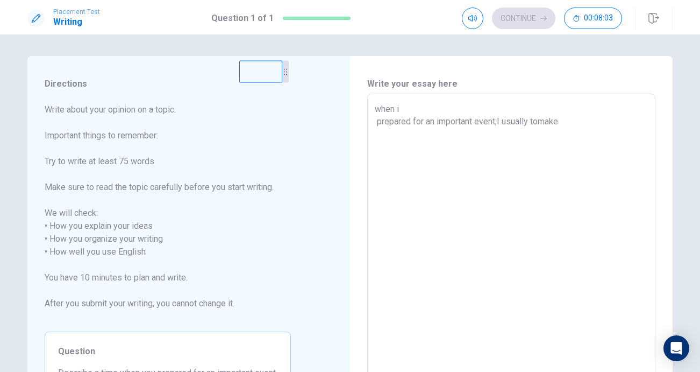
click at [542, 125] on textarea "when i prepared for an important event,I usually tomake" at bounding box center [511, 246] width 273 height 286
click at [569, 121] on textarea "when i prepared for an important event,I usually to make" at bounding box center [511, 246] width 273 height 286
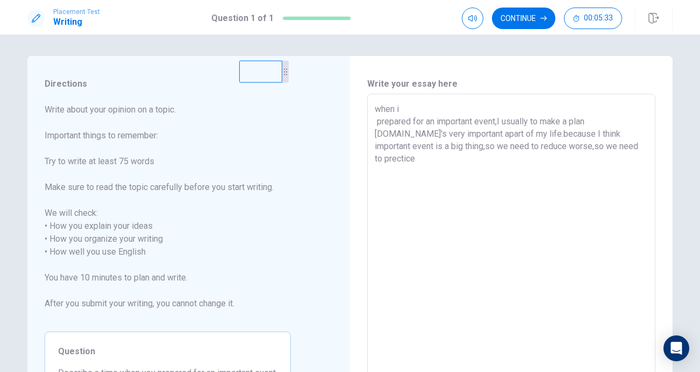
click at [571, 146] on textarea "when i prepared for an important event,I usually to make a plan [DOMAIN_NAME]'s…" at bounding box center [511, 246] width 273 height 286
click at [601, 147] on textarea "when i prepared for an important event,I usually to make a plan [DOMAIN_NAME]'s…" at bounding box center [511, 246] width 273 height 286
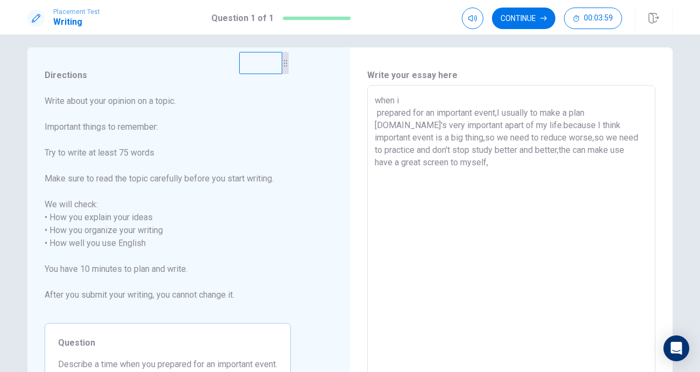
scroll to position [6, 0]
click at [637, 154] on textarea "when i prepared for an important event,I usually to make a plan [DOMAIN_NAME]'s…" at bounding box center [511, 239] width 273 height 286
click at [635, 154] on textarea "when i prepared for an important event,I usually to make a plan [DOMAIN_NAME]'s…" at bounding box center [511, 239] width 273 height 286
click at [610, 194] on textarea "when i prepared for an important event,I usually to make a plan [DOMAIN_NAME]'s…" at bounding box center [511, 239] width 273 height 286
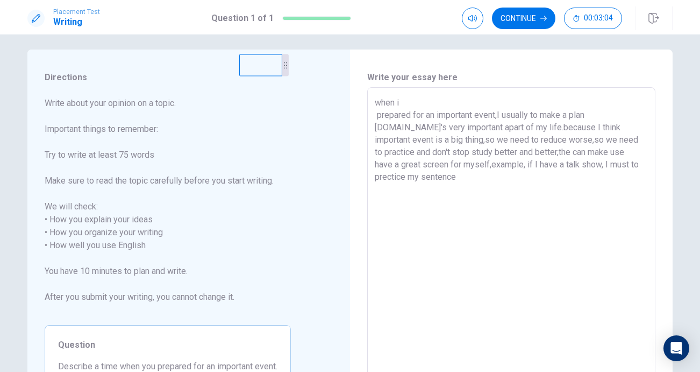
click at [618, 162] on textarea "when i prepared for an important event,I usually to make a plan [DOMAIN_NAME]'s…" at bounding box center [511, 239] width 273 height 286
click at [618, 167] on textarea "when i prepared for an important event,I usually to make a plan [DOMAIN_NAME]'s…" at bounding box center [511, 239] width 273 height 286
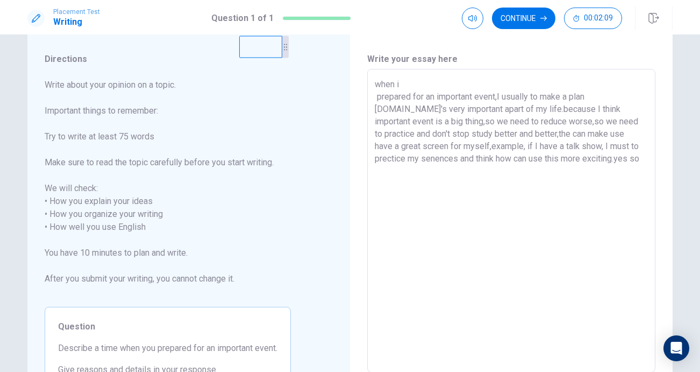
scroll to position [27, 0]
click at [548, 157] on textarea "when i prepared for an important event,I usually to make a plan [DOMAIN_NAME]'s…" at bounding box center [511, 219] width 273 height 286
click at [584, 159] on textarea "when i prepared for an important event,I usually to make a plan [DOMAIN_NAME]'s…" at bounding box center [511, 219] width 273 height 286
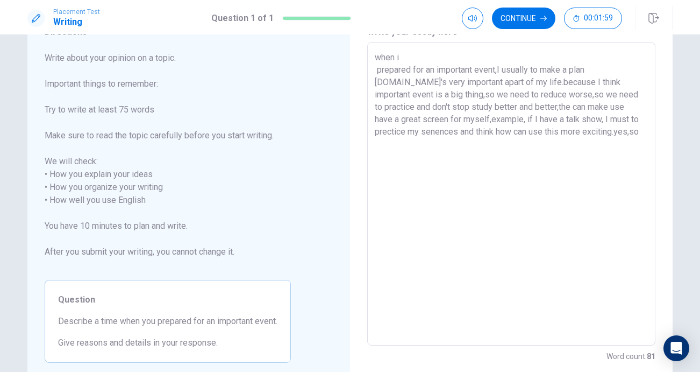
scroll to position [39, 0]
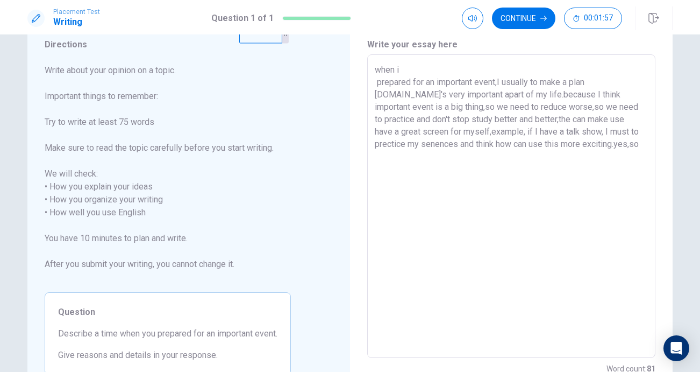
drag, startPoint x: 533, startPoint y: 146, endPoint x: 567, endPoint y: 145, distance: 33.4
click at [567, 145] on textarea "when i prepared for an important event,I usually to make a plan [DOMAIN_NAME]'s…" at bounding box center [511, 206] width 273 height 286
click at [536, 143] on textarea "when i prepared for an important event,I usually to make a plan [DOMAIN_NAME]'s…" at bounding box center [511, 206] width 273 height 286
drag, startPoint x: 566, startPoint y: 144, endPoint x: 535, endPoint y: 144, distance: 31.2
click at [535, 144] on textarea "when i prepared for an important event,I usually to make a plan [DOMAIN_NAME]'s…" at bounding box center [511, 206] width 273 height 286
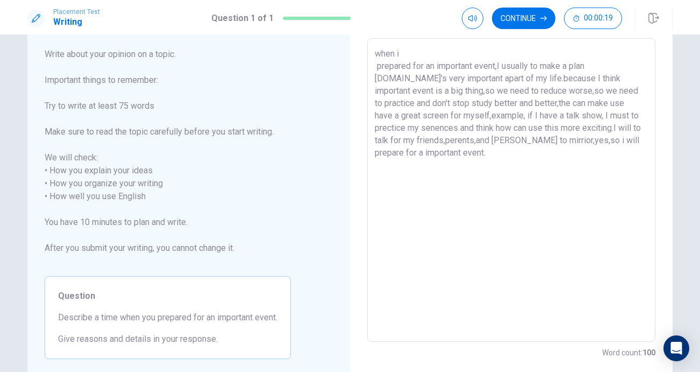
scroll to position [44, 0]
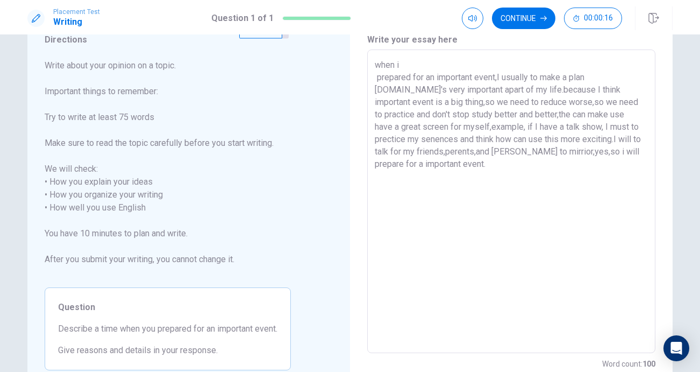
click at [542, 151] on textarea "when i prepared for an important event,I usually to make a plan [DOMAIN_NAME]'s…" at bounding box center [511, 202] width 273 height 286
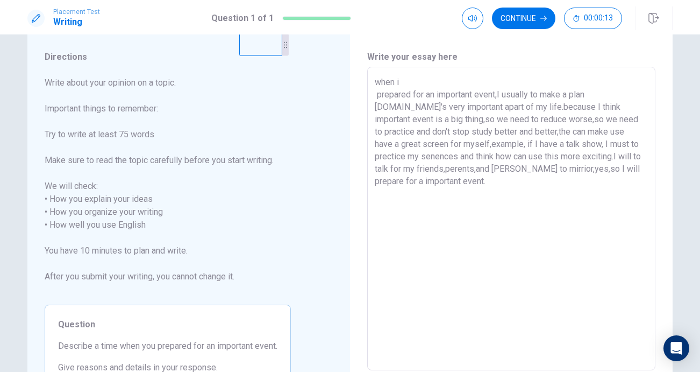
scroll to position [0, 0]
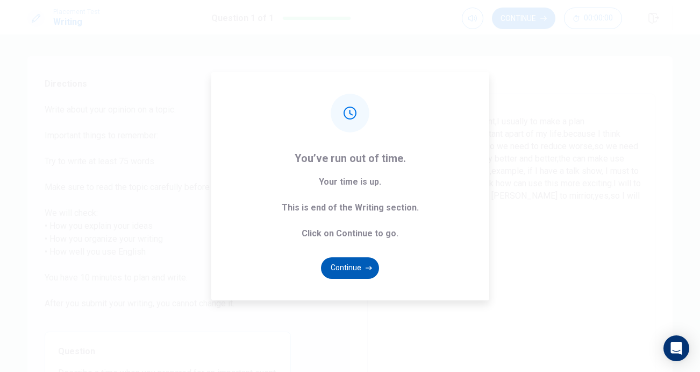
click at [348, 271] on button "Continue" at bounding box center [350, 268] width 58 height 22
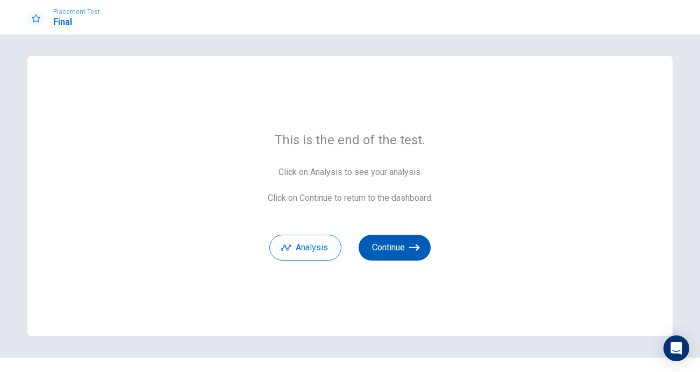
click at [388, 246] on button "Continue" at bounding box center [395, 248] width 72 height 26
